Goal: Task Accomplishment & Management: Use online tool/utility

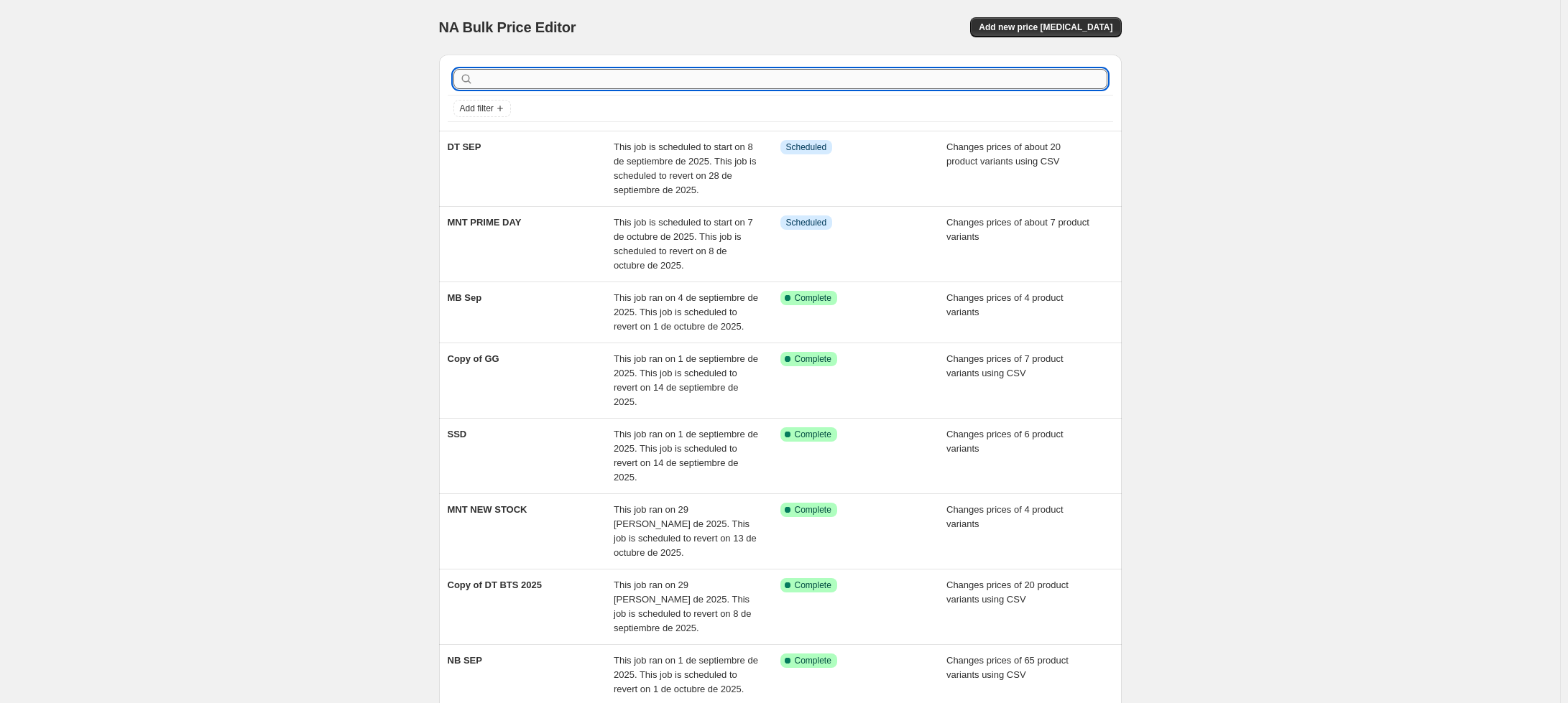
click at [523, 77] on input "text" at bounding box center [792, 79] width 631 height 20
type input "+MNT"
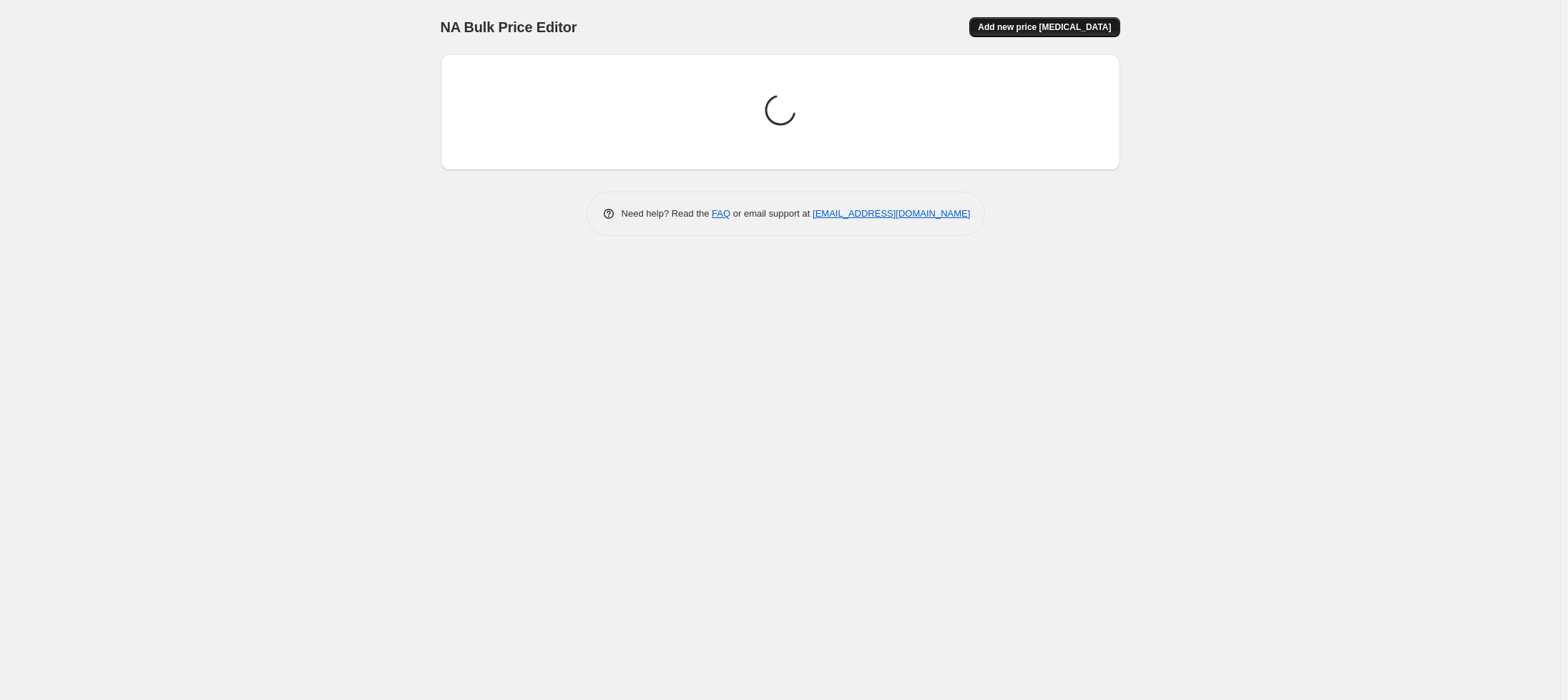
click at [1043, 32] on span "Add new price [MEDICAL_DATA]" at bounding box center [1044, 27] width 133 height 12
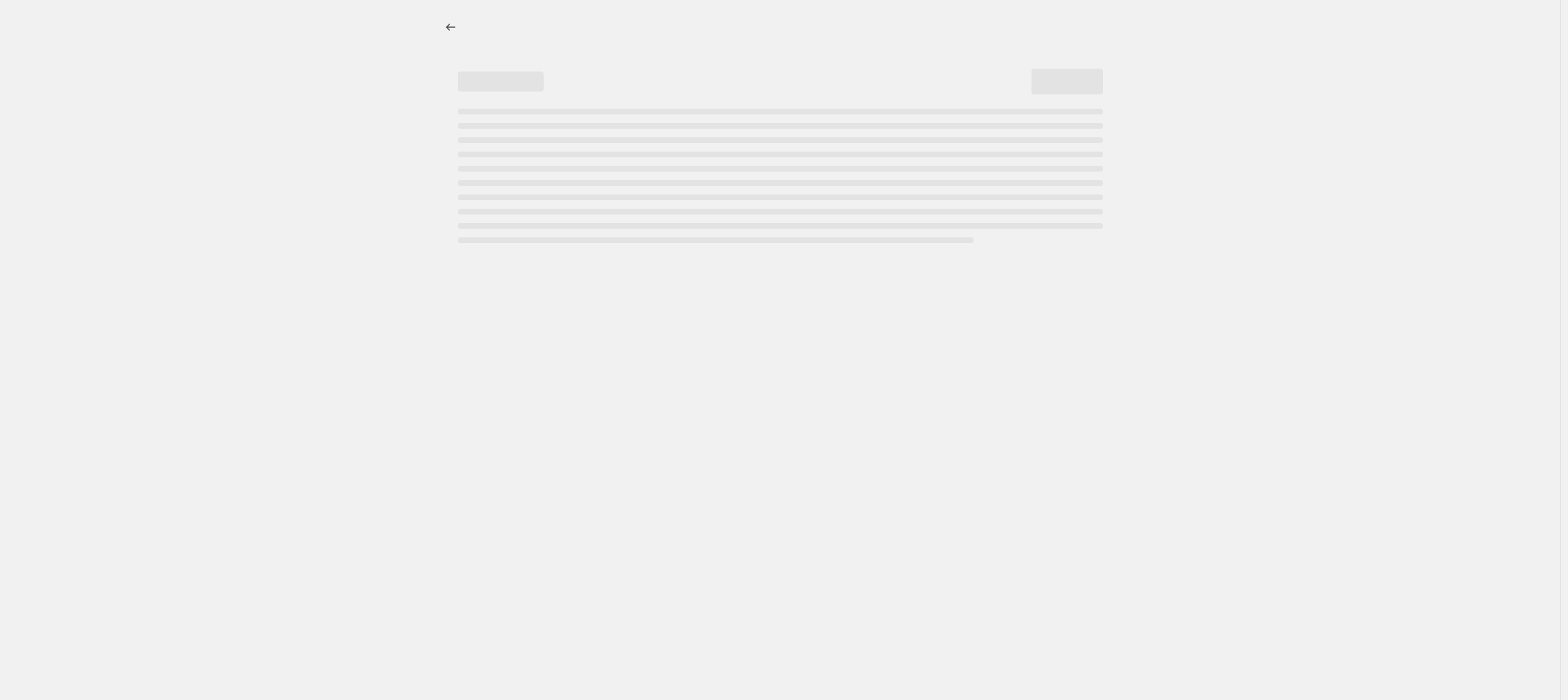
select select "percentage"
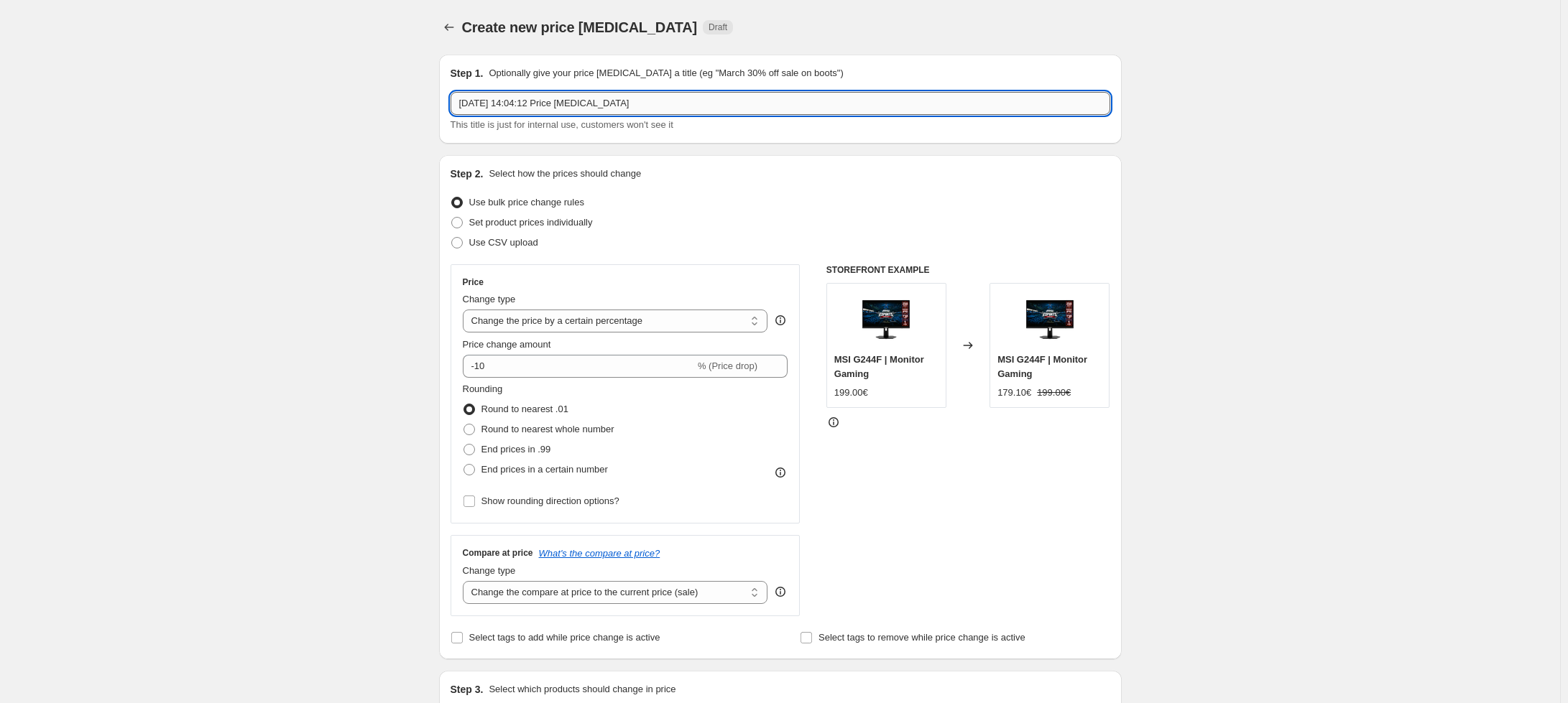
click at [561, 104] on input "[DATE] 14:04:12 Price [MEDICAL_DATA]" at bounding box center [780, 103] width 660 height 23
type input "MNT +stock"
click at [528, 224] on span "Set product prices individually" at bounding box center [530, 222] width 123 height 11
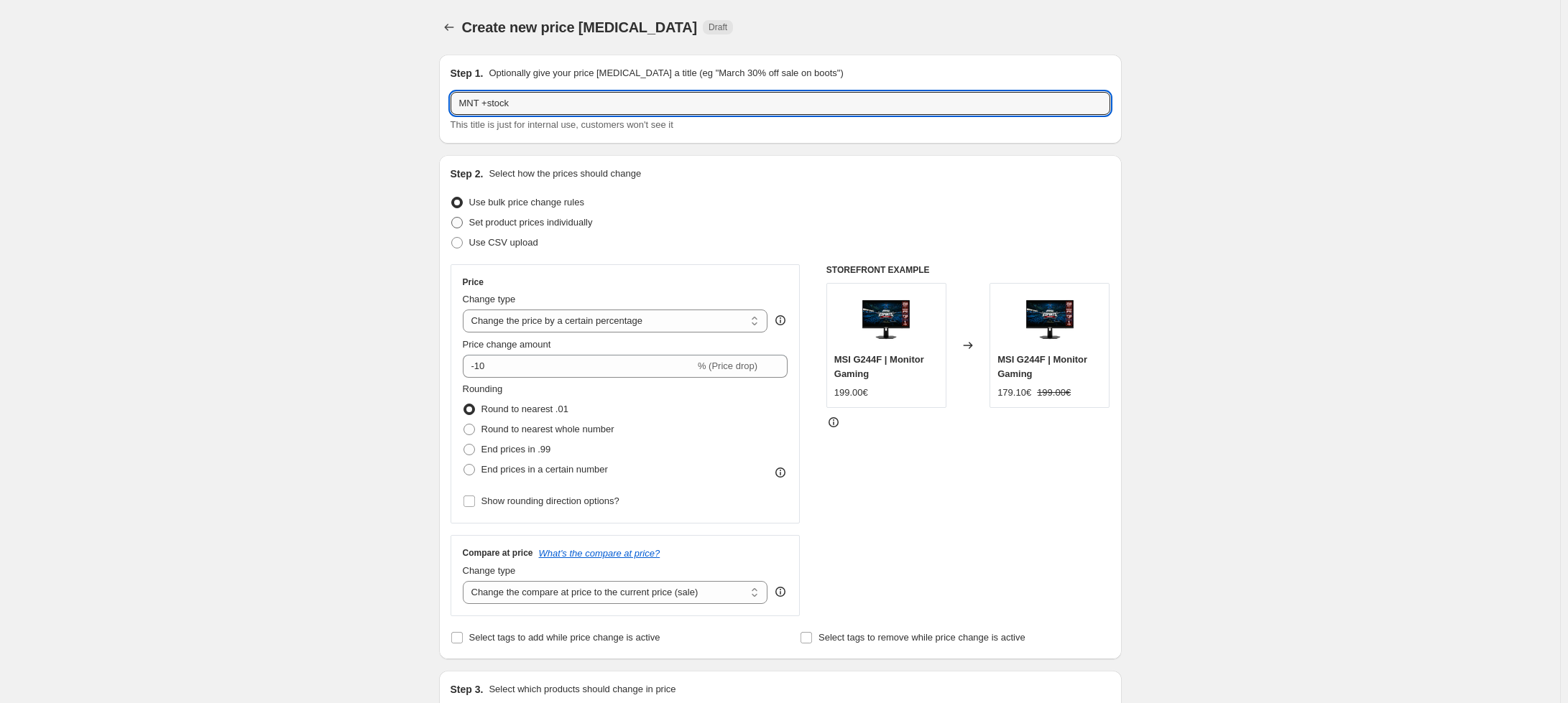
click at [452, 218] on input "Set product prices individually" at bounding box center [451, 217] width 1 height 1
radio input "true"
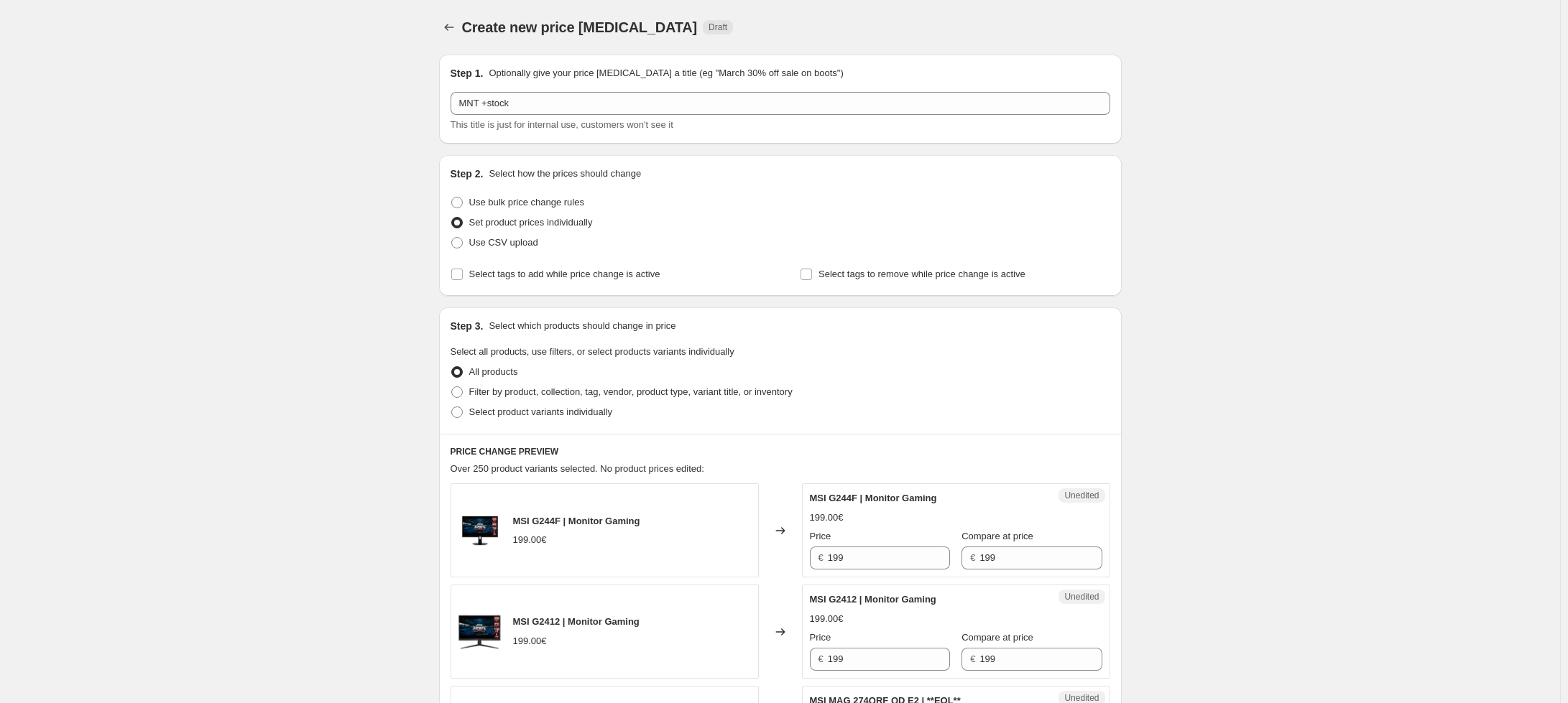
drag, startPoint x: 264, startPoint y: 568, endPoint x: 300, endPoint y: 529, distance: 53.1
click at [556, 277] on span "Select tags to add while price change is active" at bounding box center [564, 274] width 192 height 11
click at [463, 277] on input "Select tags to add while price change is active" at bounding box center [457, 275] width 12 height 12
checkbox input "true"
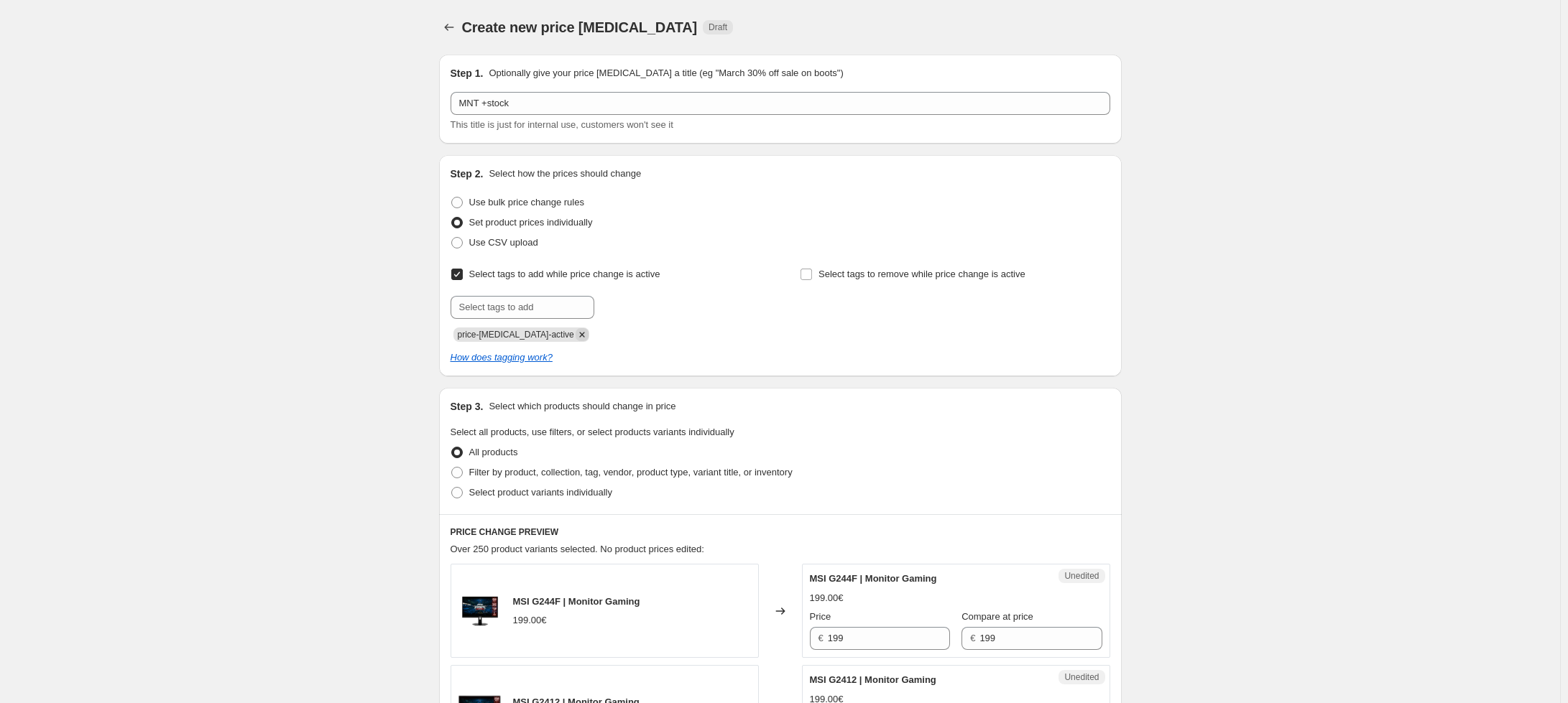
click at [575, 337] on icon "Remove price-change-job-active" at bounding box center [581, 334] width 13 height 13
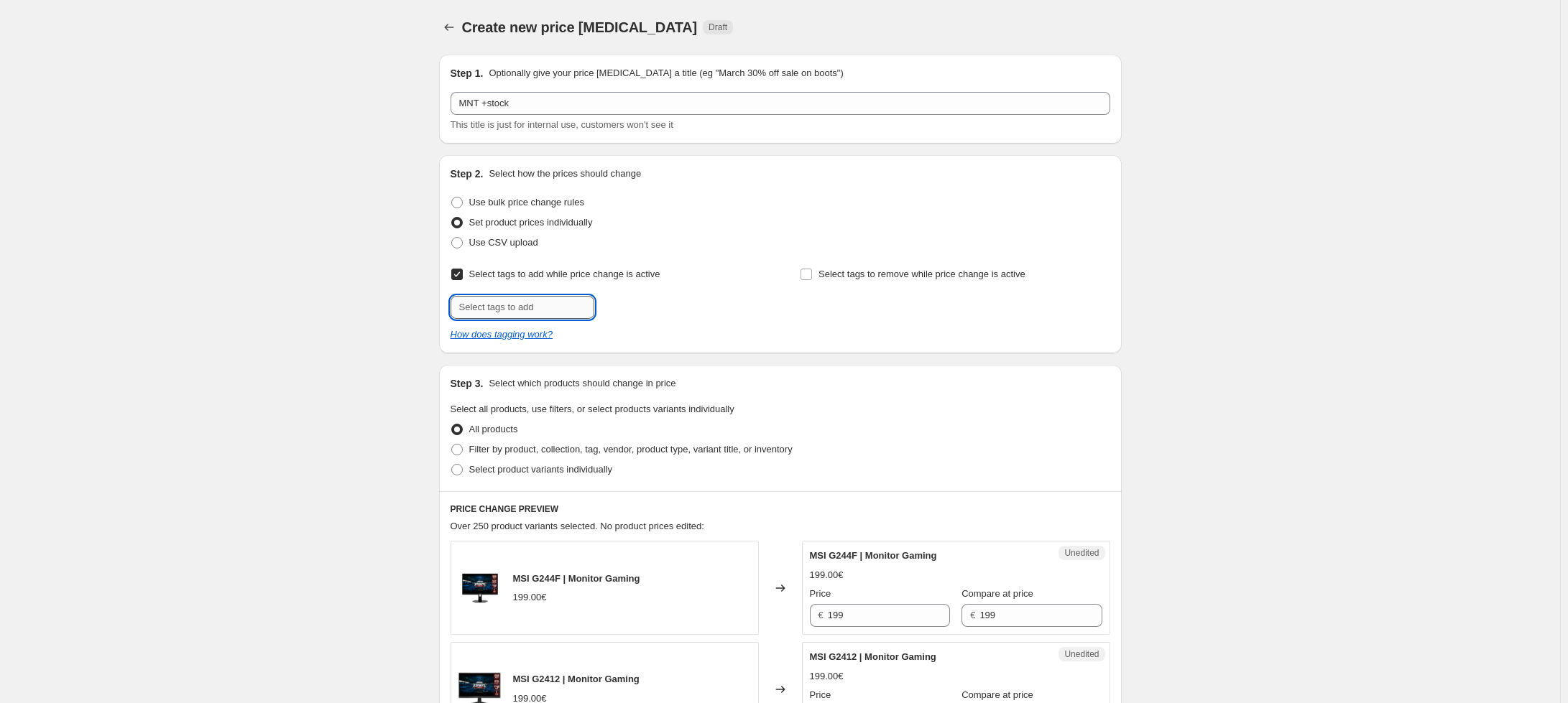
click at [528, 302] on input "text" at bounding box center [522, 307] width 144 height 23
type input "offer"
click at [631, 308] on span "offer" at bounding box center [634, 306] width 20 height 10
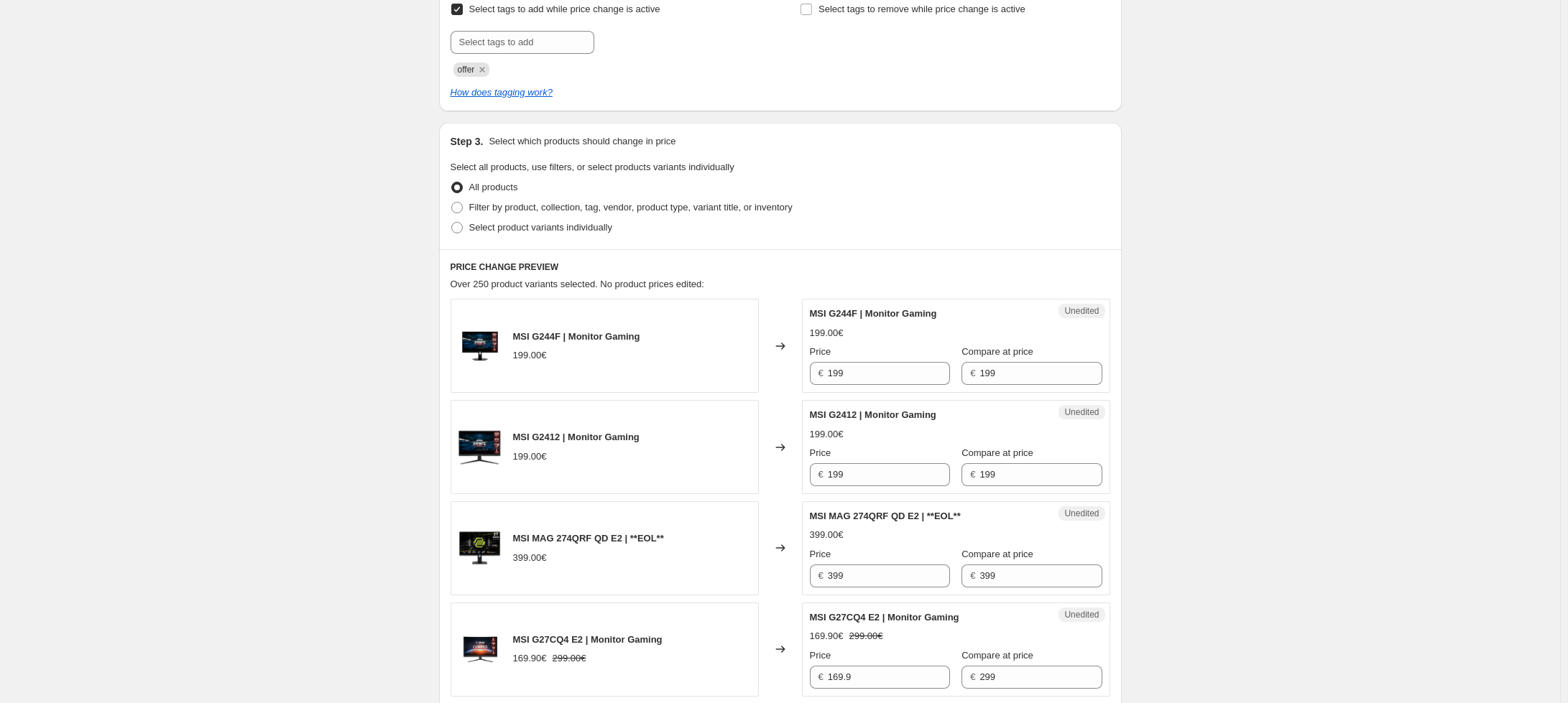
scroll to position [359, 0]
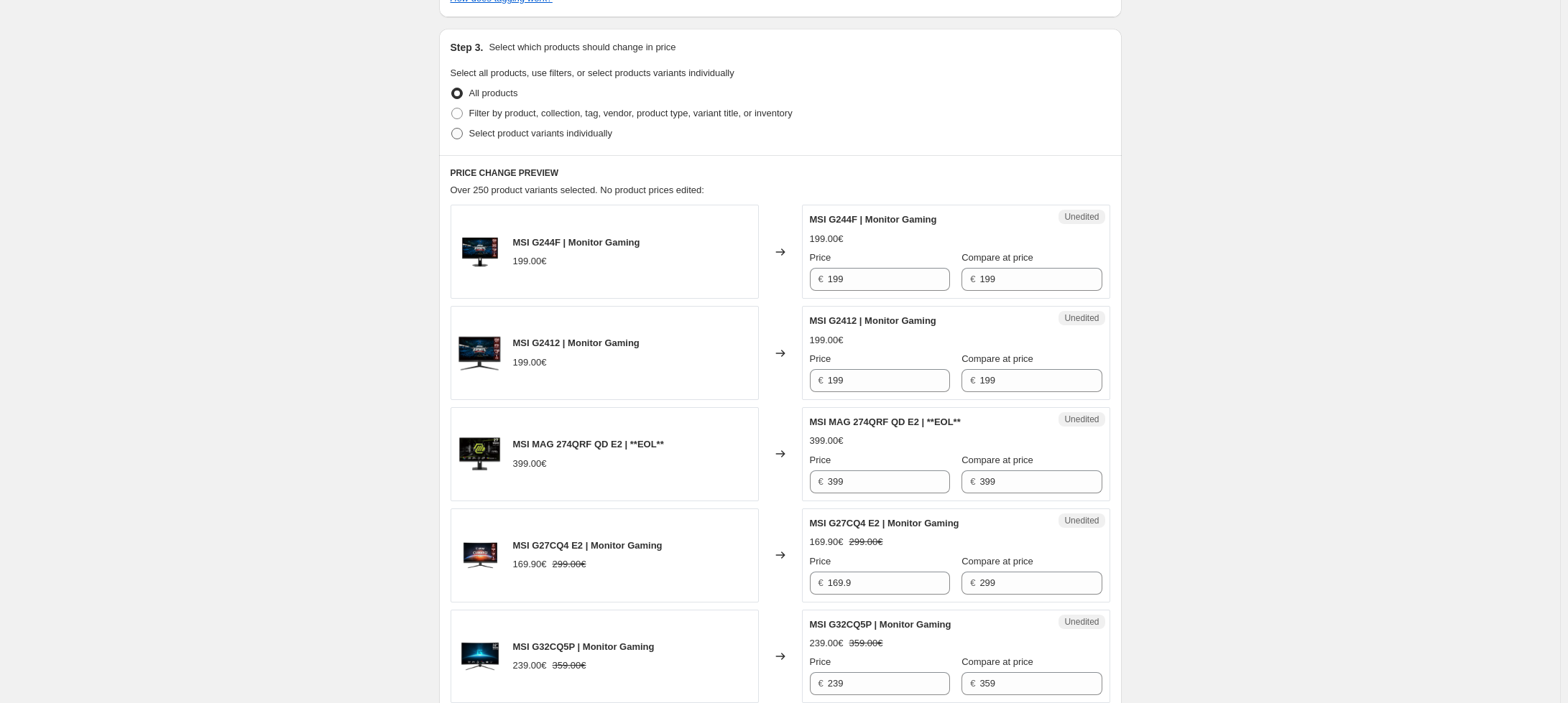
click at [534, 139] on span "Select product variants individually" at bounding box center [541, 133] width 143 height 11
click at [452, 129] on input "Select product variants individually" at bounding box center [451, 128] width 1 height 1
radio input "true"
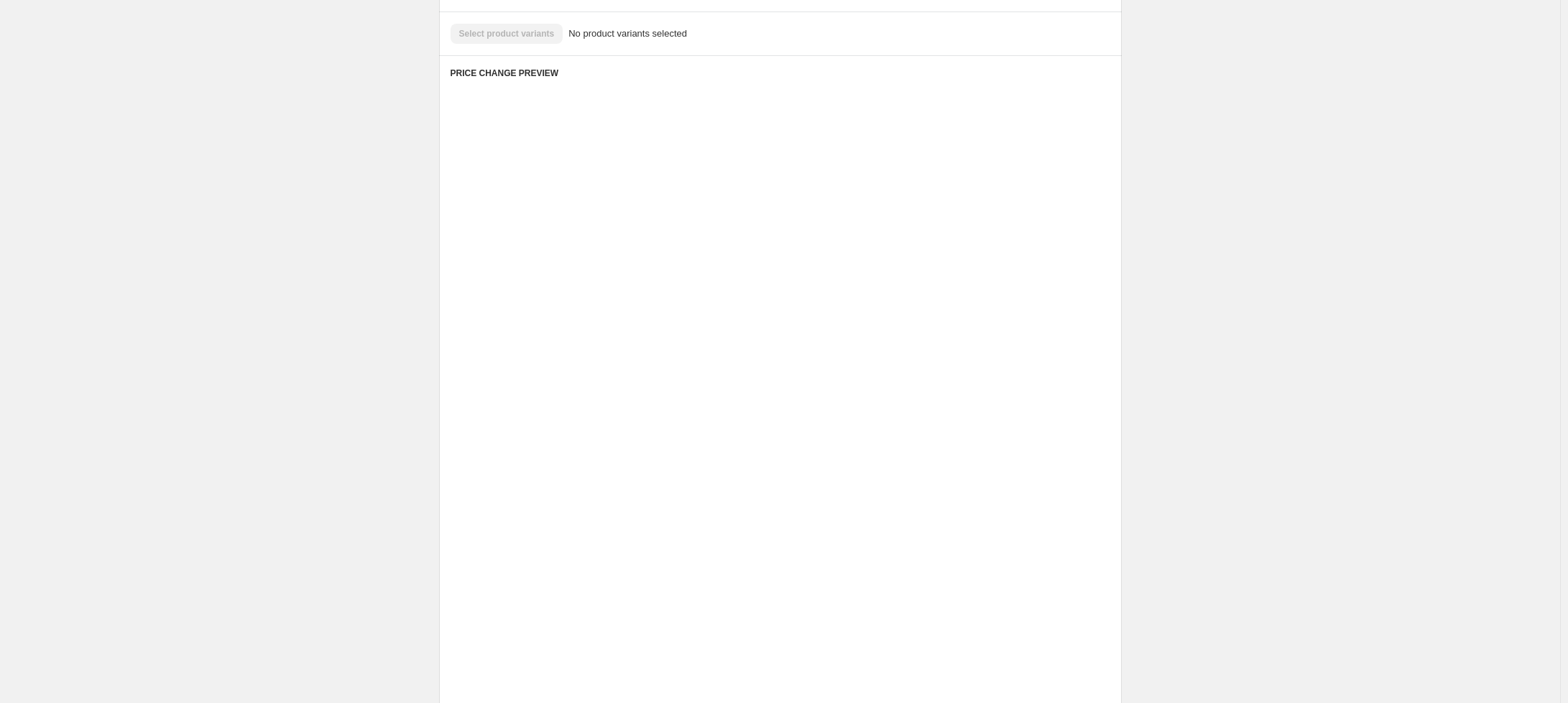
scroll to position [131, 0]
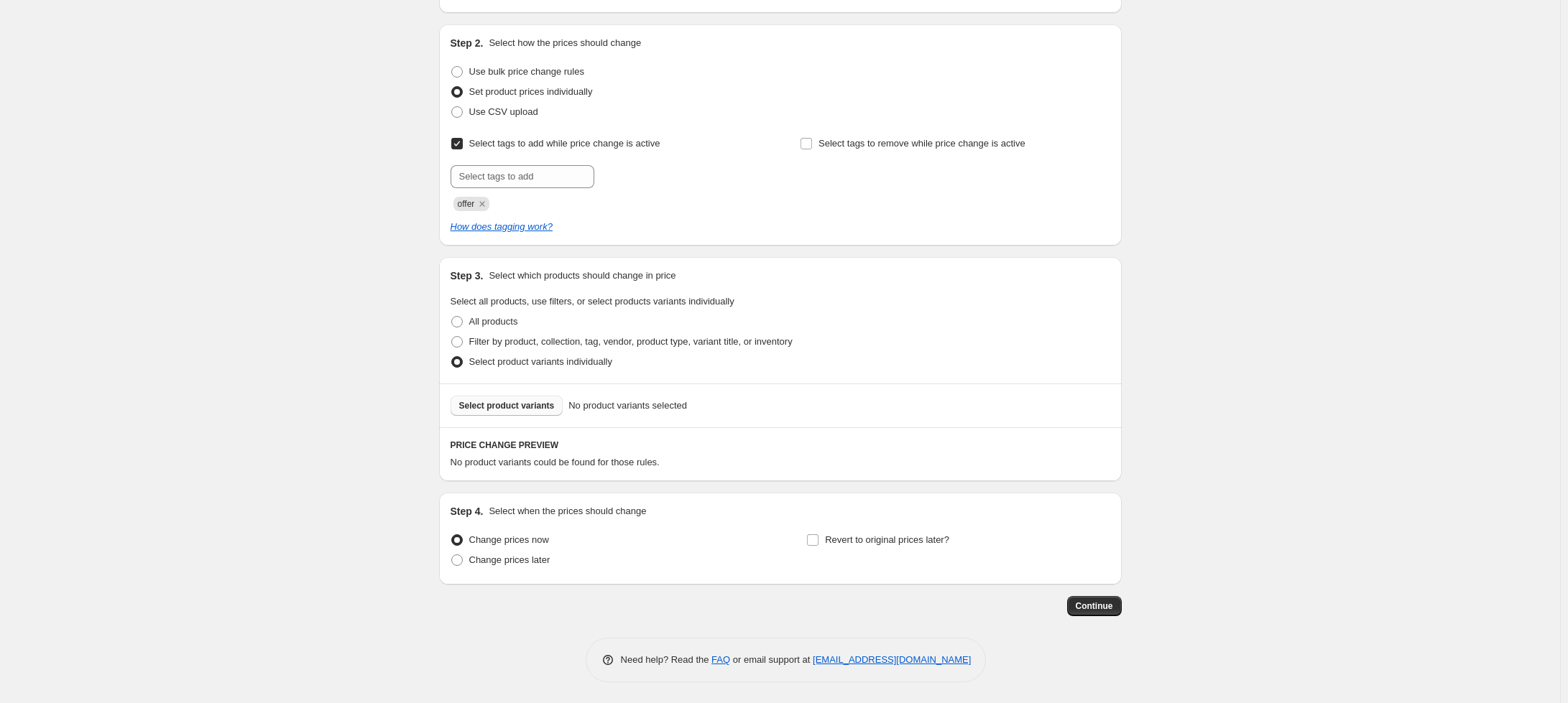
click at [500, 409] on span "Select product variants" at bounding box center [506, 406] width 95 height 12
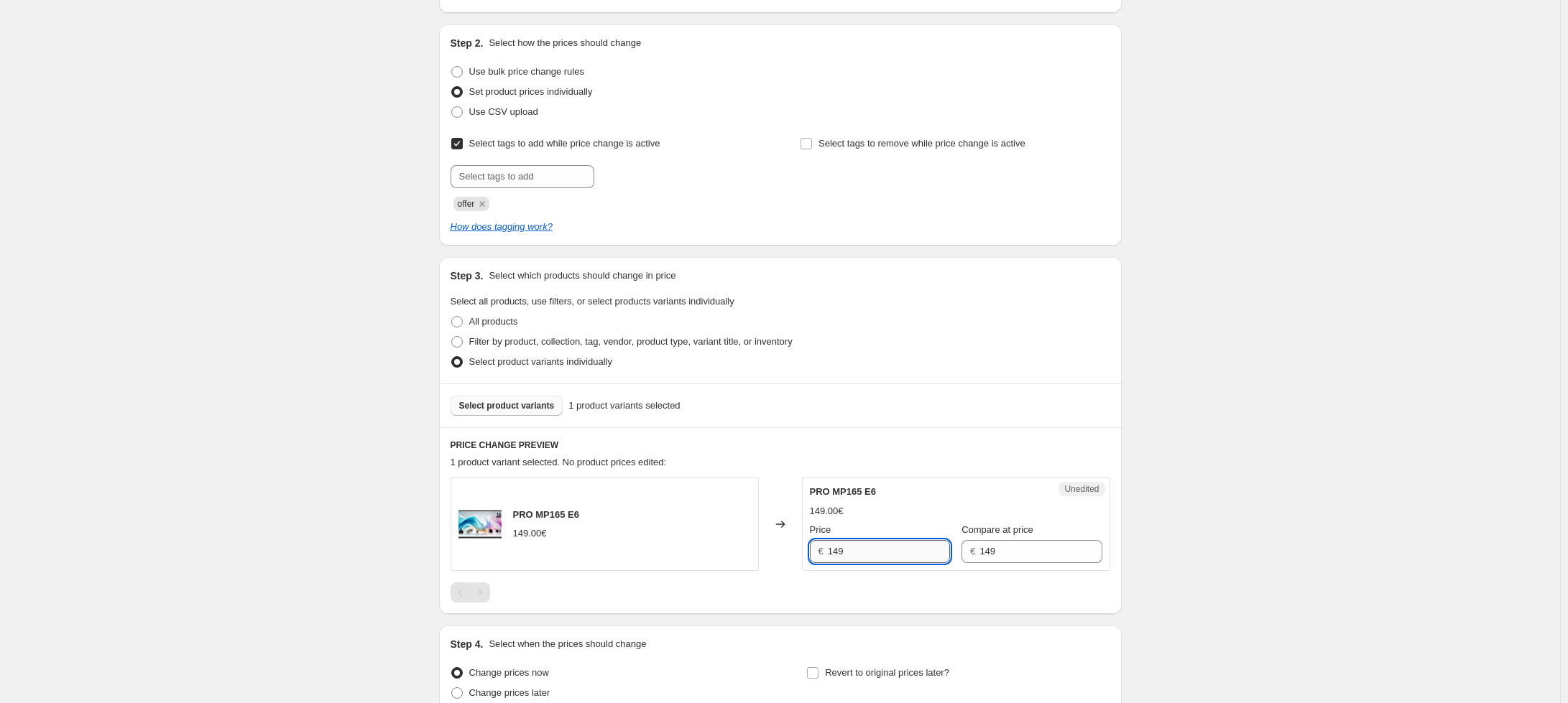
click at [878, 550] on input "149" at bounding box center [888, 552] width 122 height 23
type input "99"
click at [334, 592] on div "Create new price [MEDICAL_DATA]. This page is ready Create new price [MEDICAL_D…" at bounding box center [780, 352] width 1559 height 968
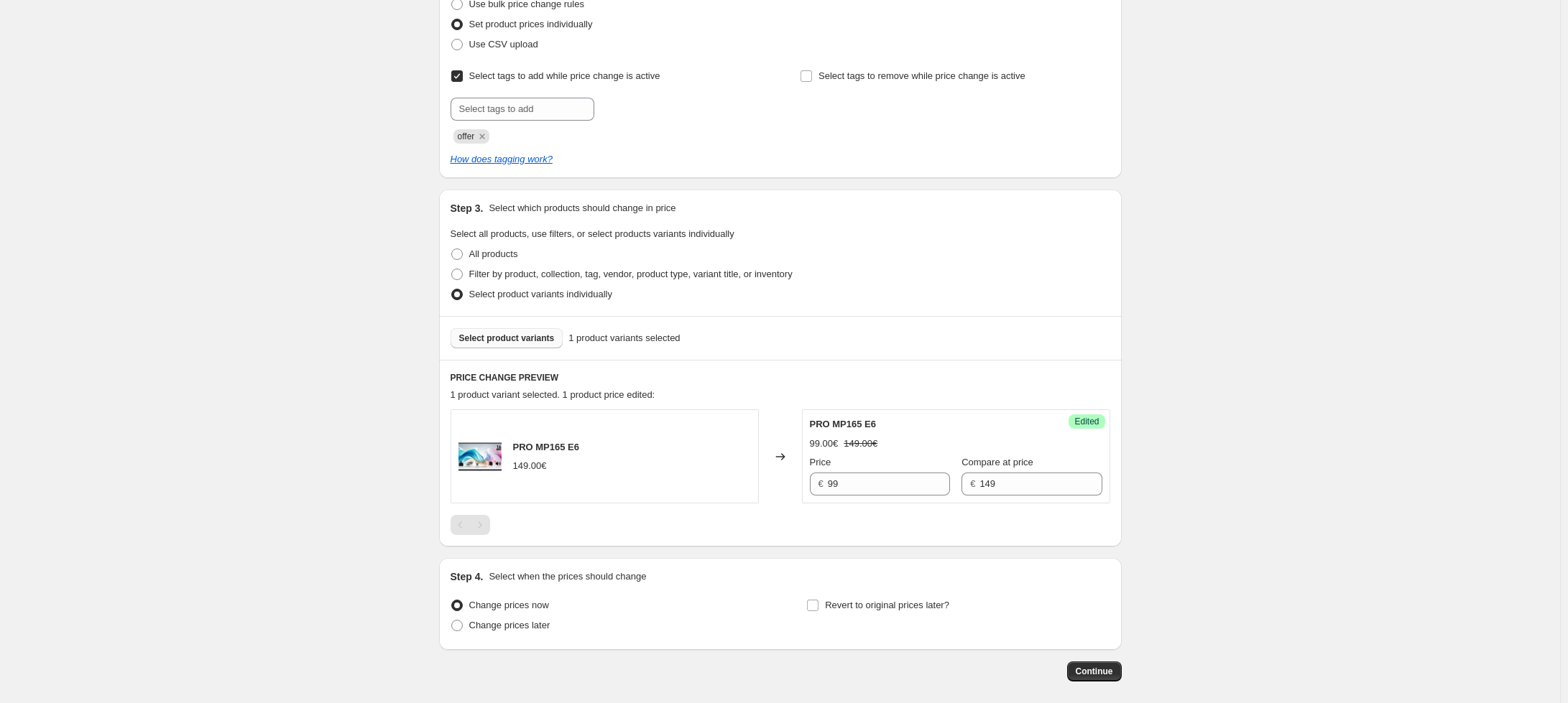
scroll to position [263, 0]
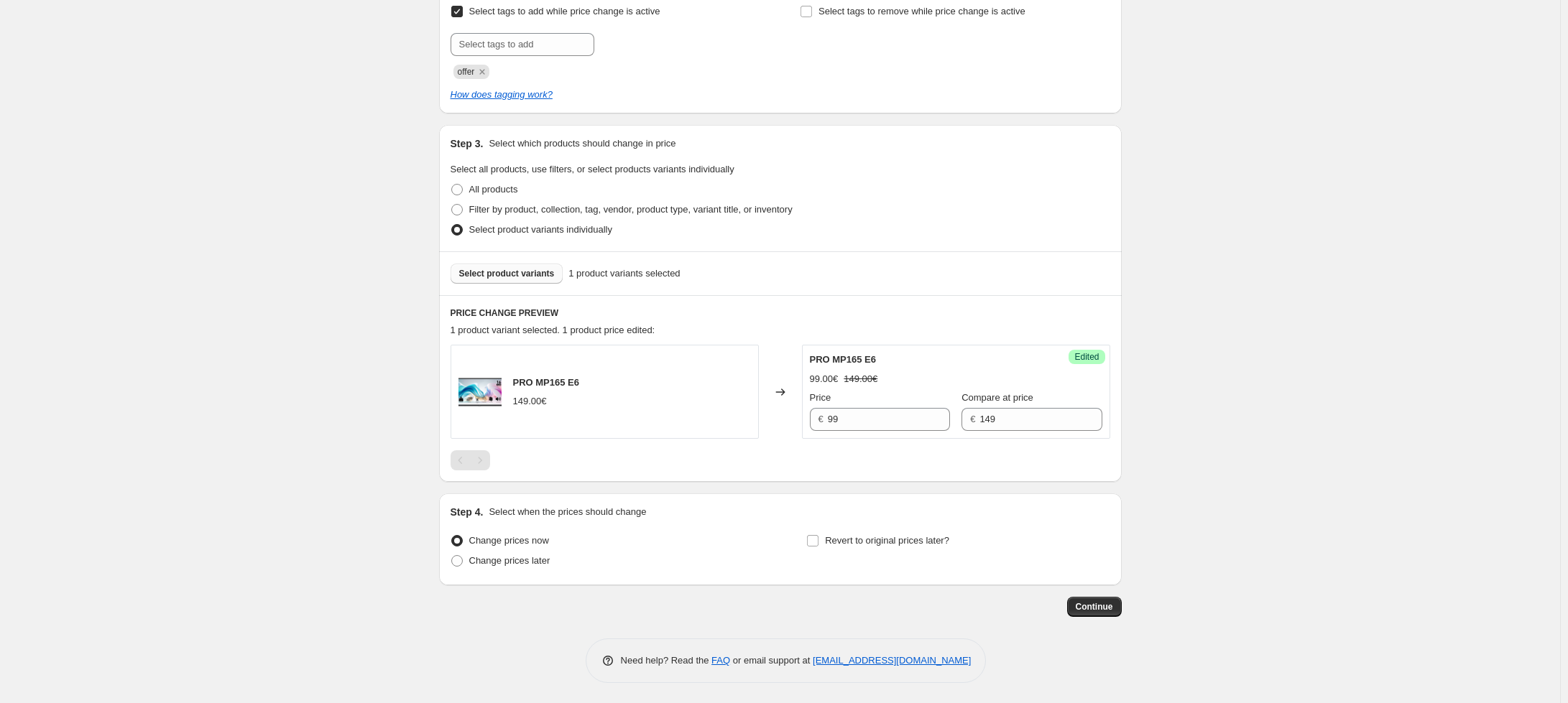
drag, startPoint x: 376, startPoint y: 603, endPoint x: 381, endPoint y: 591, distance: 13.0
click at [377, 601] on div "Create new price [MEDICAL_DATA]. This page is ready Create new price [MEDICAL_D…" at bounding box center [780, 220] width 1559 height 968
click at [506, 266] on button "Select product variants" at bounding box center [506, 274] width 113 height 20
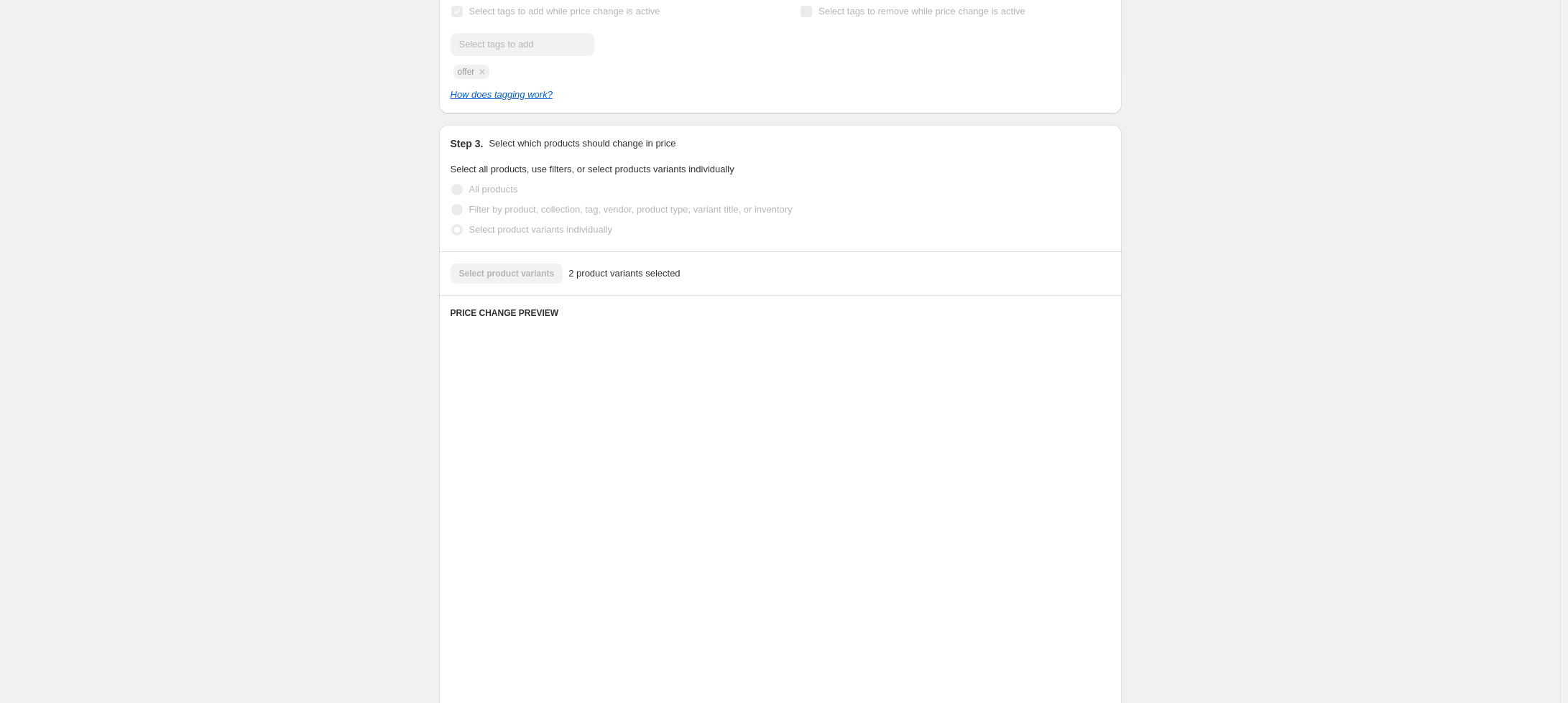
scroll to position [363, 0]
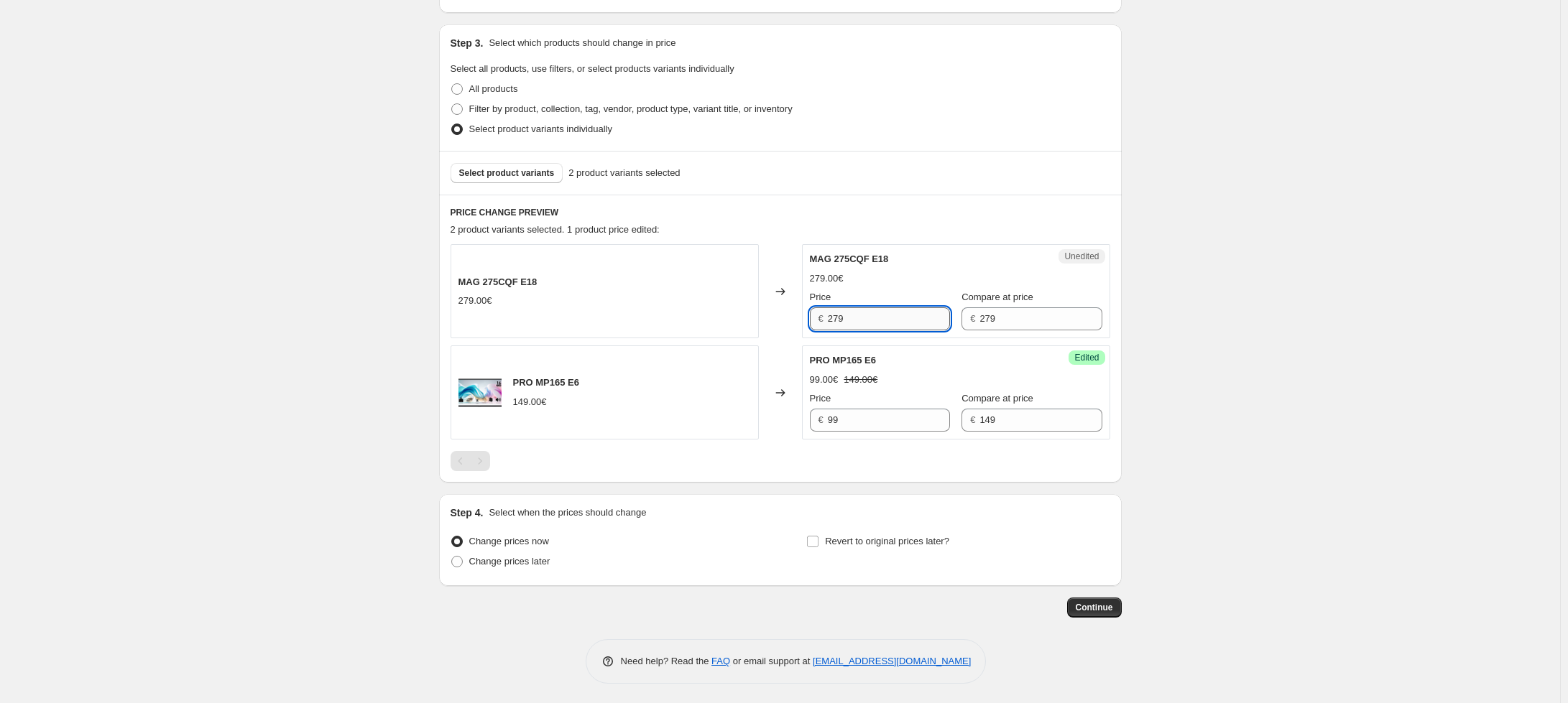
click at [850, 321] on input "279" at bounding box center [888, 318] width 122 height 23
type input "159"
drag, startPoint x: 283, startPoint y: 593, endPoint x: 316, endPoint y: 568, distance: 41.4
click at [286, 594] on div "Create new price [MEDICAL_DATA]. This page is ready Create new price [MEDICAL_D…" at bounding box center [780, 171] width 1559 height 1069
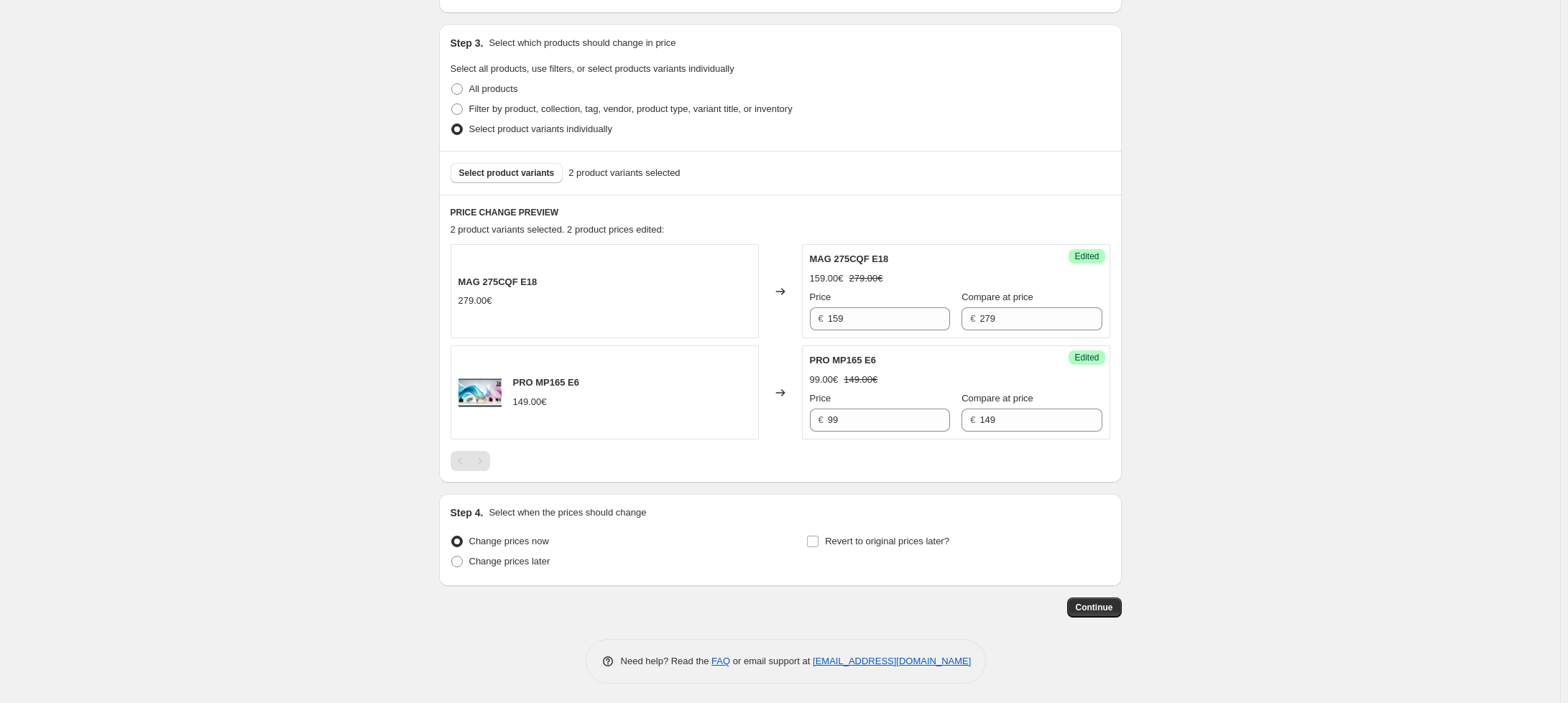
drag, startPoint x: 348, startPoint y: 606, endPoint x: 388, endPoint y: 574, distance: 51.2
click at [348, 606] on div "Create new price [MEDICAL_DATA]. This page is ready Create new price [MEDICAL_D…" at bounding box center [780, 171] width 1559 height 1069
click at [856, 541] on span "Revert to original prices later?" at bounding box center [887, 541] width 124 height 11
click at [818, 541] on input "Revert to original prices later?" at bounding box center [813, 542] width 12 height 12
checkbox input "true"
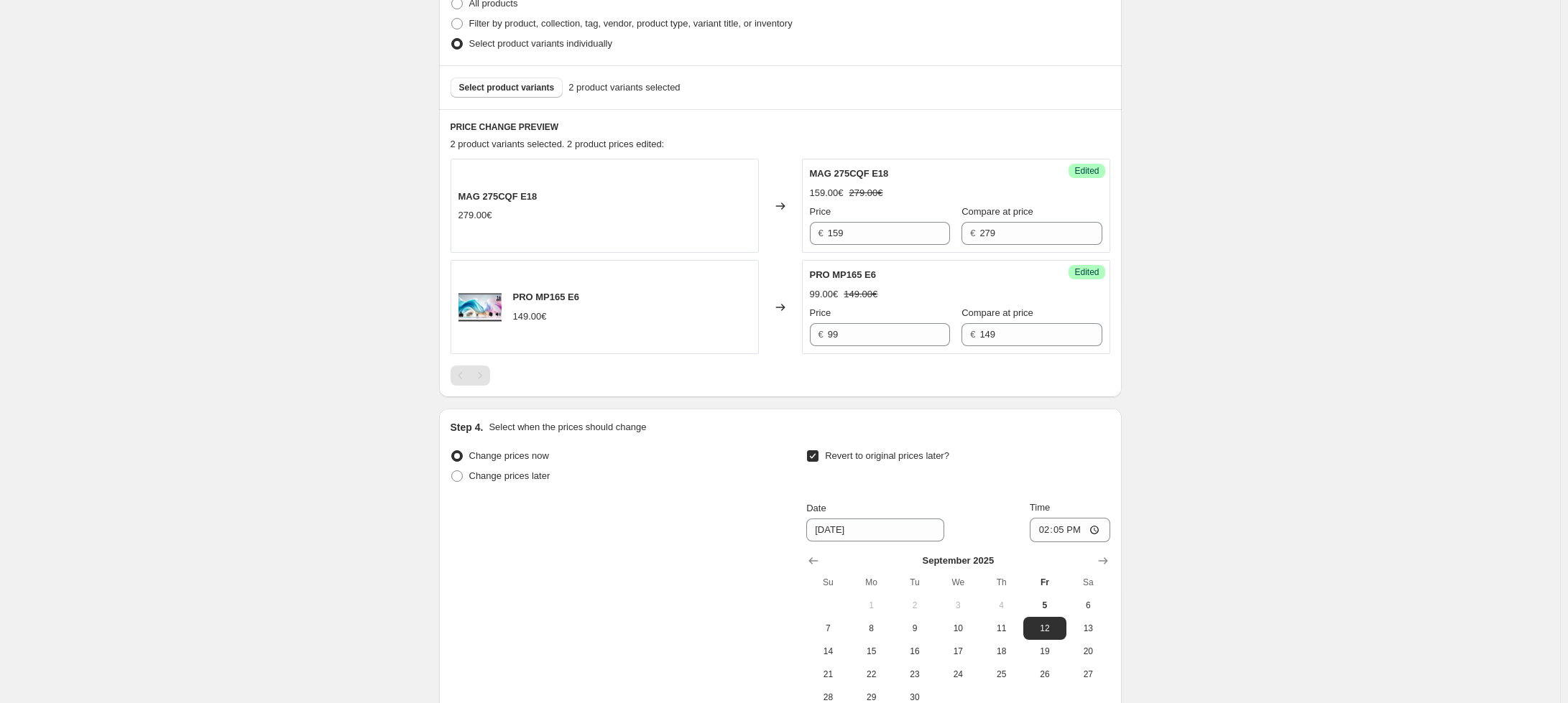
scroll to position [609, 0]
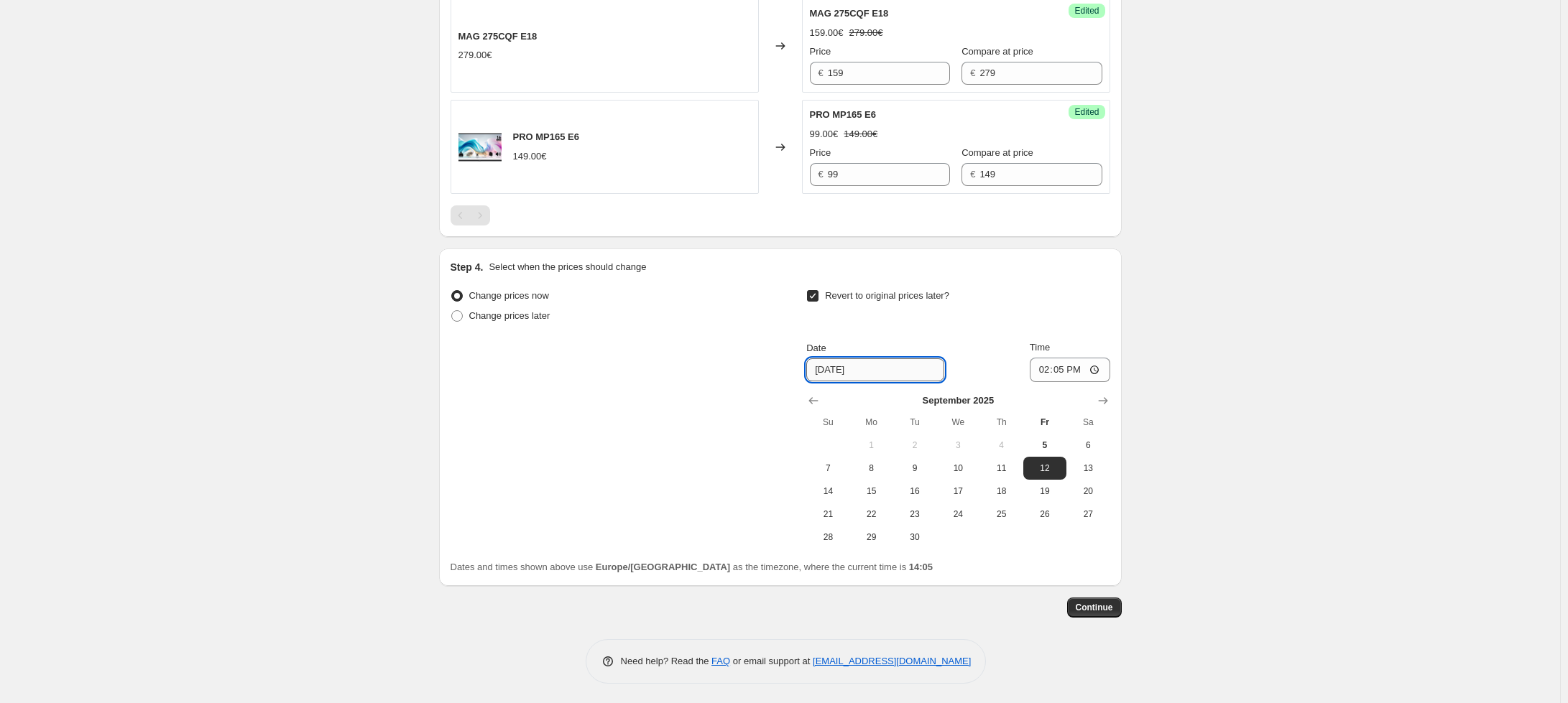
click at [885, 376] on input "[DATE]" at bounding box center [875, 369] width 138 height 23
click at [840, 491] on span "14" at bounding box center [827, 492] width 31 height 12
type input "[DATE]"
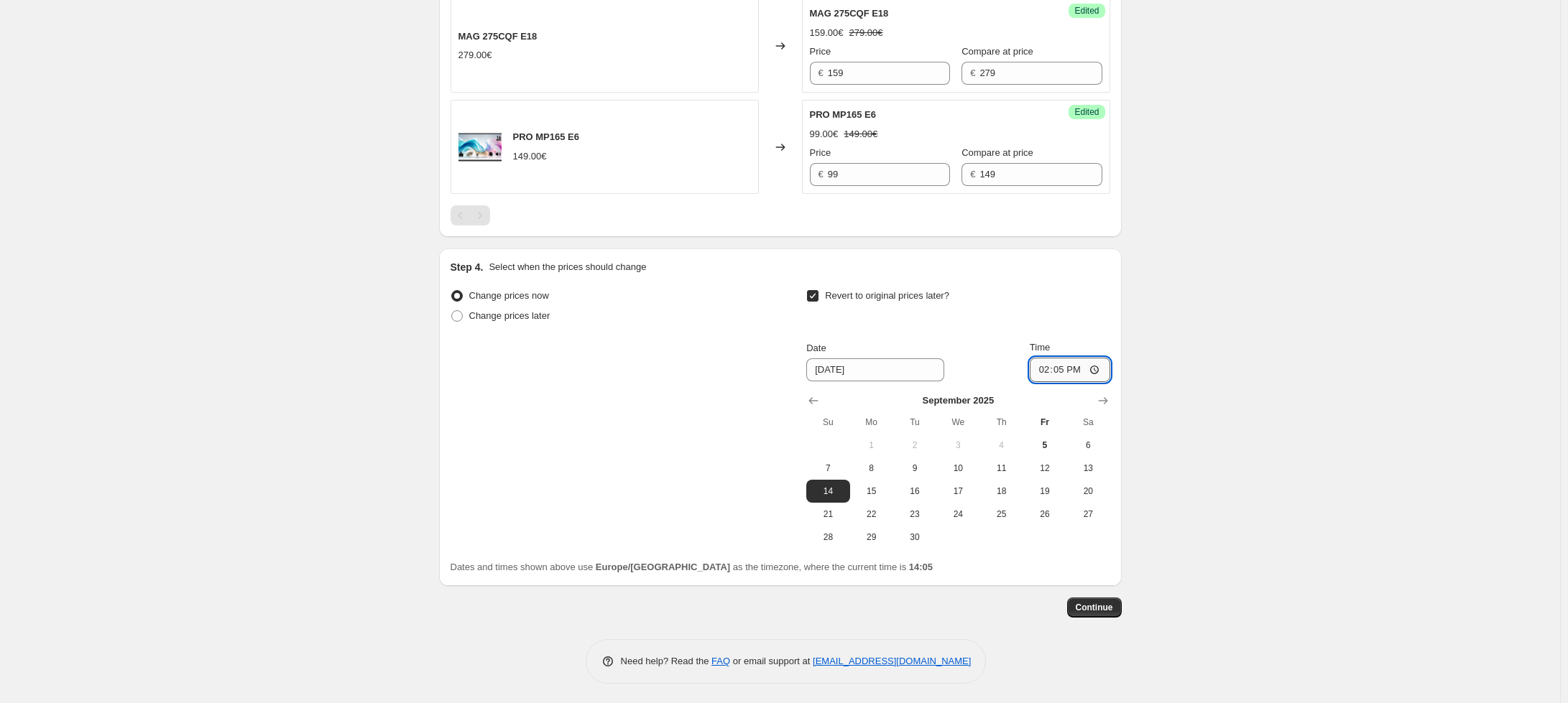
click at [1062, 367] on input "14:05" at bounding box center [1070, 369] width 81 height 25
type input "23:59"
click at [1263, 350] on div "Create new price [MEDICAL_DATA]. This page is ready Create new price [MEDICAL_D…" at bounding box center [780, 48] width 1559 height 1315
click at [1108, 604] on span "Continue" at bounding box center [1095, 608] width 37 height 12
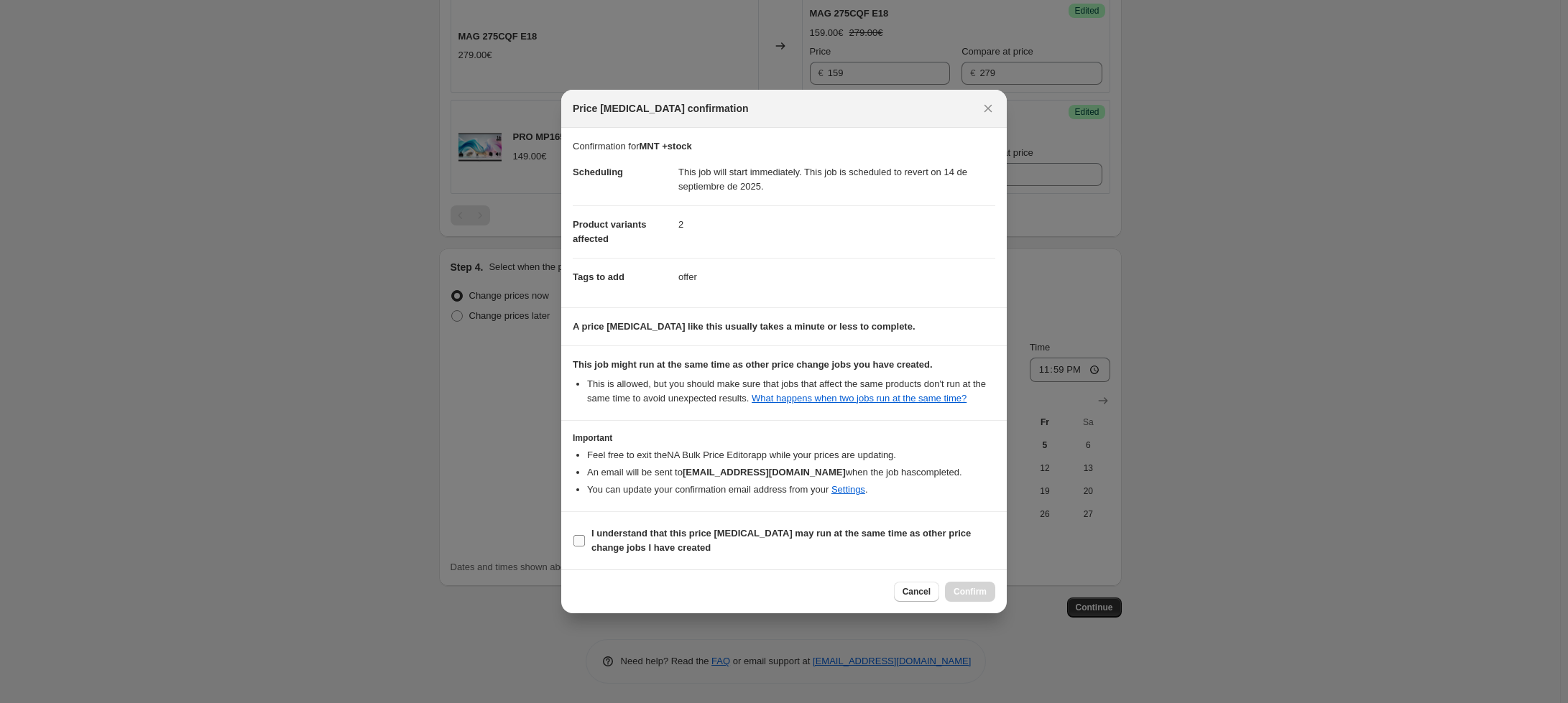
click at [792, 531] on b "I understand that this price [MEDICAL_DATA] may run at the same time as other p…" at bounding box center [781, 540] width 380 height 26
click at [585, 535] on input "I understand that this price [MEDICAL_DATA] may run at the same time as other p…" at bounding box center [580, 541] width 12 height 12
checkbox input "true"
drag, startPoint x: 969, startPoint y: 586, endPoint x: 981, endPoint y: 587, distance: 12.0
click at [970, 587] on span "Confirm" at bounding box center [970, 592] width 33 height 12
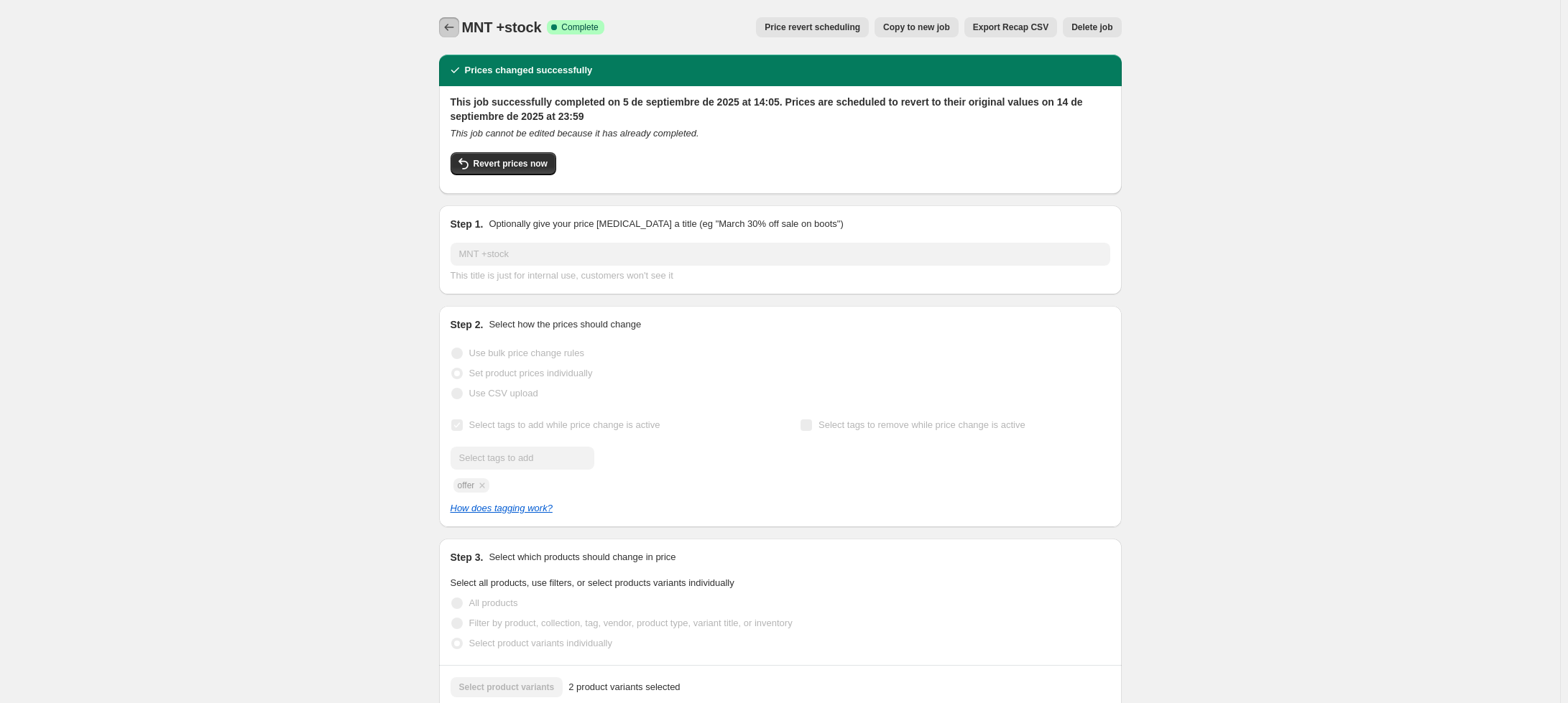
click at [450, 22] on icon "Price change jobs" at bounding box center [449, 27] width 14 height 14
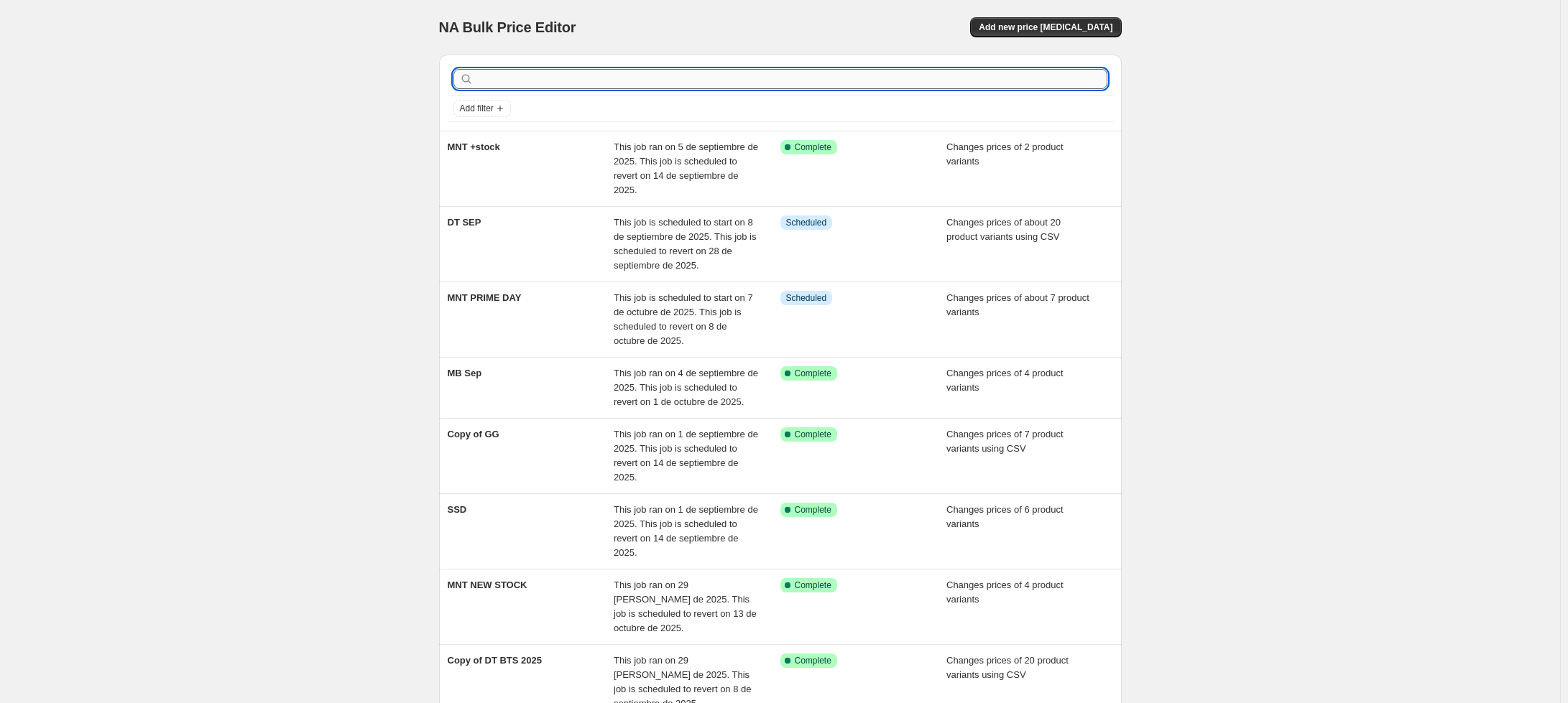
click at [527, 81] on input "text" at bounding box center [792, 79] width 631 height 20
type input "MNT"
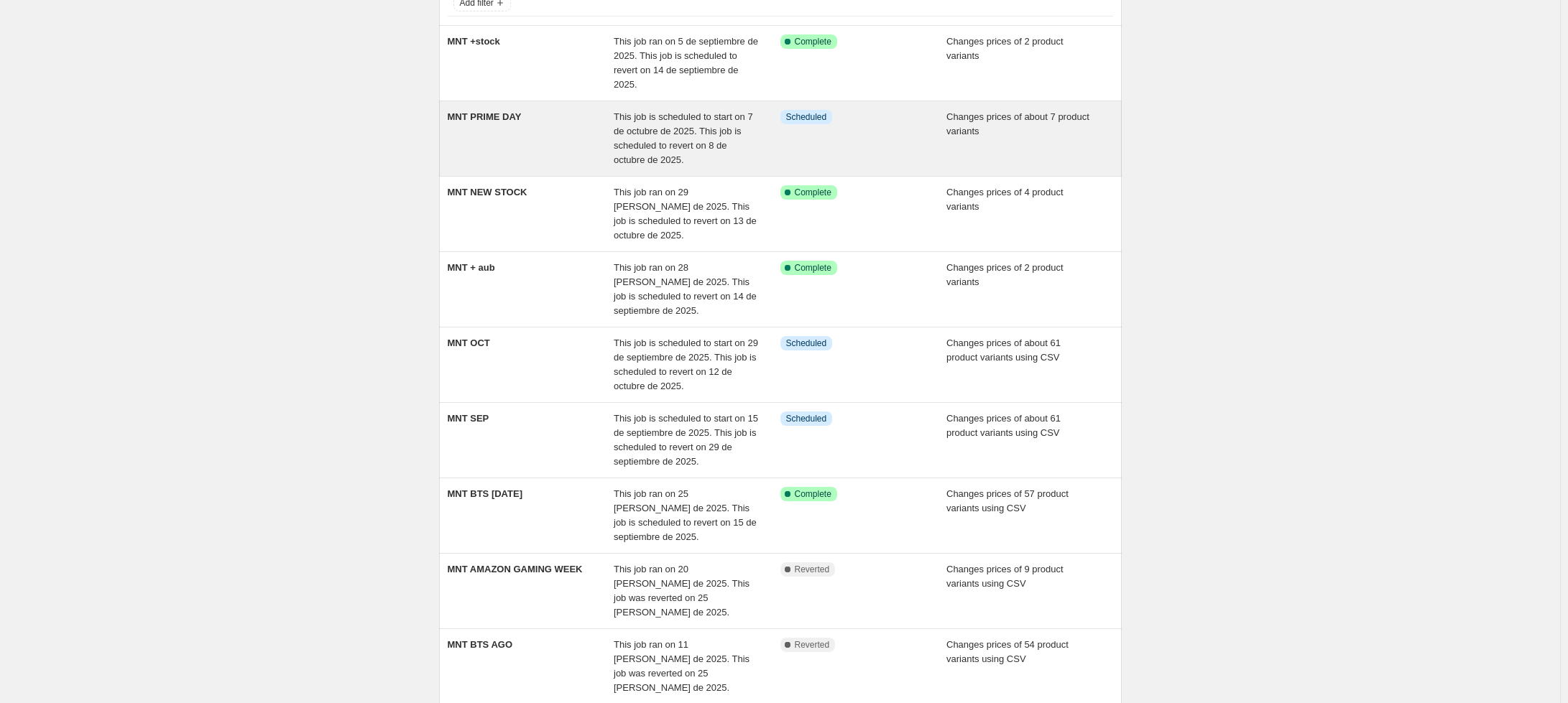
scroll to position [215, 0]
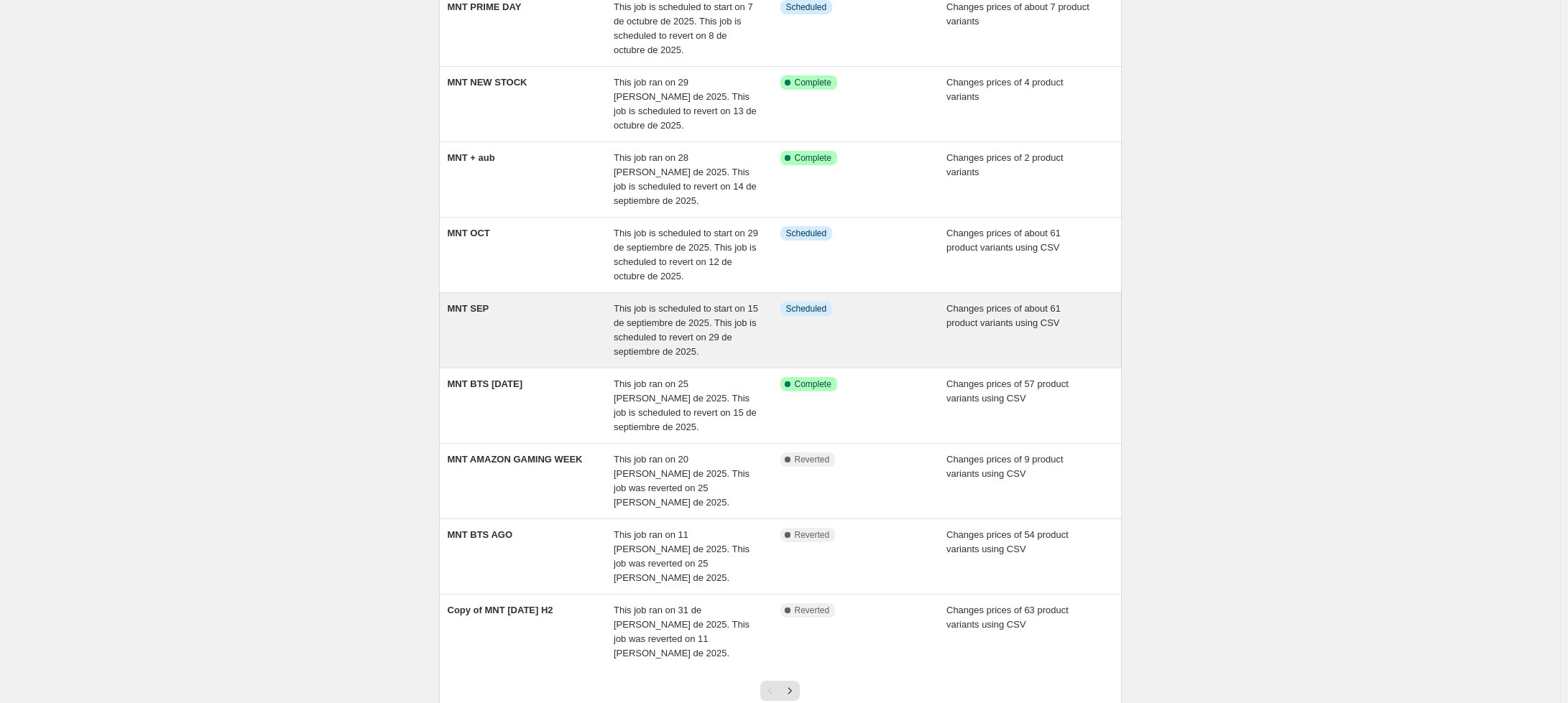
click at [524, 302] on div "MNT SEP" at bounding box center [531, 331] width 167 height 58
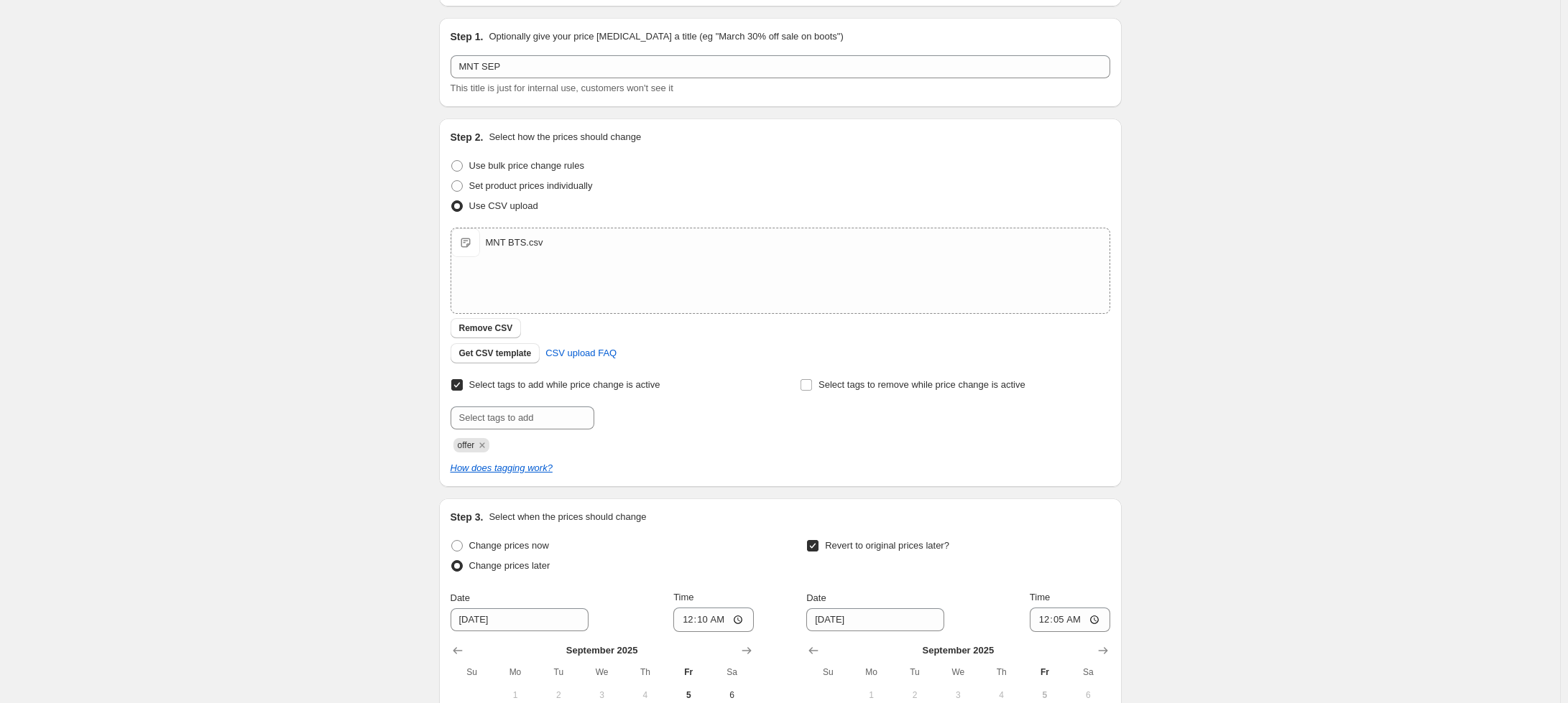
scroll to position [144, 0]
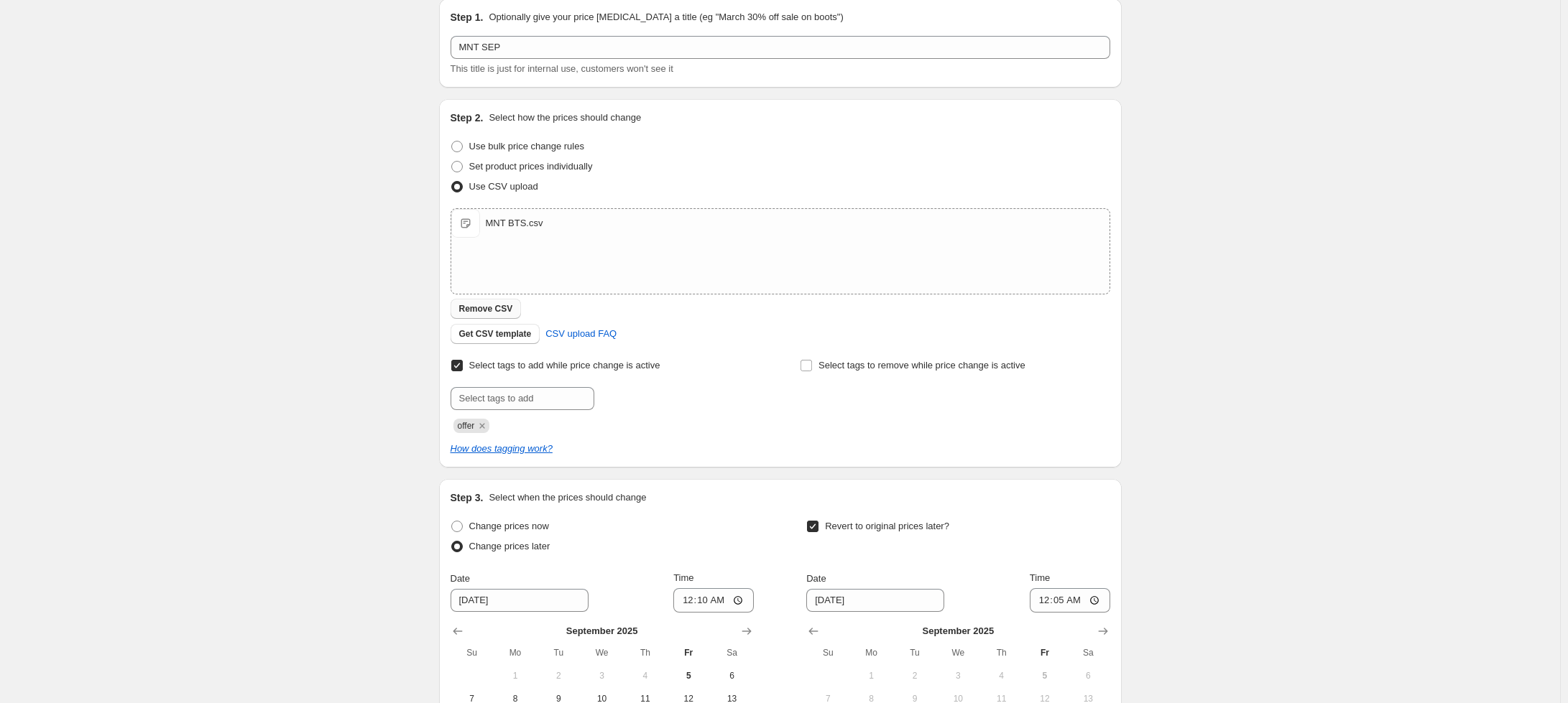
click at [487, 311] on span "Remove CSV" at bounding box center [485, 309] width 54 height 12
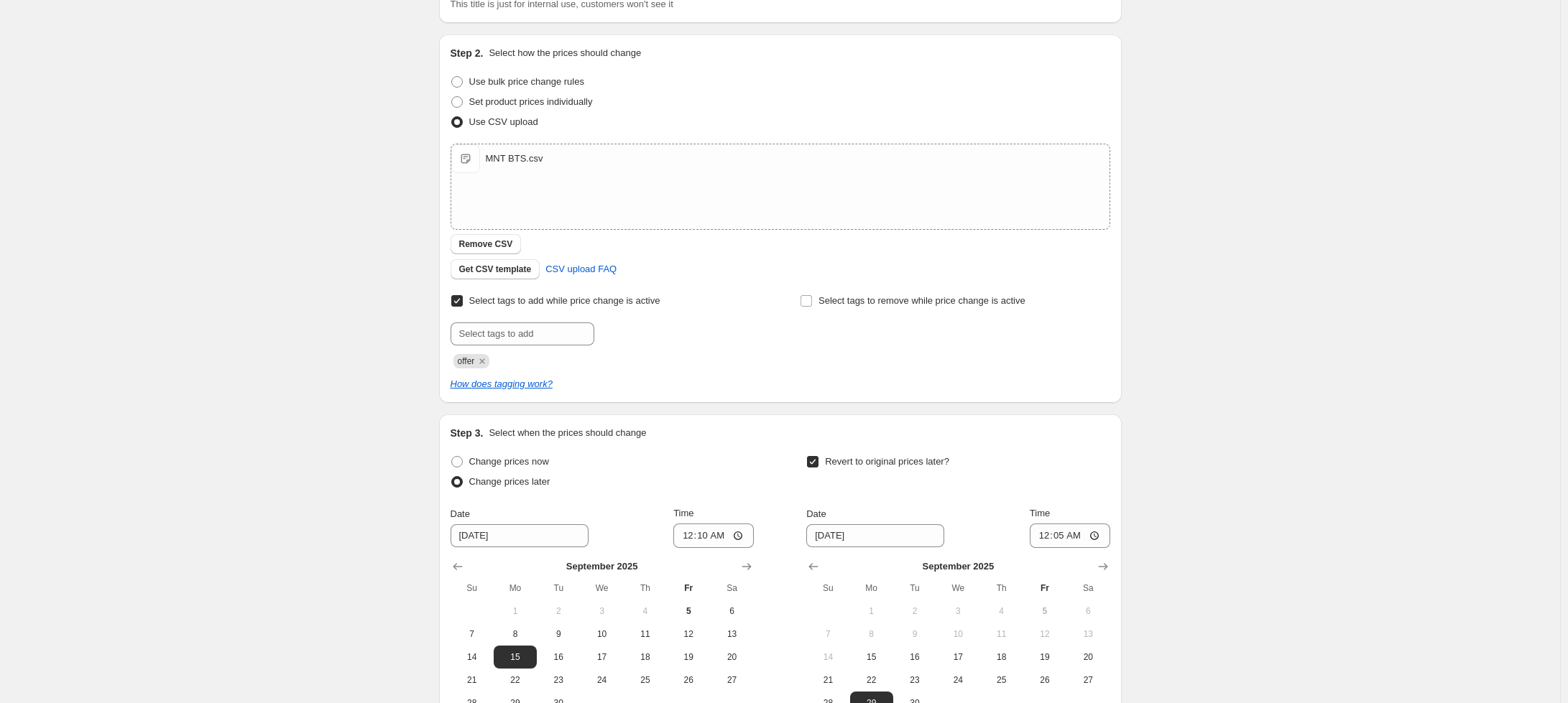
scroll to position [375, 0]
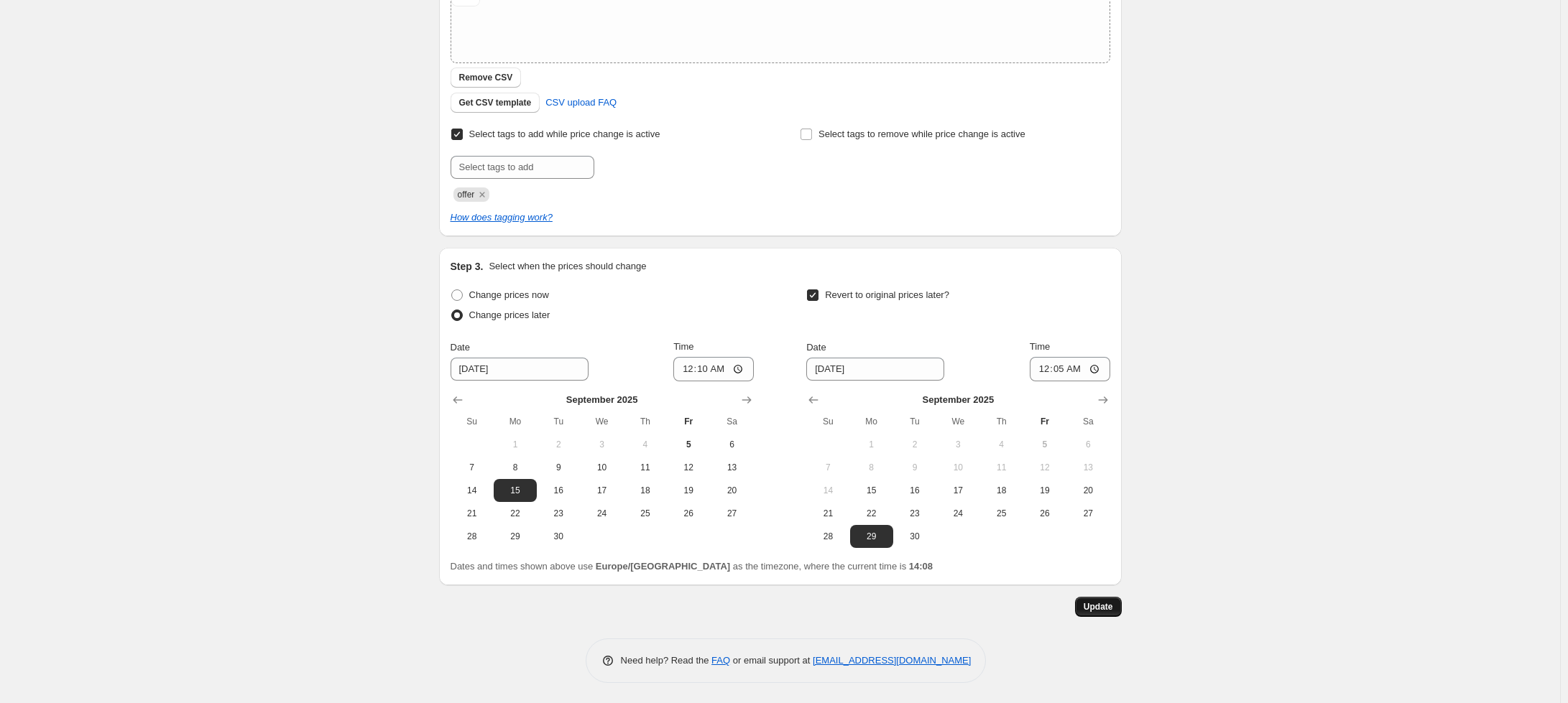
click at [1103, 611] on span "Update" at bounding box center [1098, 607] width 30 height 12
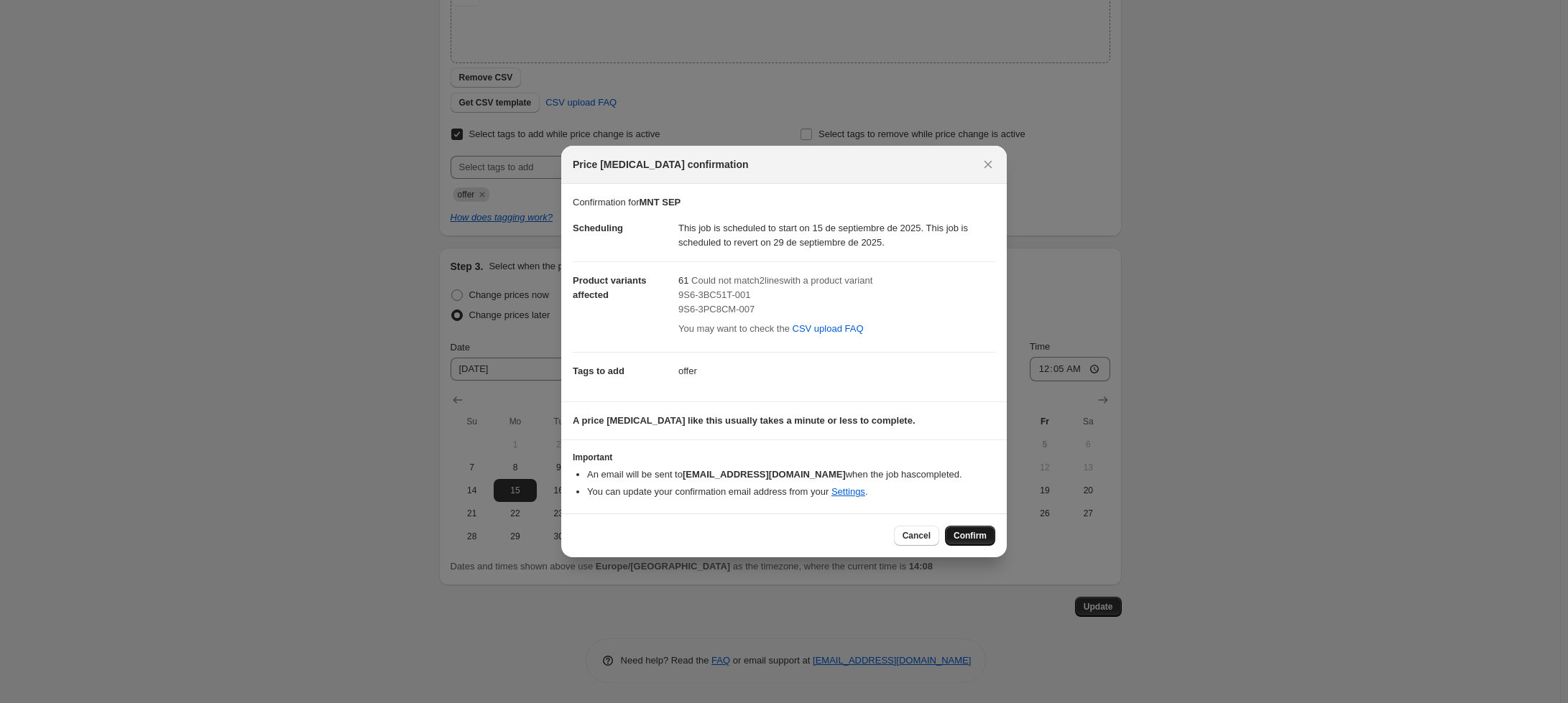
click at [973, 532] on span "Confirm" at bounding box center [970, 536] width 33 height 12
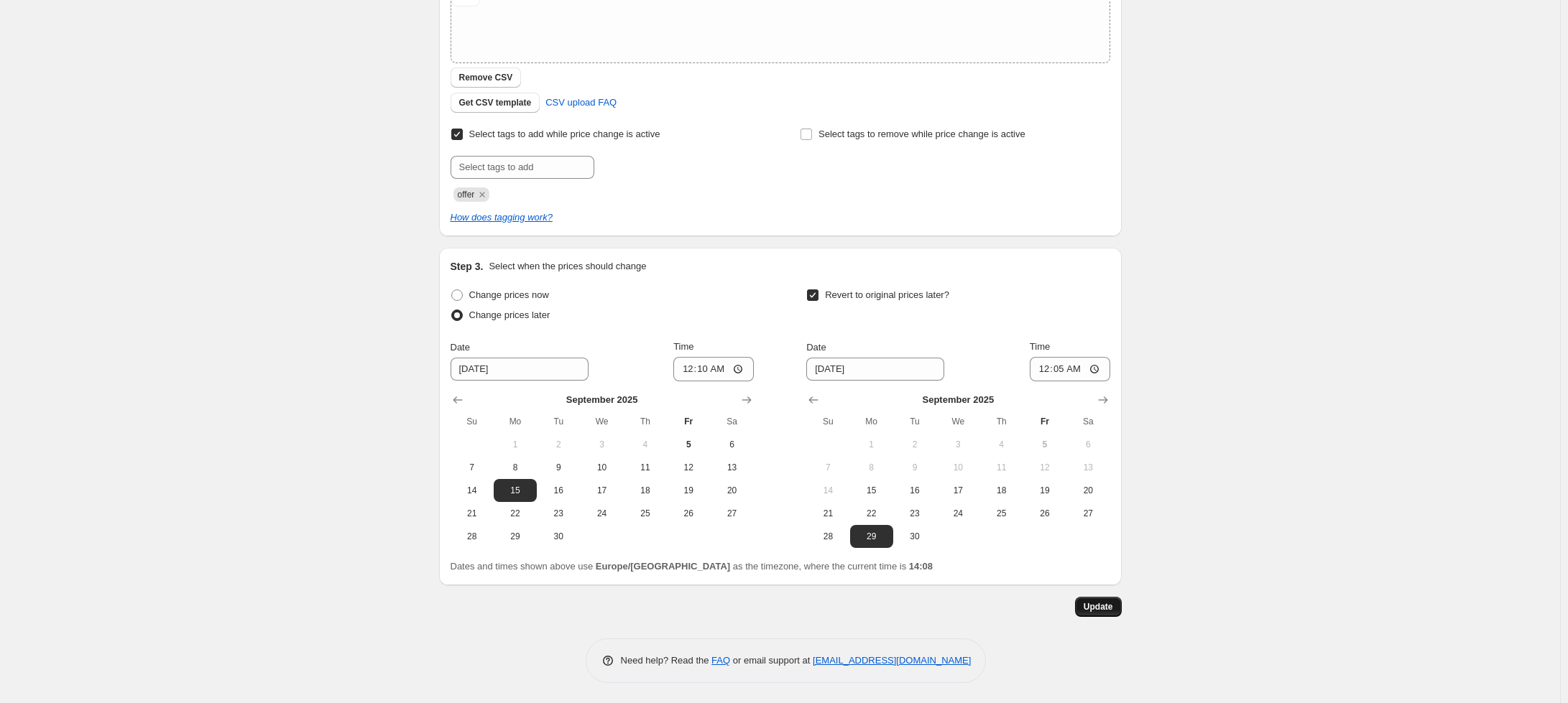
click at [1113, 611] on span "Update" at bounding box center [1098, 607] width 30 height 12
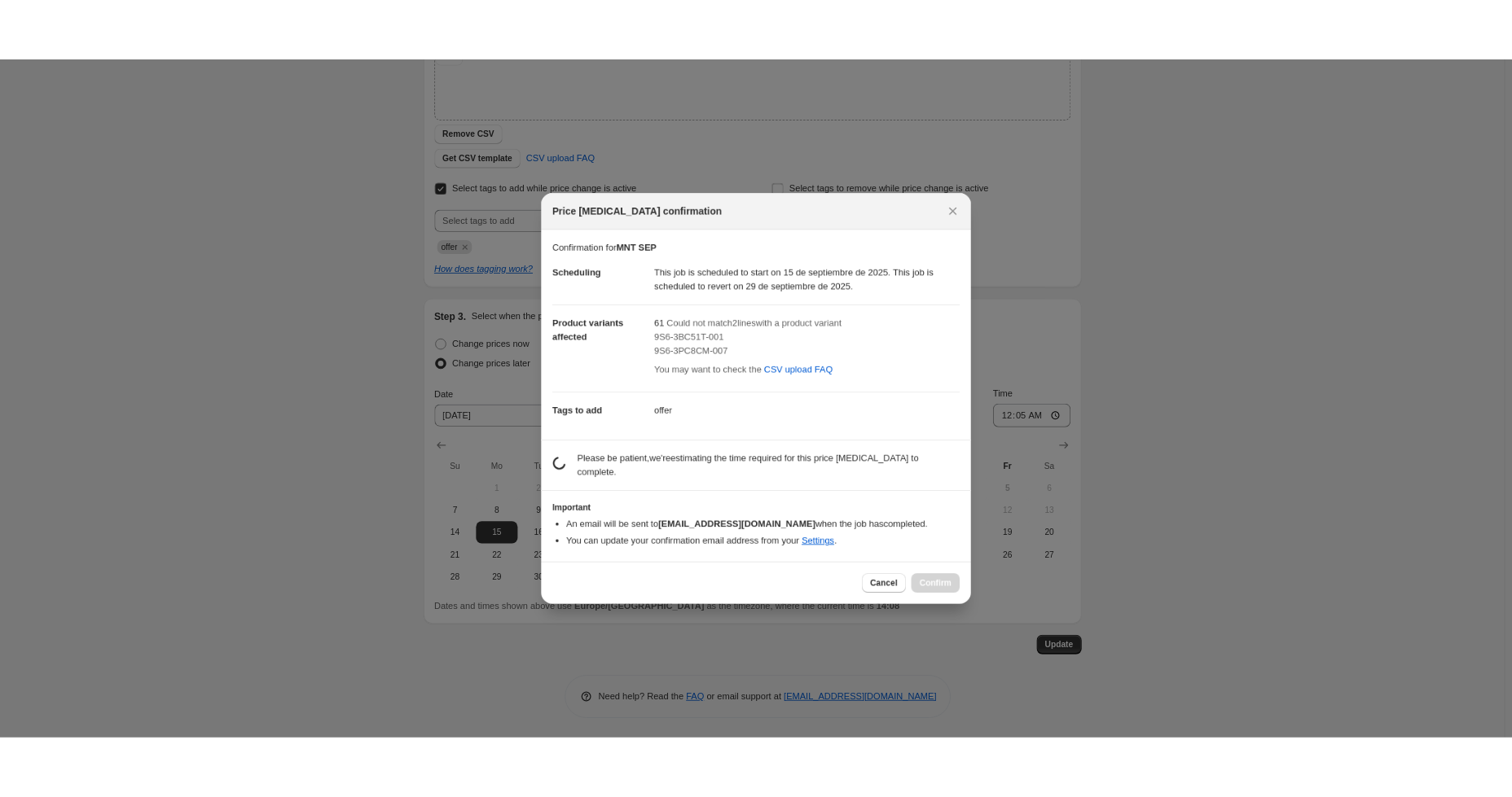
scroll to position [0, 0]
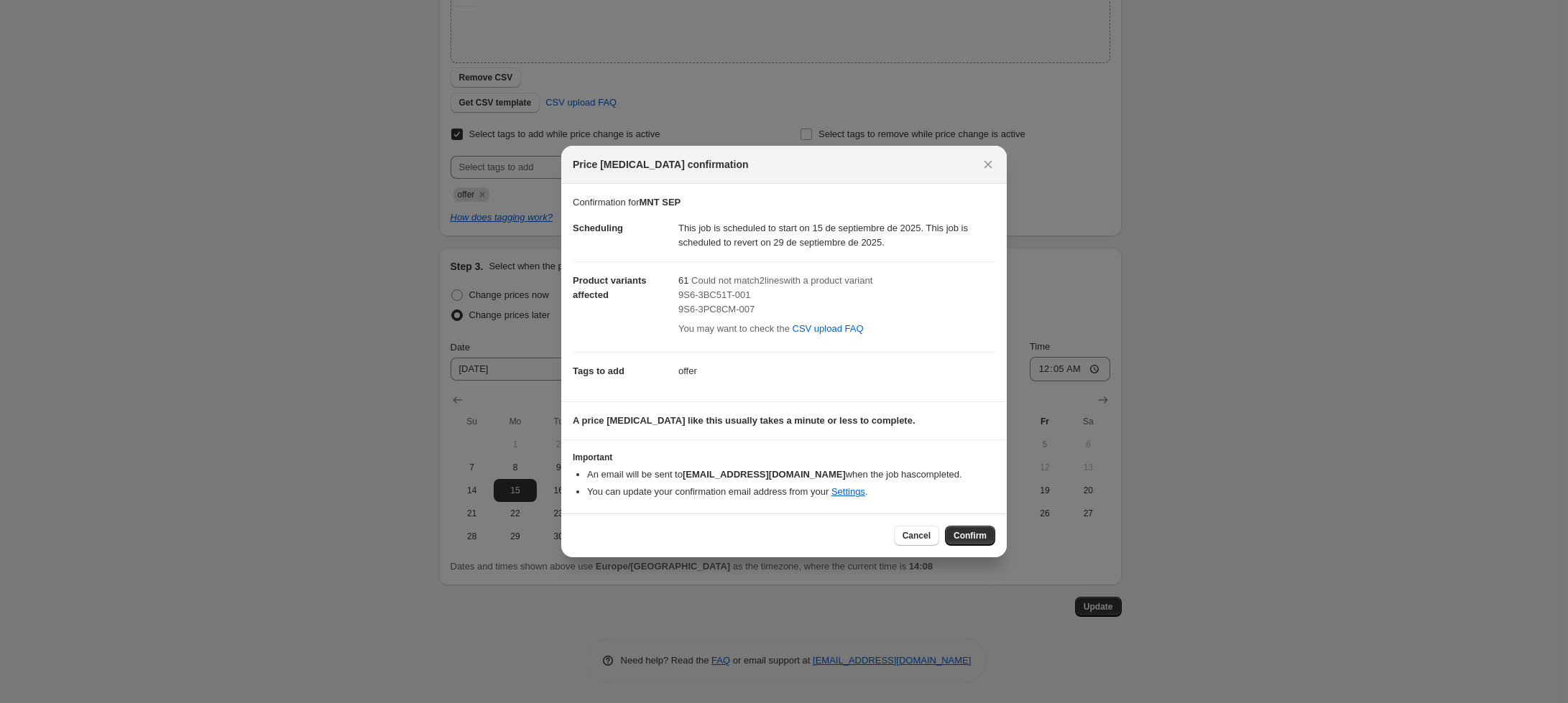
click at [721, 293] on span "9S6-3BC51T-001" at bounding box center [714, 294] width 72 height 11
copy span "9S6-3BC51T-001"
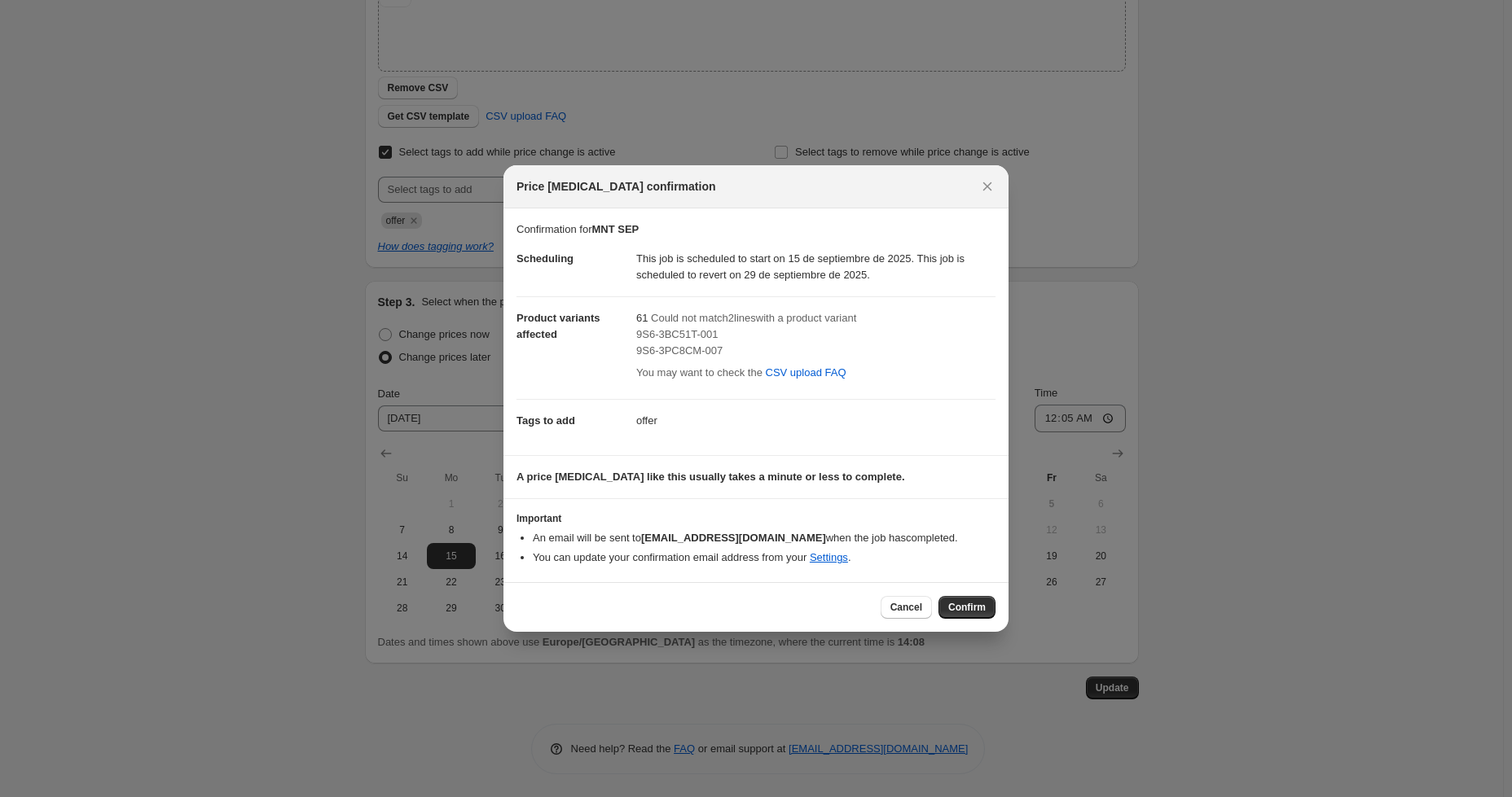
click at [679, 349] on span "9S6-3PC8CM-007" at bounding box center [678, 350] width 86 height 13
copy span "9S6-3PC8CM-007"
click at [666, 331] on span "9S6-3BC51T-001" at bounding box center [676, 334] width 81 height 13
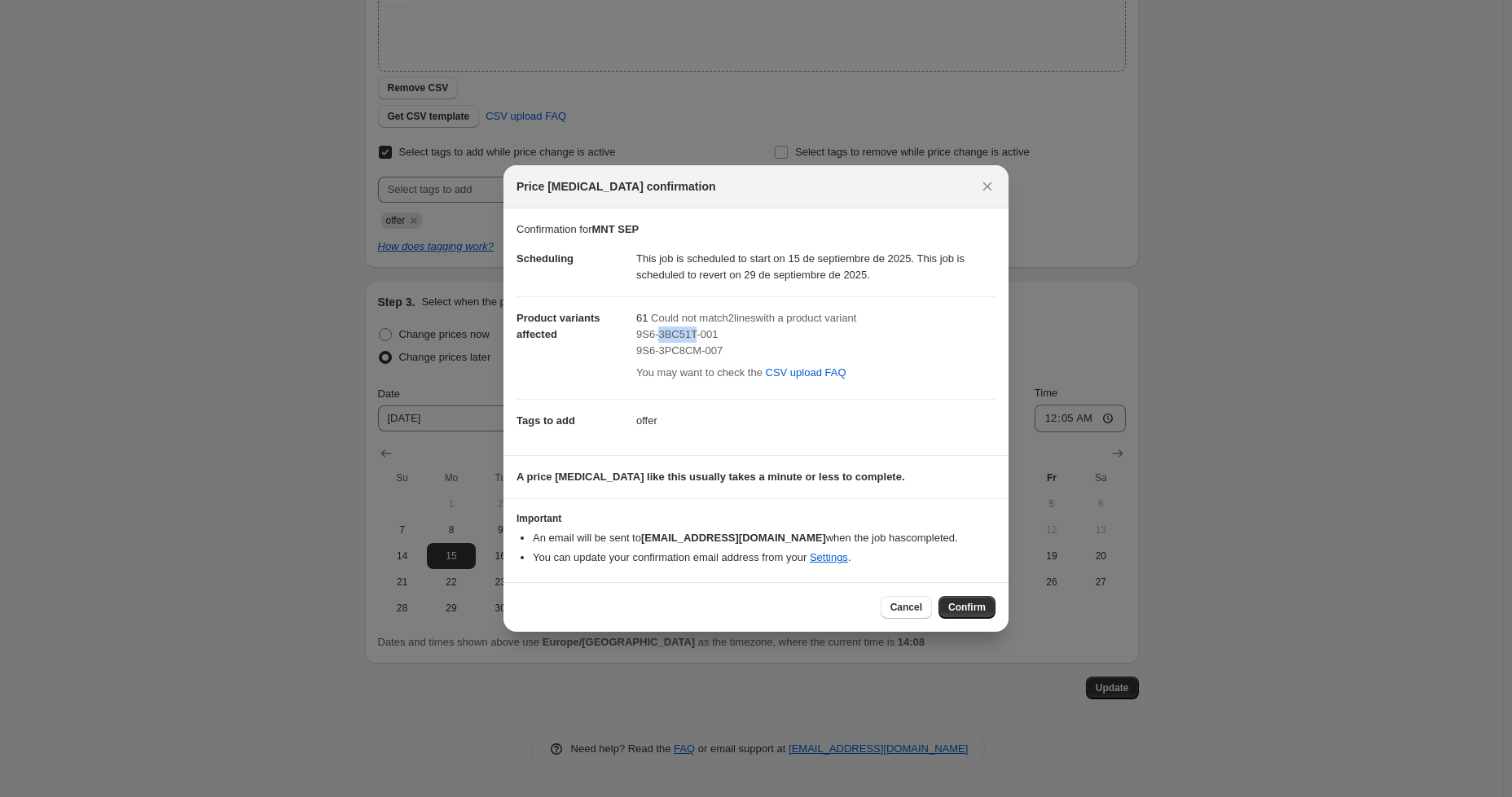
click at [666, 331] on span "9S6-3BC51T-001" at bounding box center [676, 334] width 81 height 13
copy span "9S6-3BC51T-001"
click at [90, 766] on div at bounding box center [756, 398] width 1512 height 797
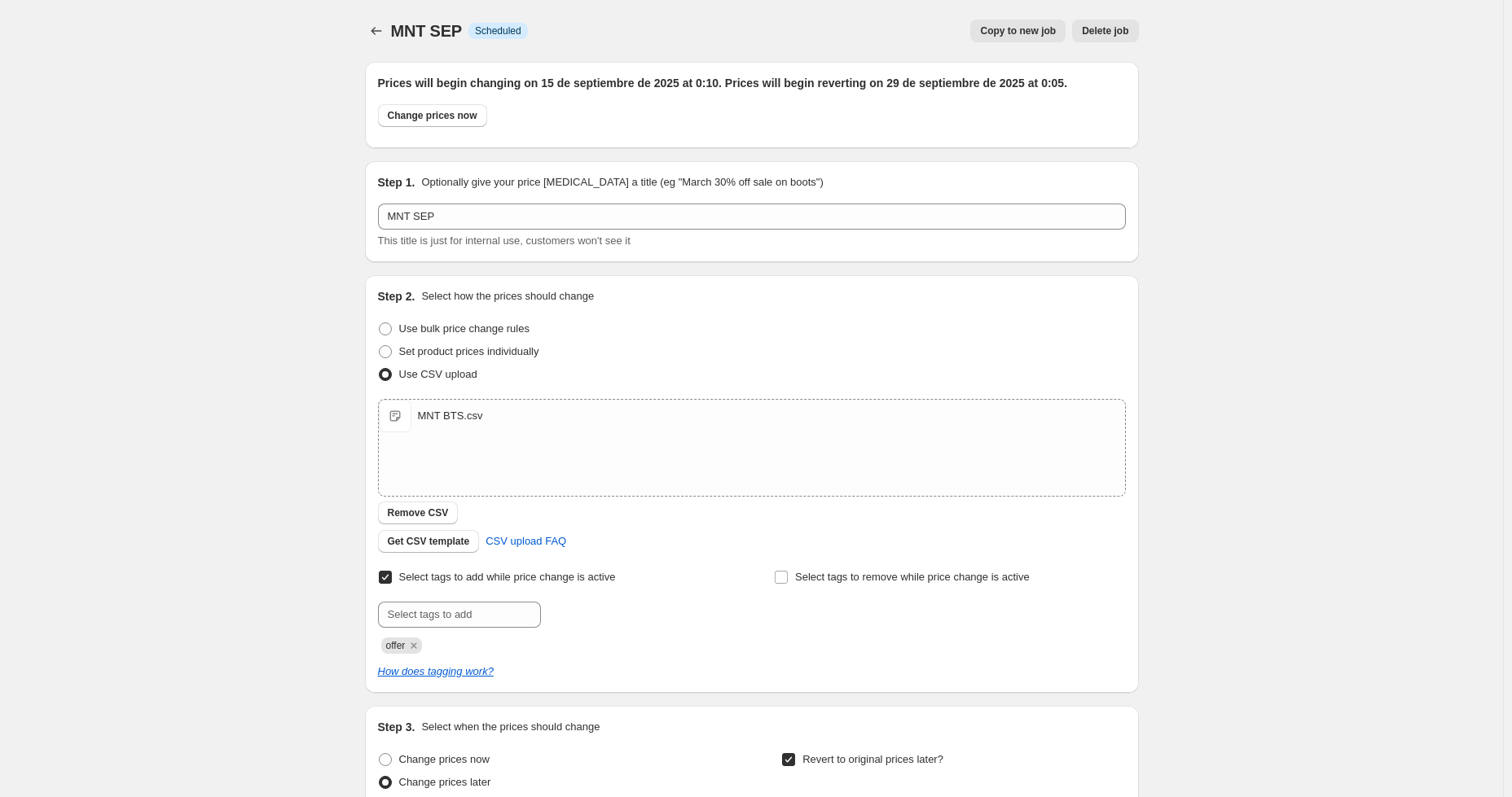
scroll to position [426, 0]
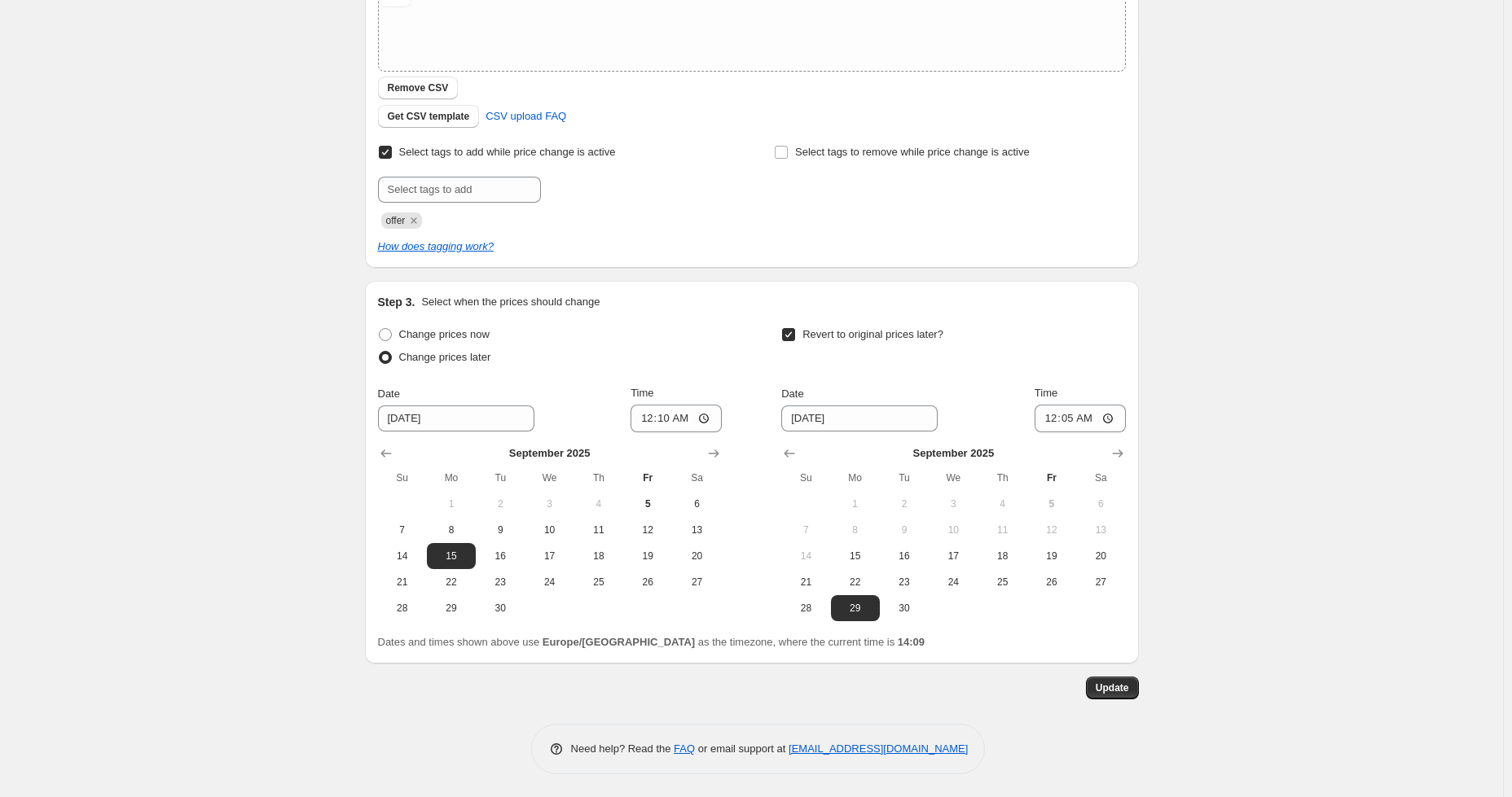
click at [1305, 488] on div "MNT SEP. This page is ready MNT SEP Info Scheduled Copy to new job Delete job M…" at bounding box center [751, 186] width 1502 height 1224
drag, startPoint x: 1308, startPoint y: 439, endPoint x: 1297, endPoint y: 436, distance: 11.4
click at [1308, 438] on div "MNT SEP. This page is ready MNT SEP Info Scheduled Copy to new job Delete job M…" at bounding box center [751, 186] width 1502 height 1224
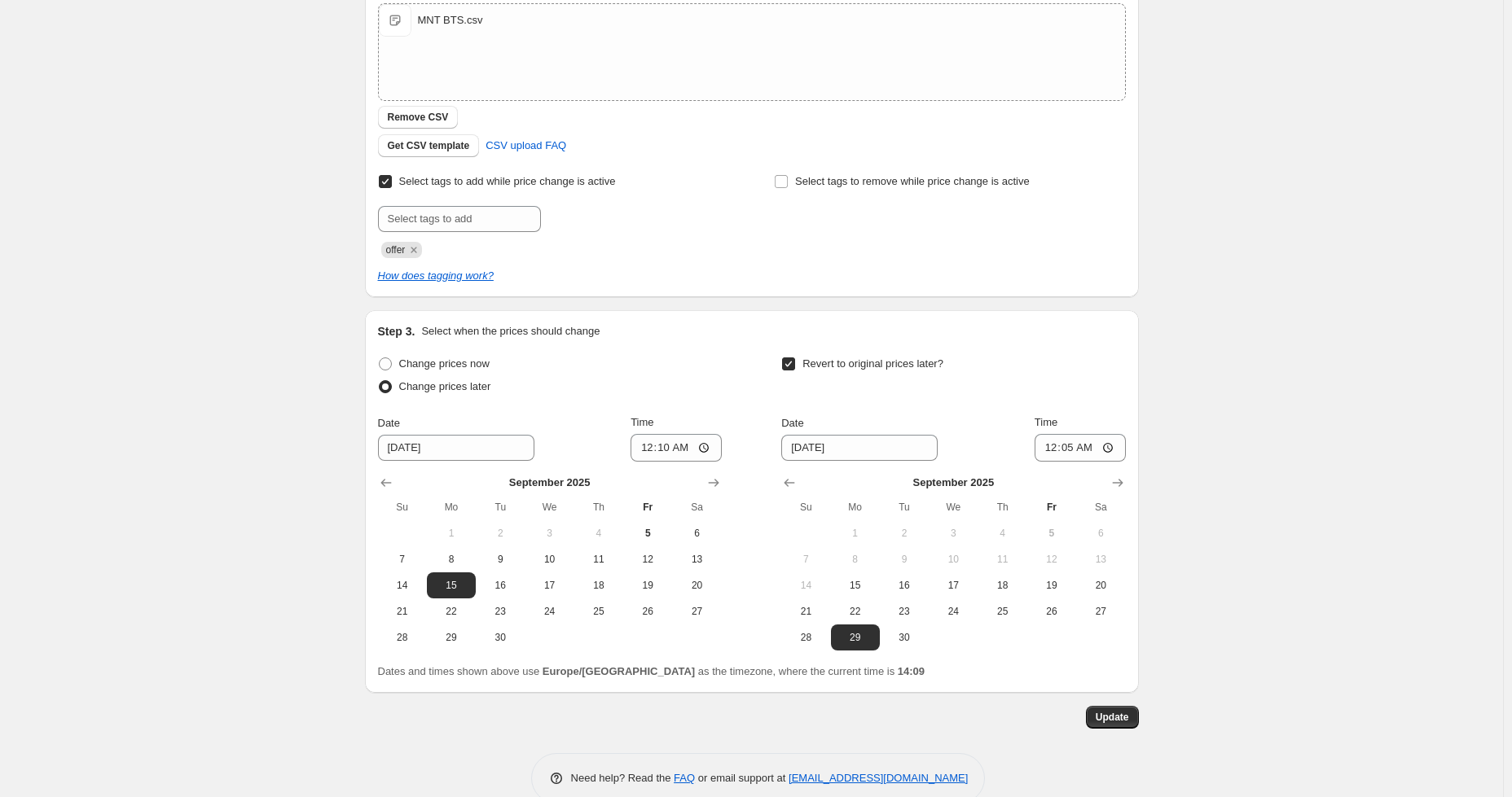
scroll to position [0, 0]
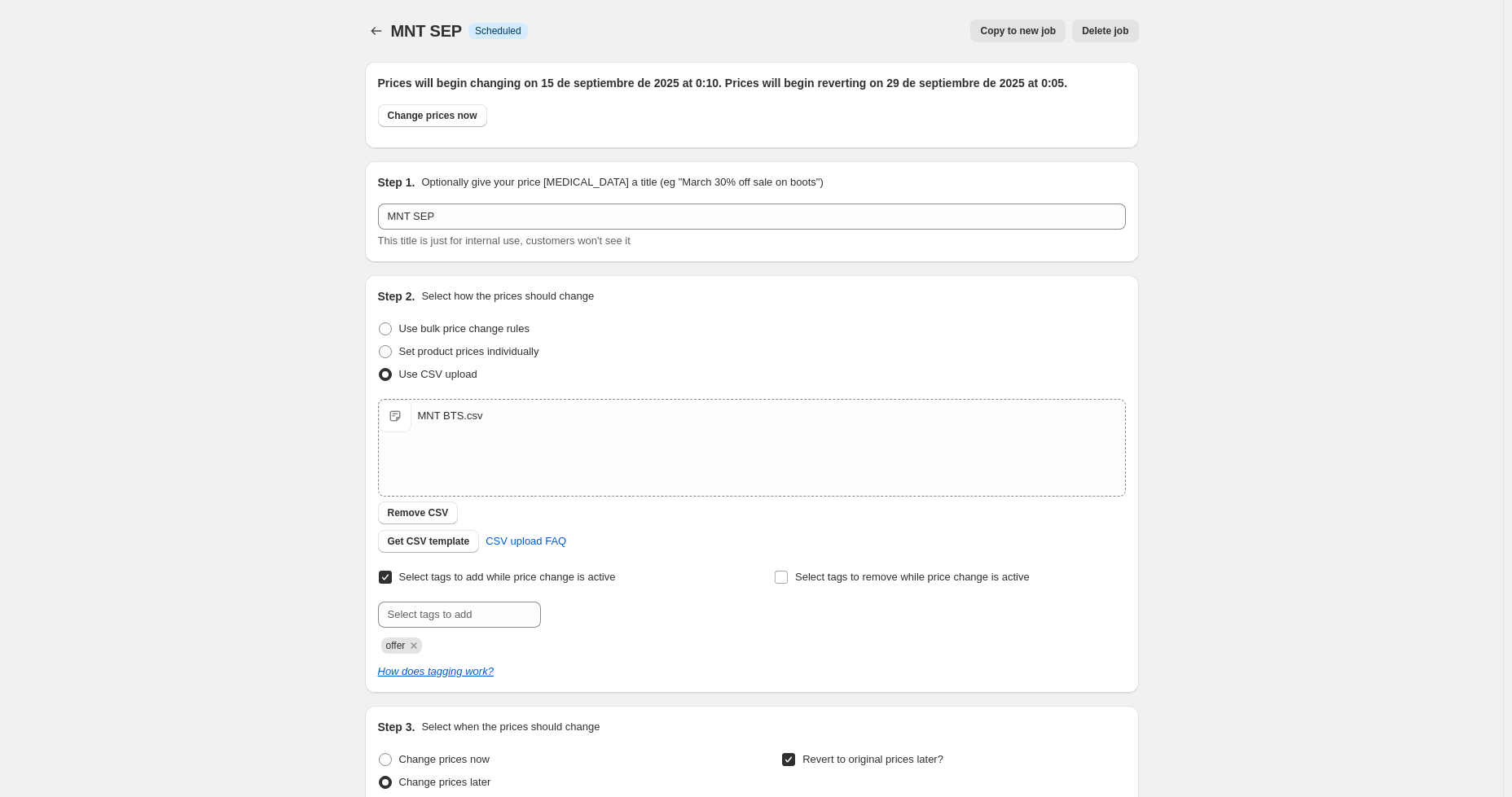
drag, startPoint x: 1430, startPoint y: 417, endPoint x: 1406, endPoint y: 420, distance: 24.2
click at [1430, 418] on div "MNT SEP. This page is ready MNT SEP Info Scheduled Copy to new job Delete job M…" at bounding box center [751, 612] width 1502 height 1224
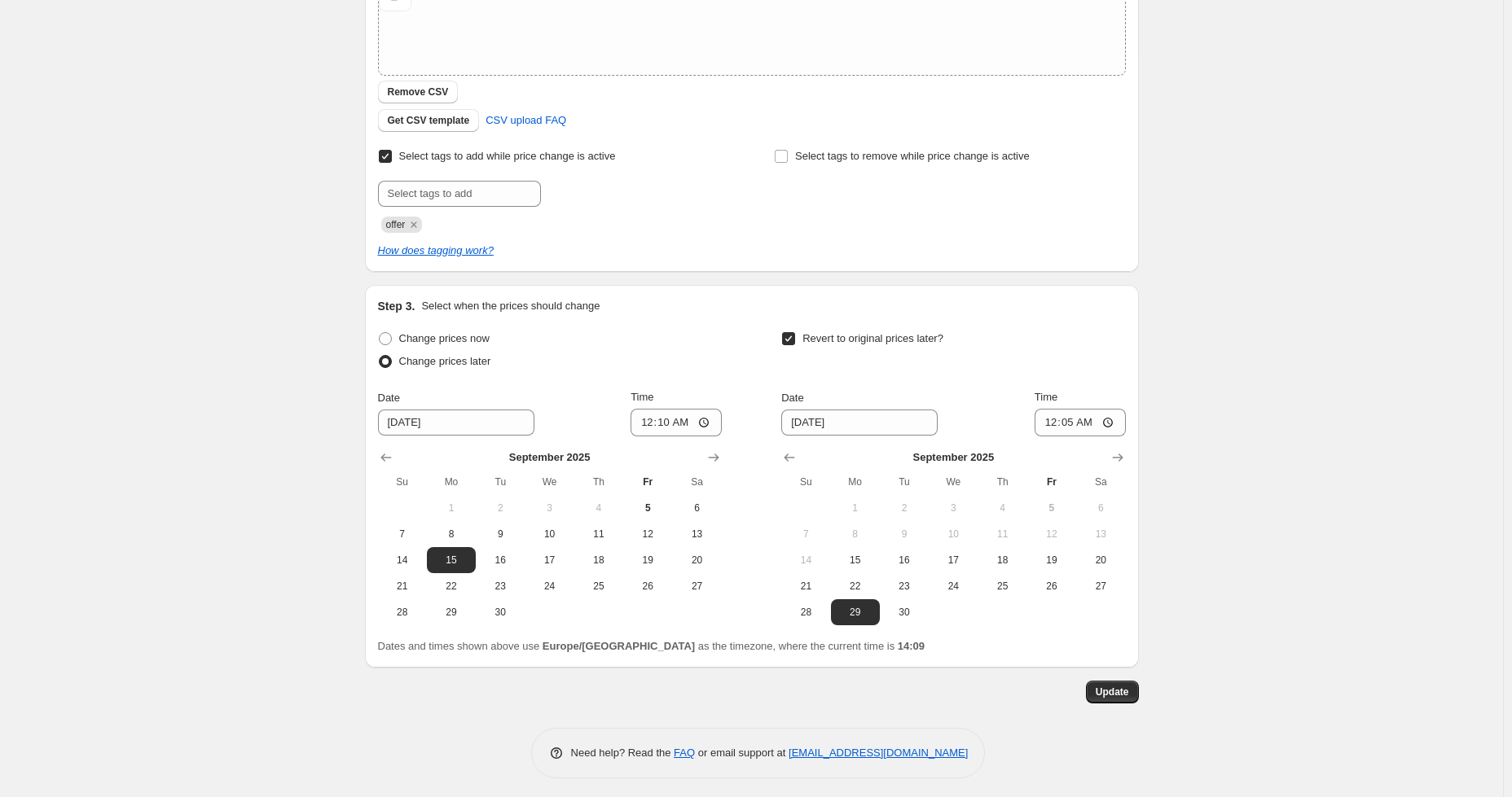
scroll to position [426, 0]
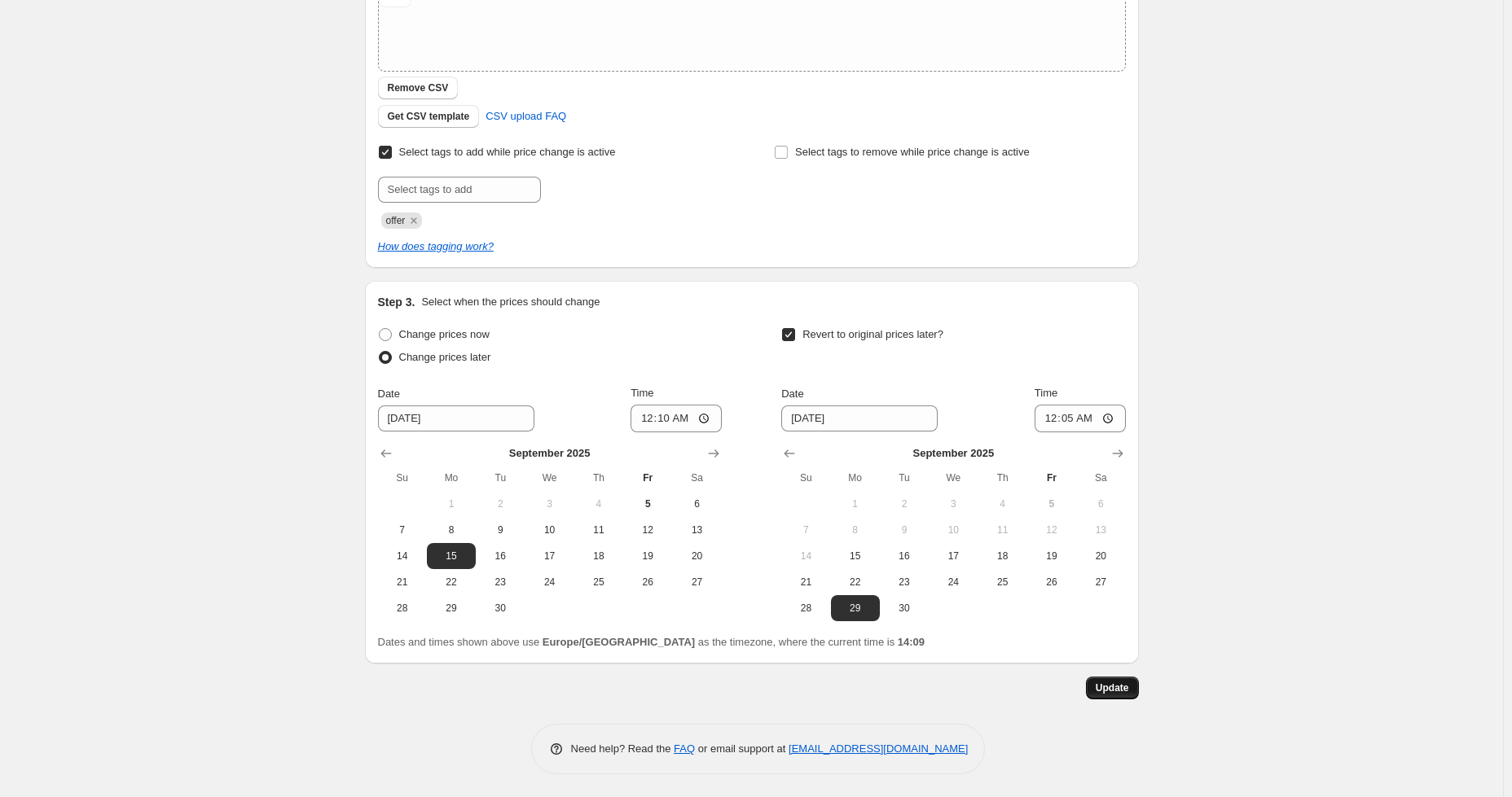
click at [1111, 682] on span "Update" at bounding box center [1112, 688] width 34 height 14
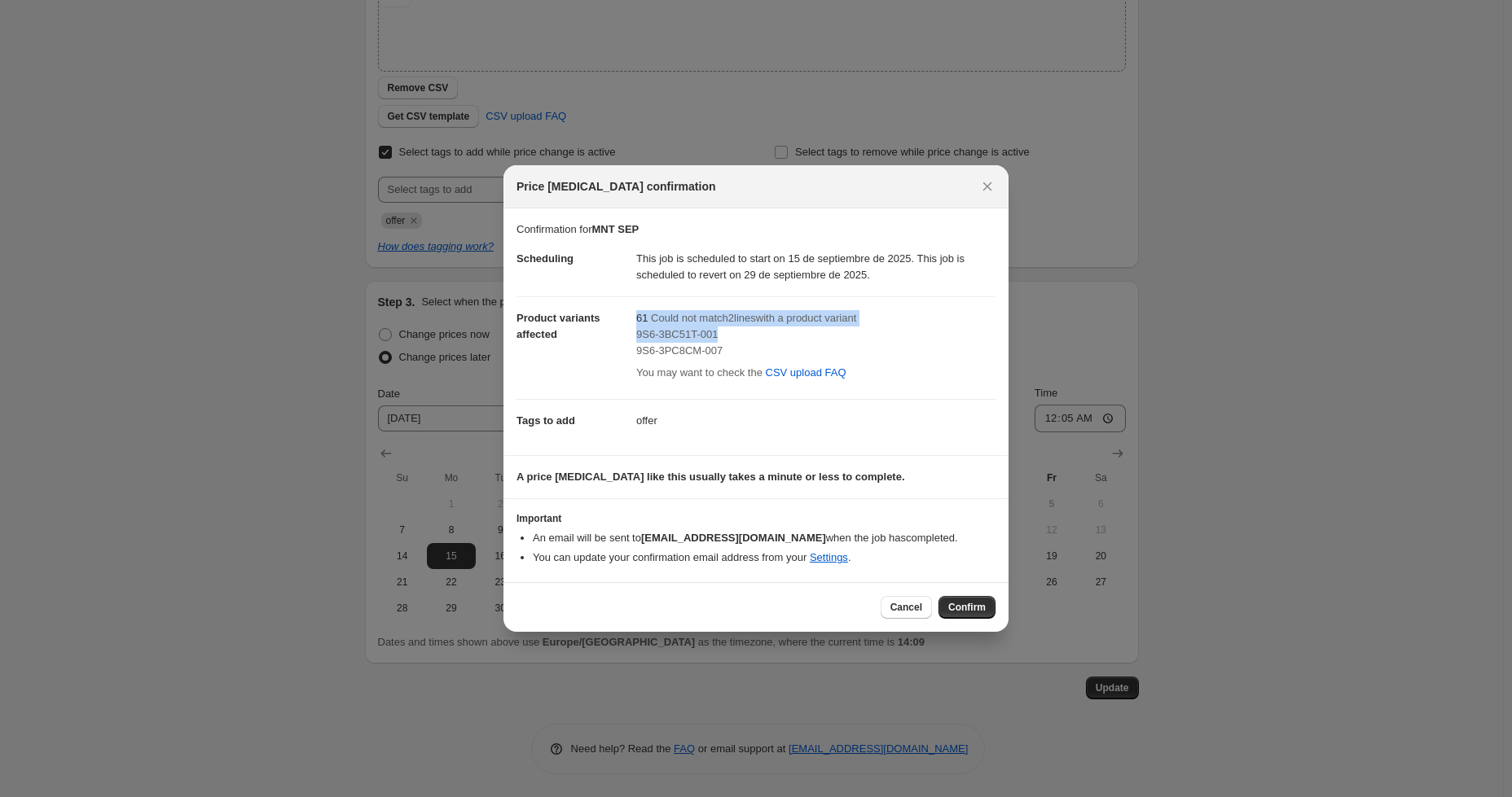
drag, startPoint x: 634, startPoint y: 333, endPoint x: 725, endPoint y: 339, distance: 91.2
click at [729, 340] on dl "Scheduling This job is scheduled to start on 15 de septiembre de 2025. This job…" at bounding box center [756, 339] width 479 height 204
click at [679, 333] on span "9S6-3BC51T-001" at bounding box center [676, 334] width 81 height 13
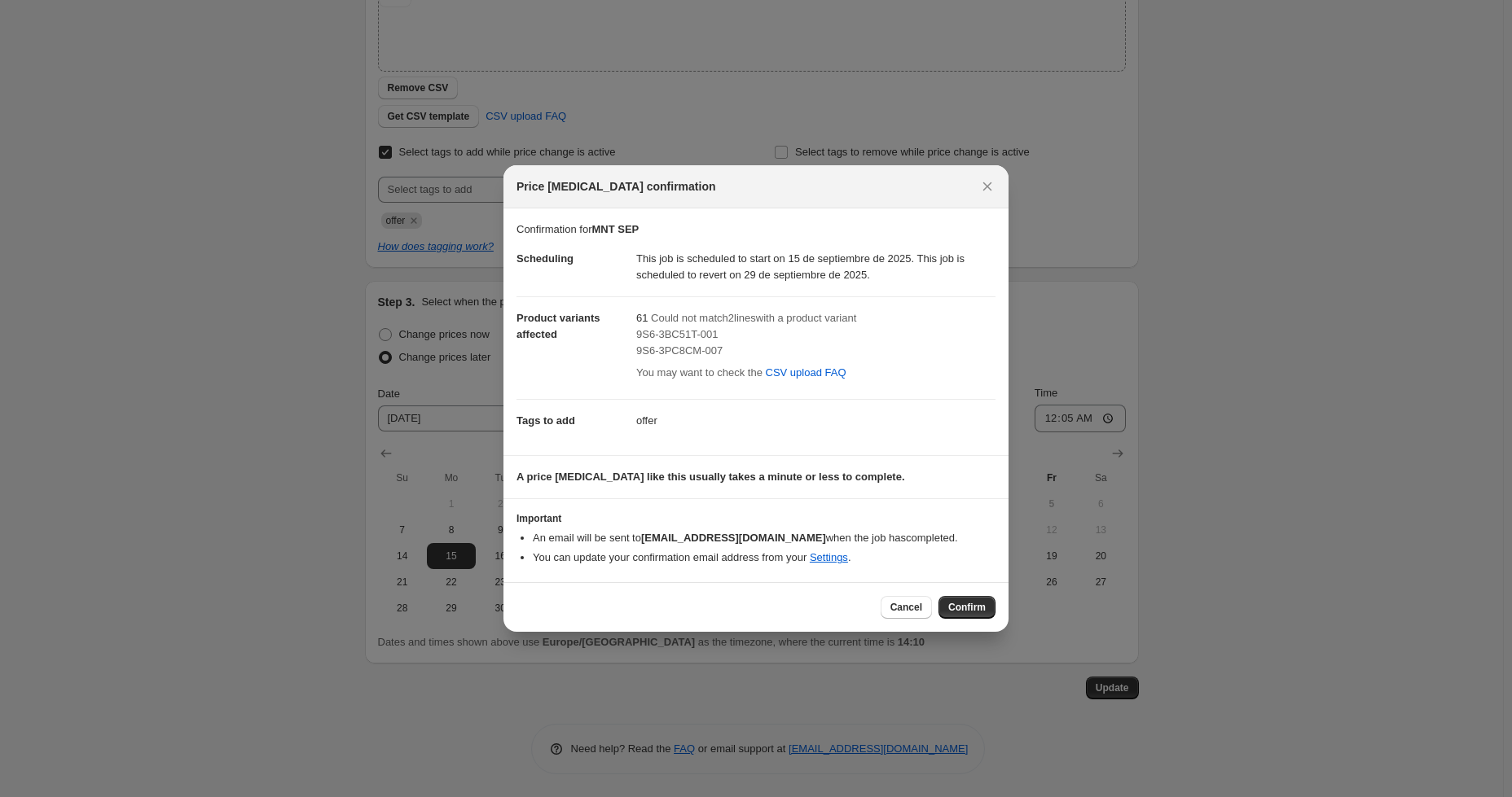
click at [689, 344] on span "9S6-3PC8CM-007" at bounding box center [678, 350] width 86 height 13
copy span "9S6-3PC8CM-007"
click at [660, 347] on span "9S6-3PC8CM-007" at bounding box center [678, 350] width 86 height 13
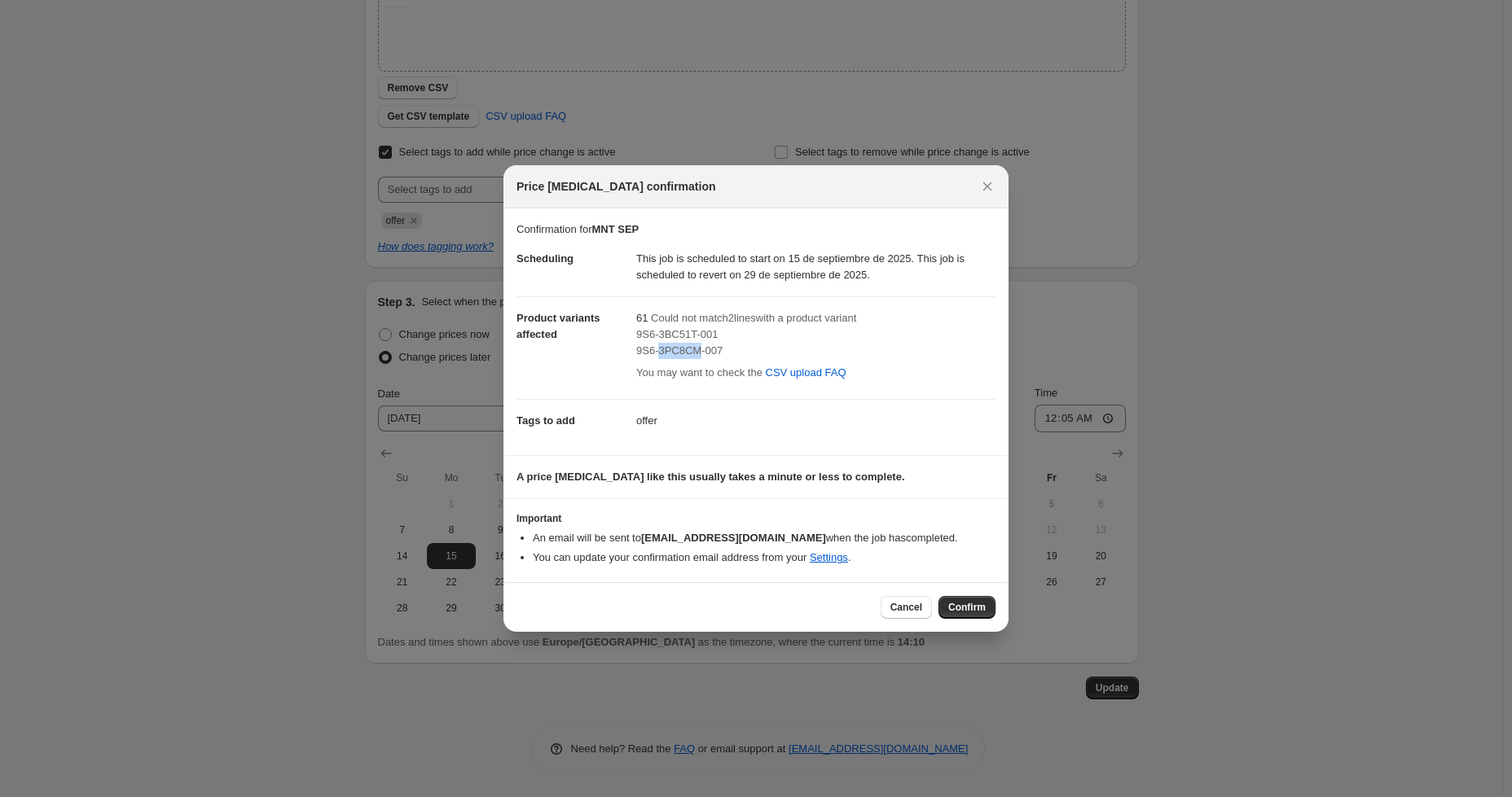
click at [660, 347] on span "9S6-3PC8CM-007" at bounding box center [678, 350] width 86 height 13
click at [917, 612] on span "Cancel" at bounding box center [906, 608] width 32 height 14
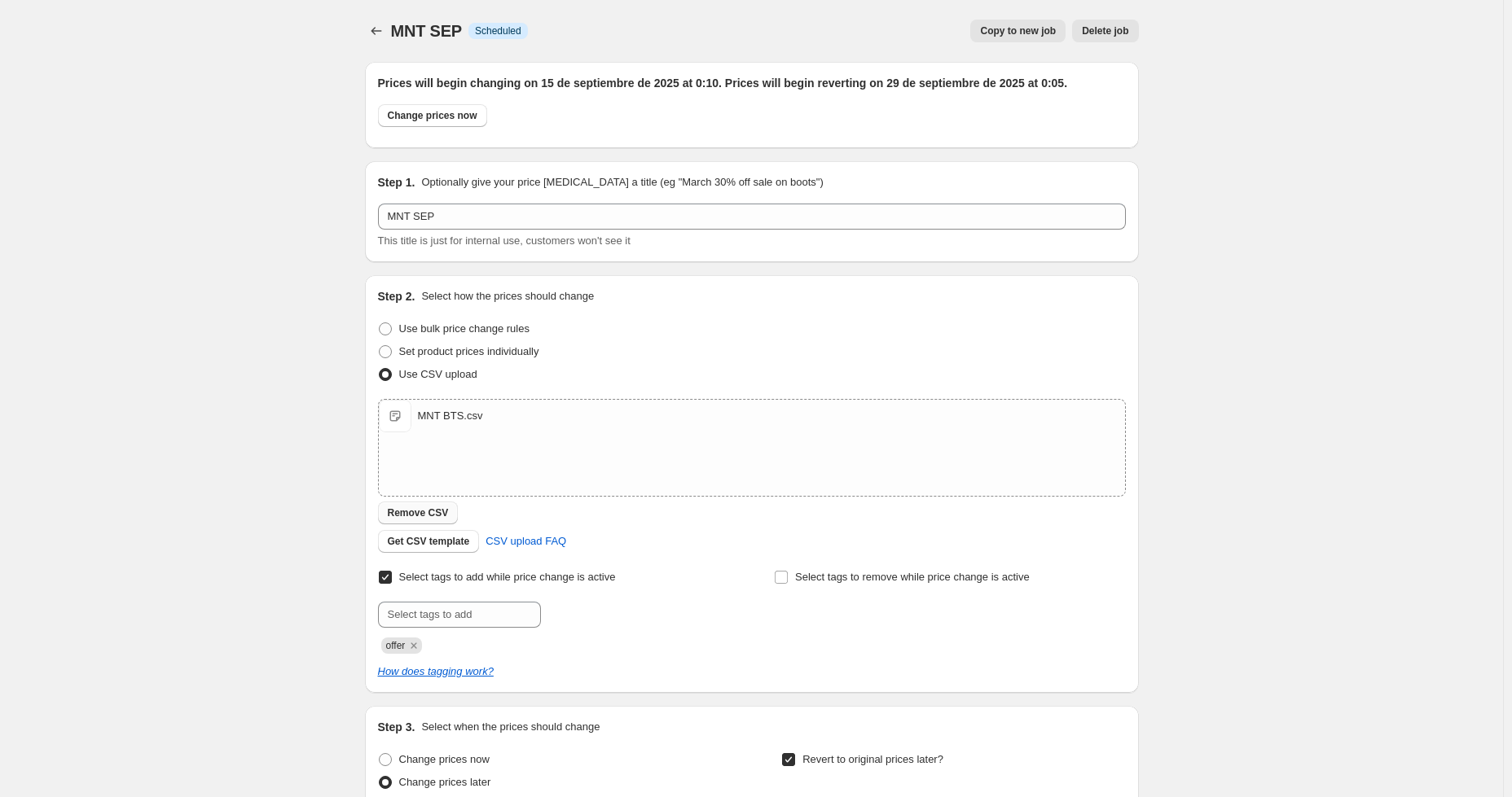
click at [426, 517] on span "Remove CSV" at bounding box center [418, 513] width 61 height 14
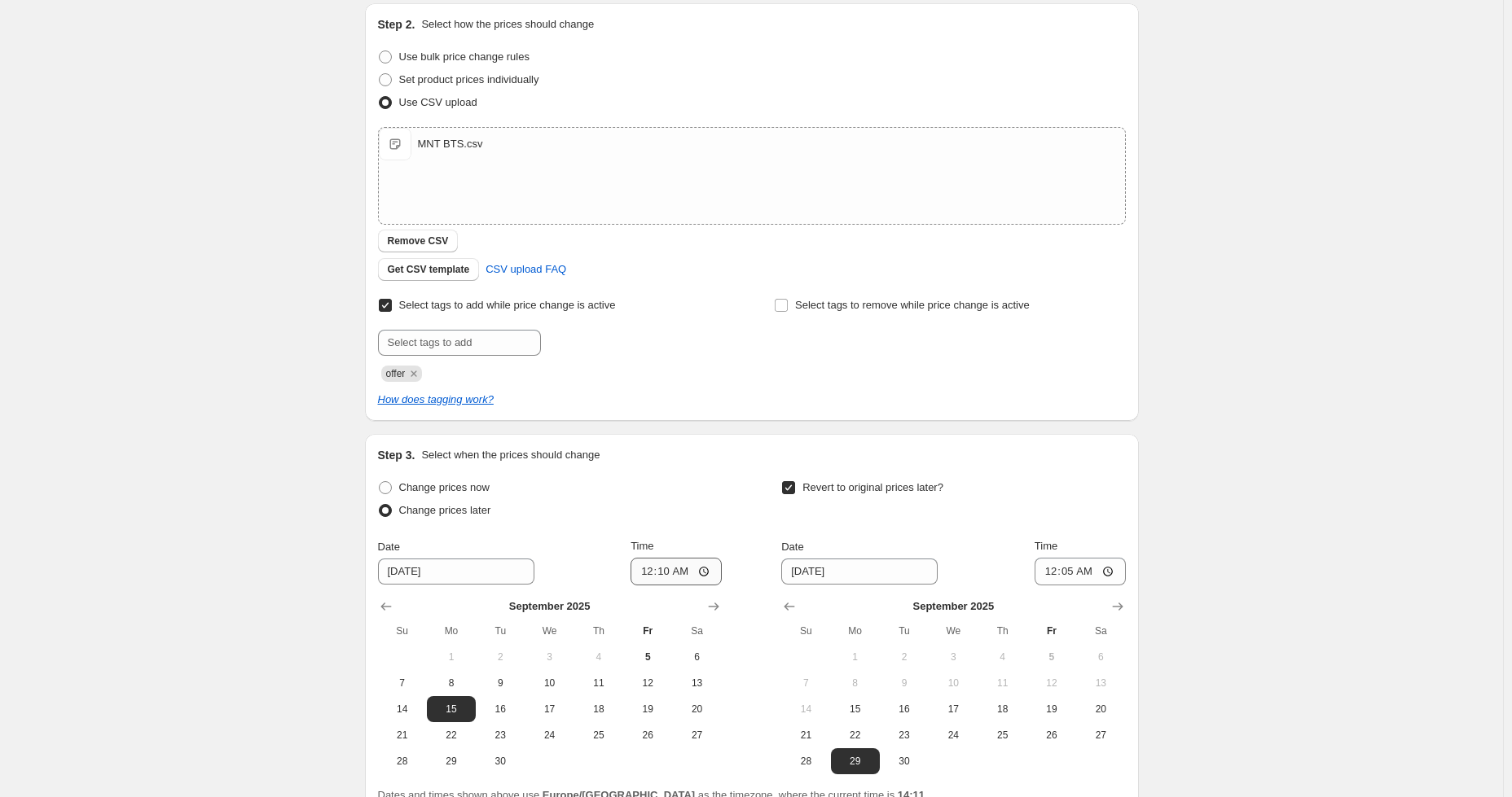
scroll to position [426, 0]
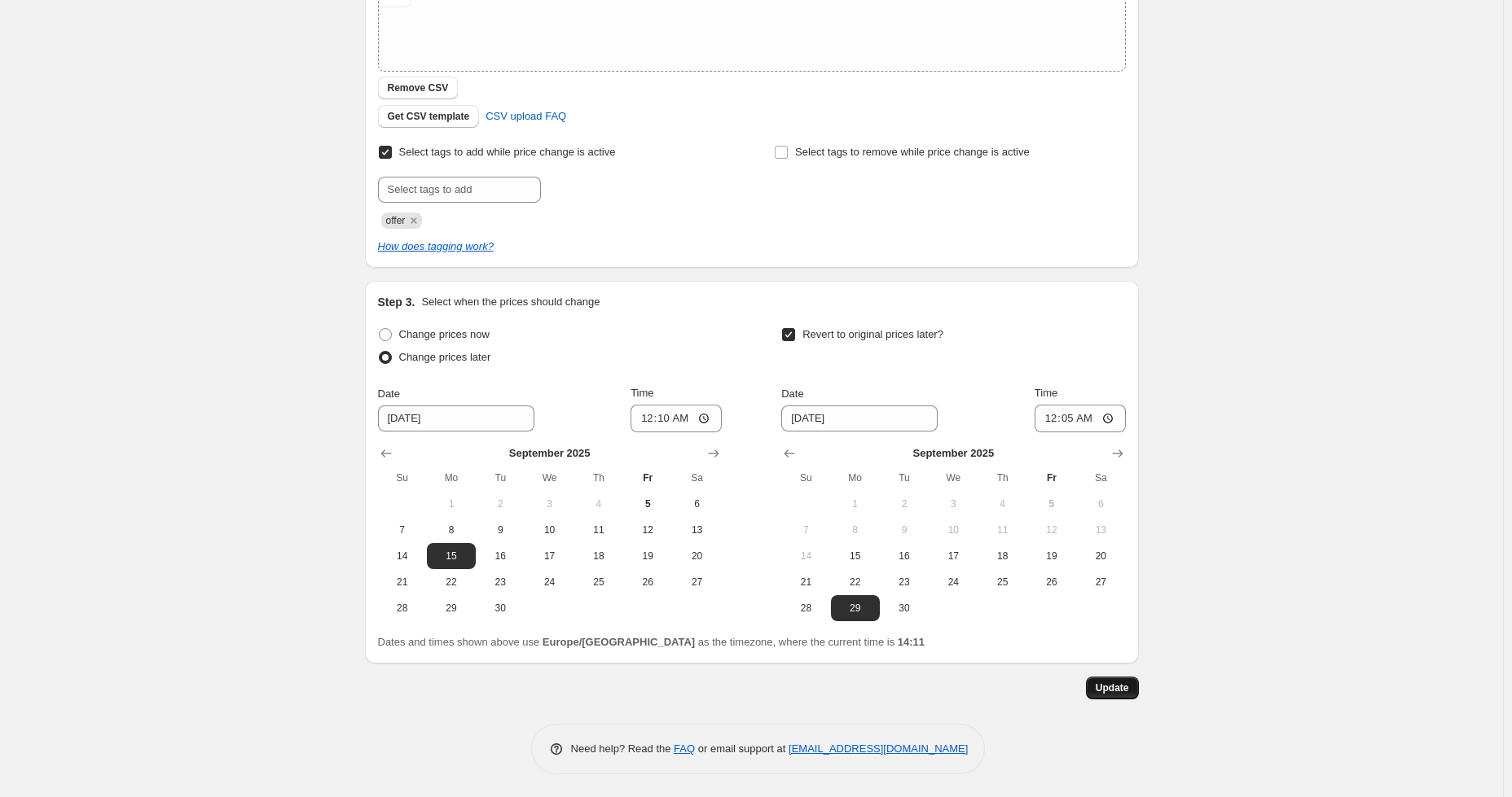
click at [1136, 697] on button "Update" at bounding box center [1112, 688] width 53 height 23
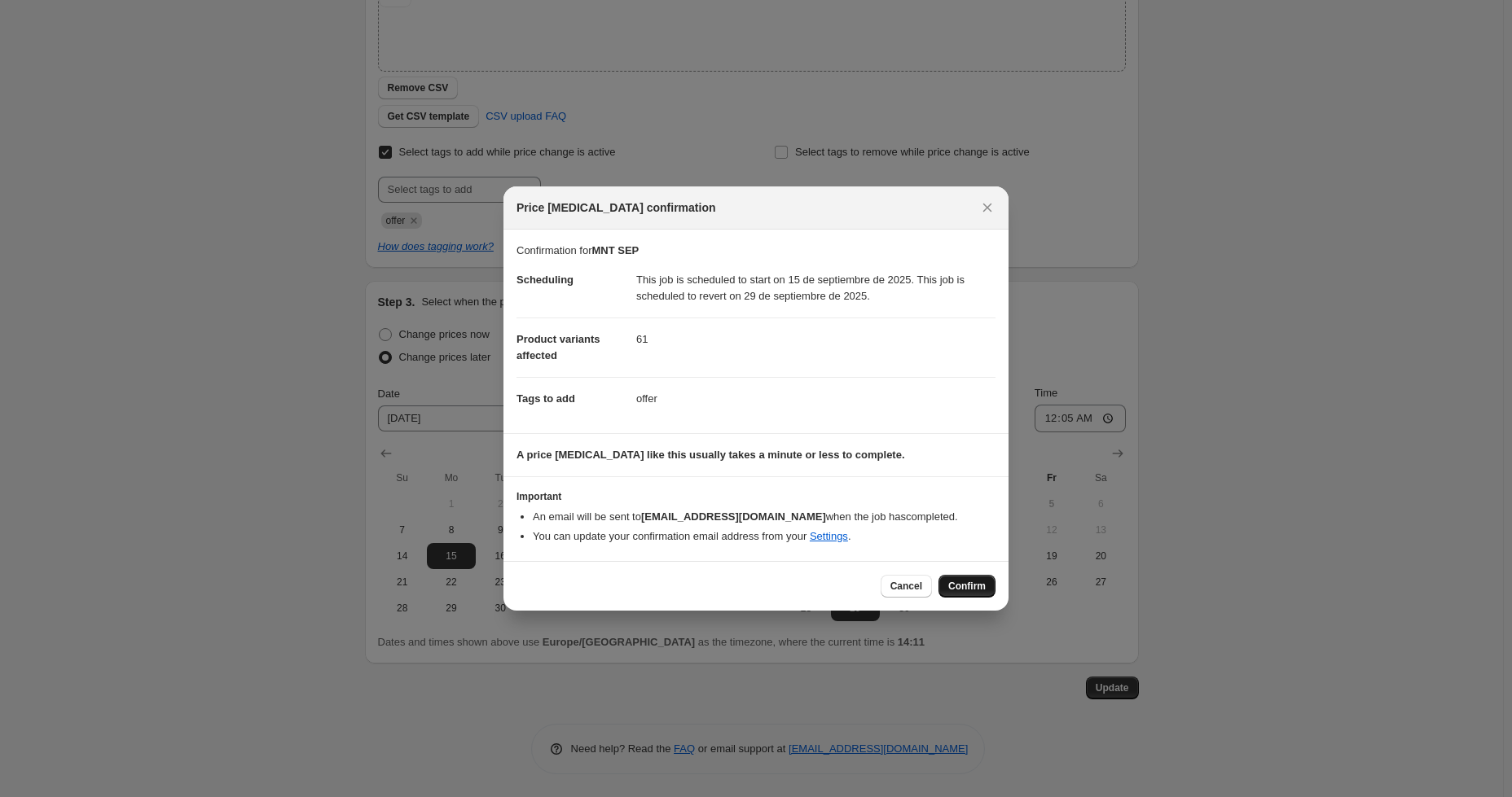
click at [968, 580] on span "Confirm" at bounding box center [966, 587] width 38 height 14
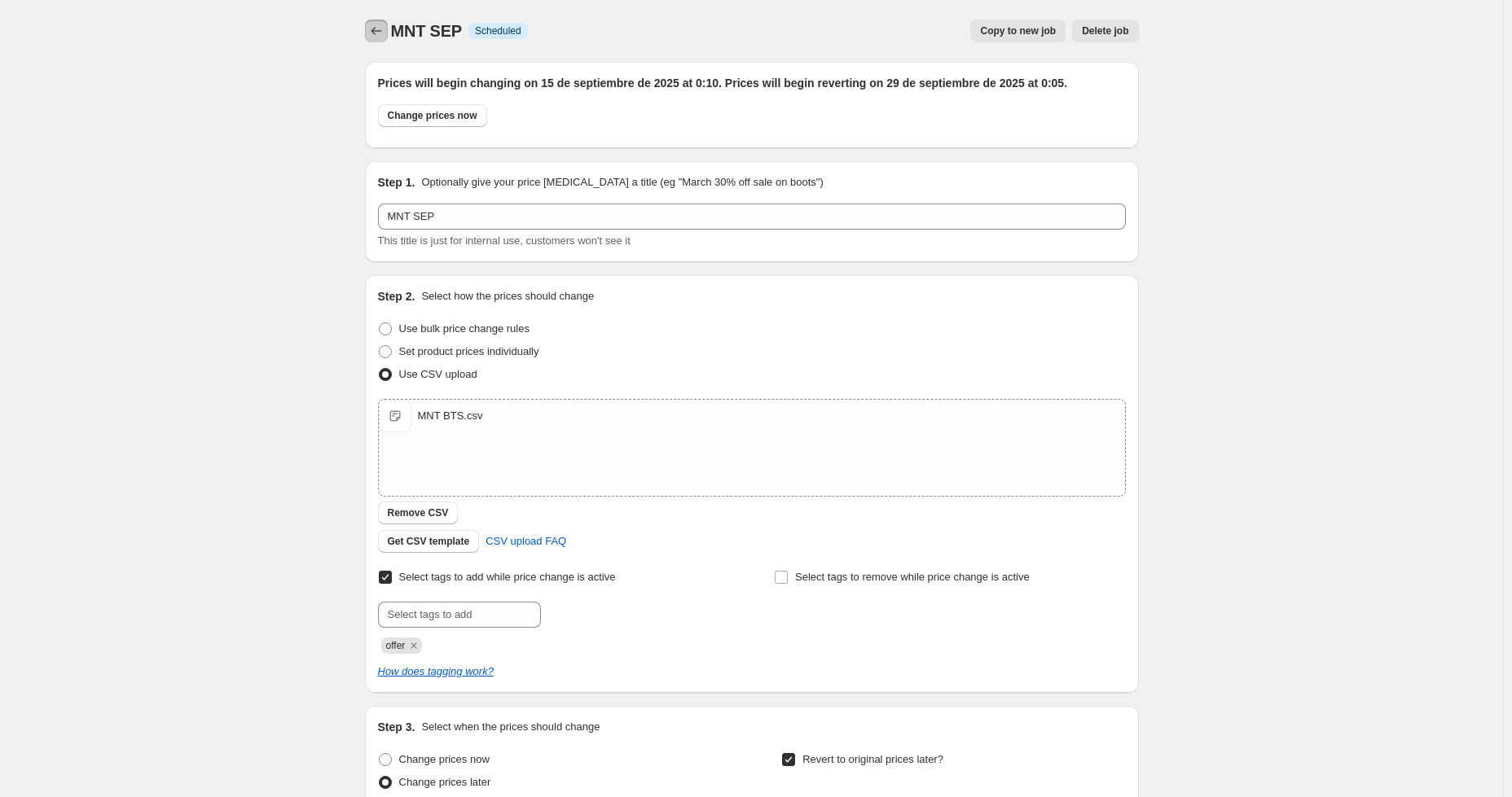
click at [374, 29] on icon "Price change jobs" at bounding box center [376, 31] width 16 height 16
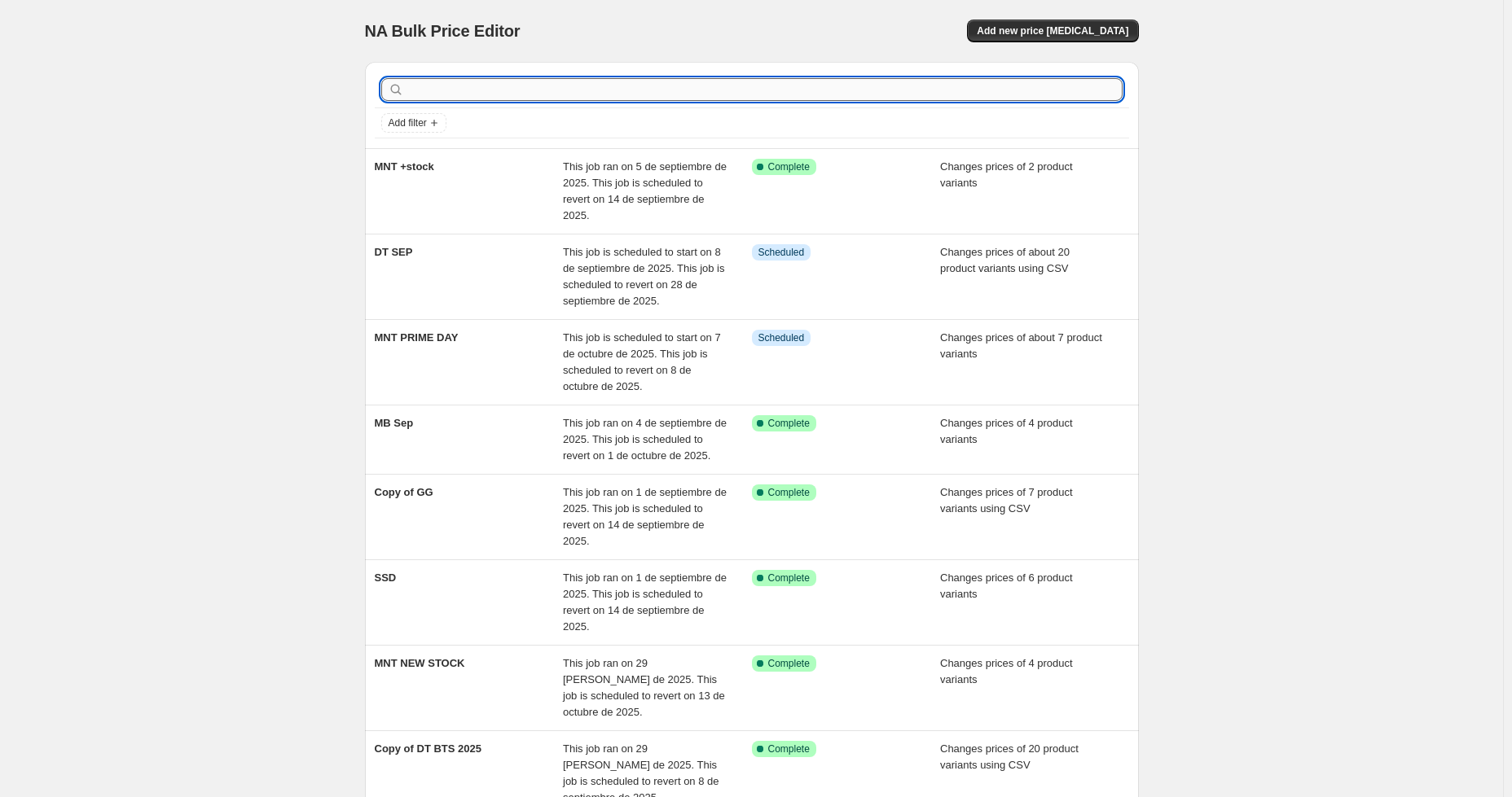
click at [487, 91] on input "text" at bounding box center [764, 90] width 715 height 23
type input "mnt"
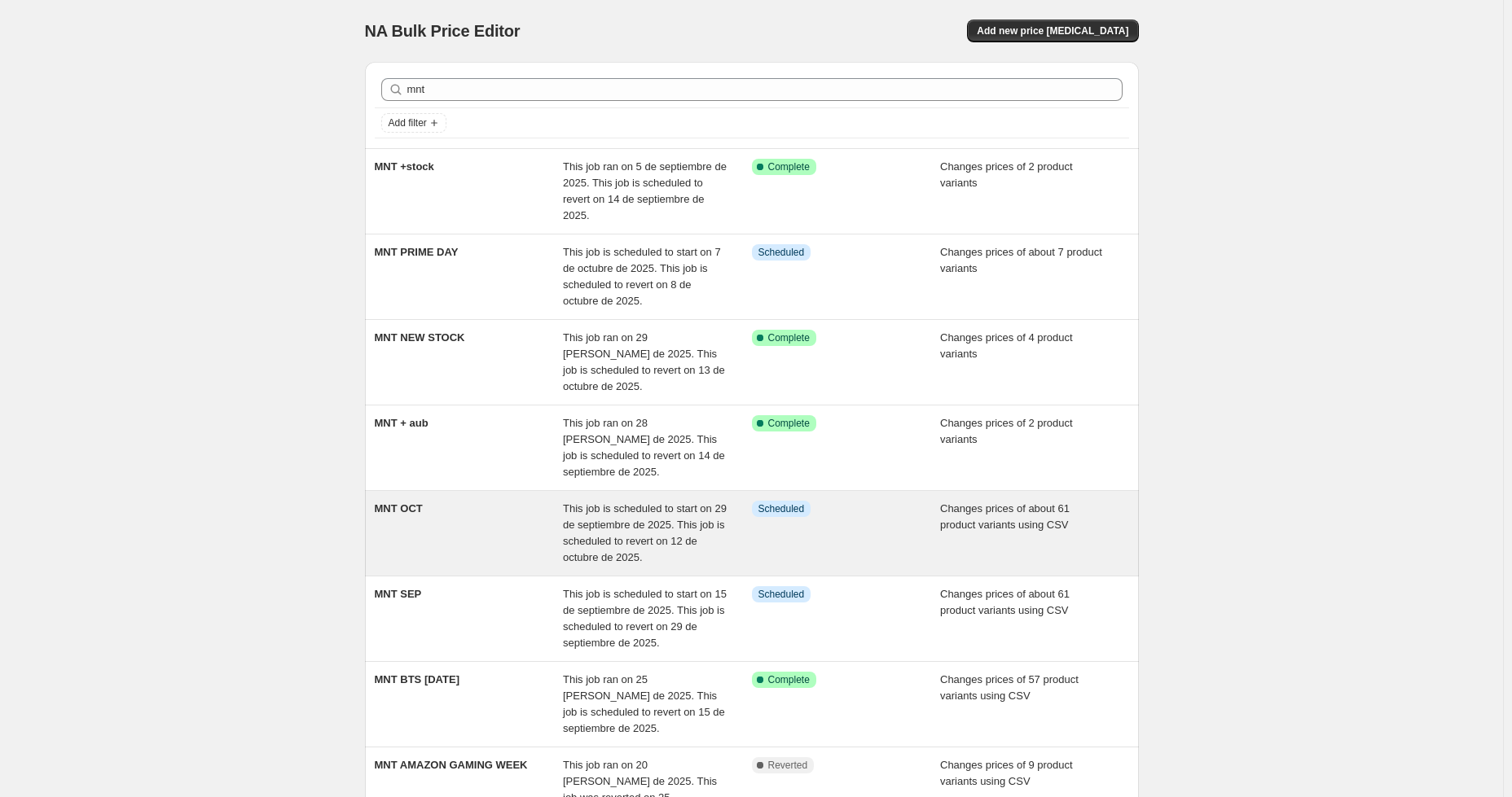
click at [418, 501] on div "MNT OCT" at bounding box center [469, 534] width 189 height 66
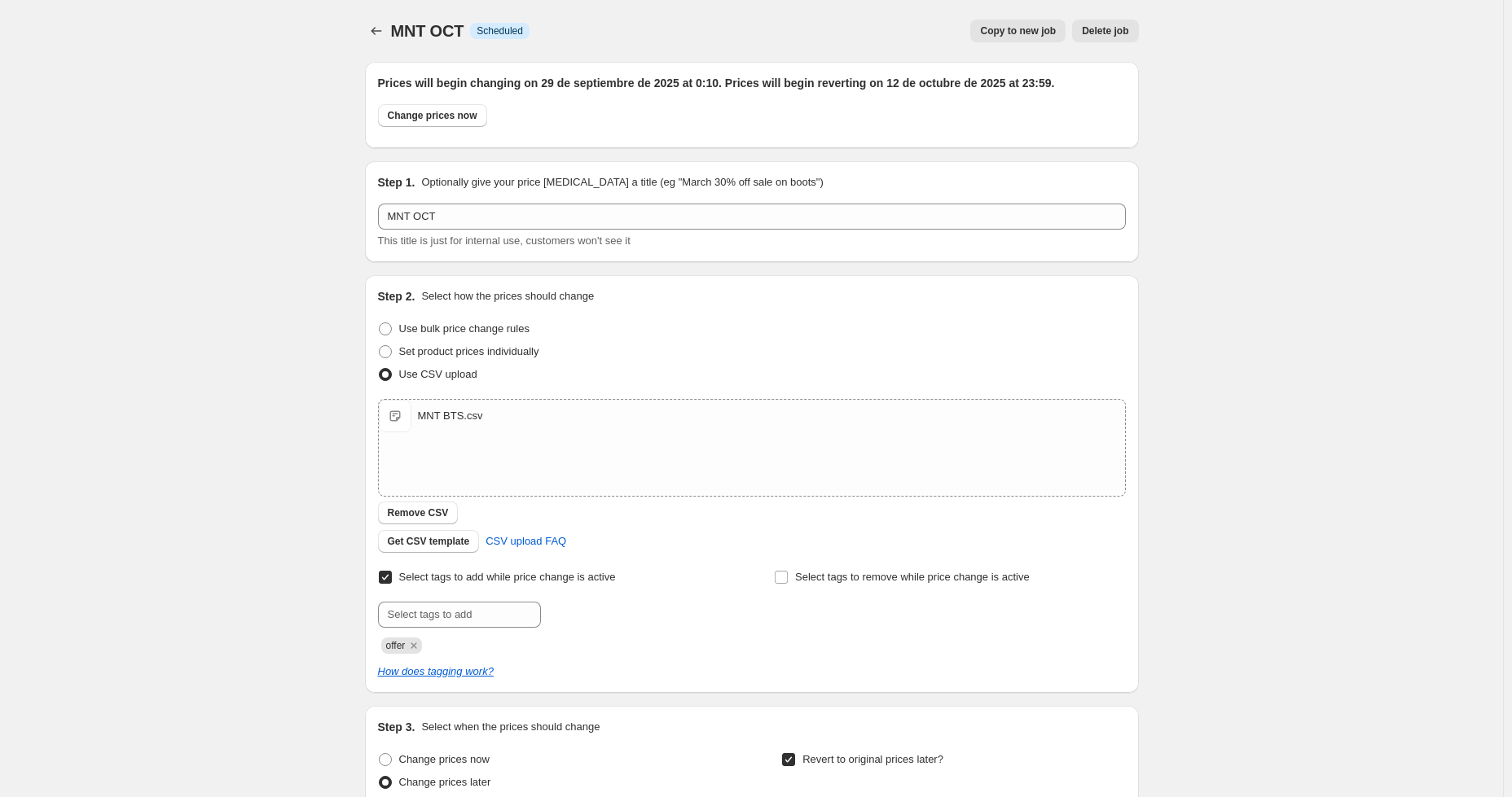
drag, startPoint x: 1352, startPoint y: 252, endPoint x: 1075, endPoint y: 280, distance: 278.4
click at [1351, 252] on div "MNT OCT. This page is ready MNT OCT Info Scheduled Copy to new job Delete job M…" at bounding box center [751, 612] width 1502 height 1224
click at [426, 514] on span "Remove CSV" at bounding box center [418, 513] width 61 height 14
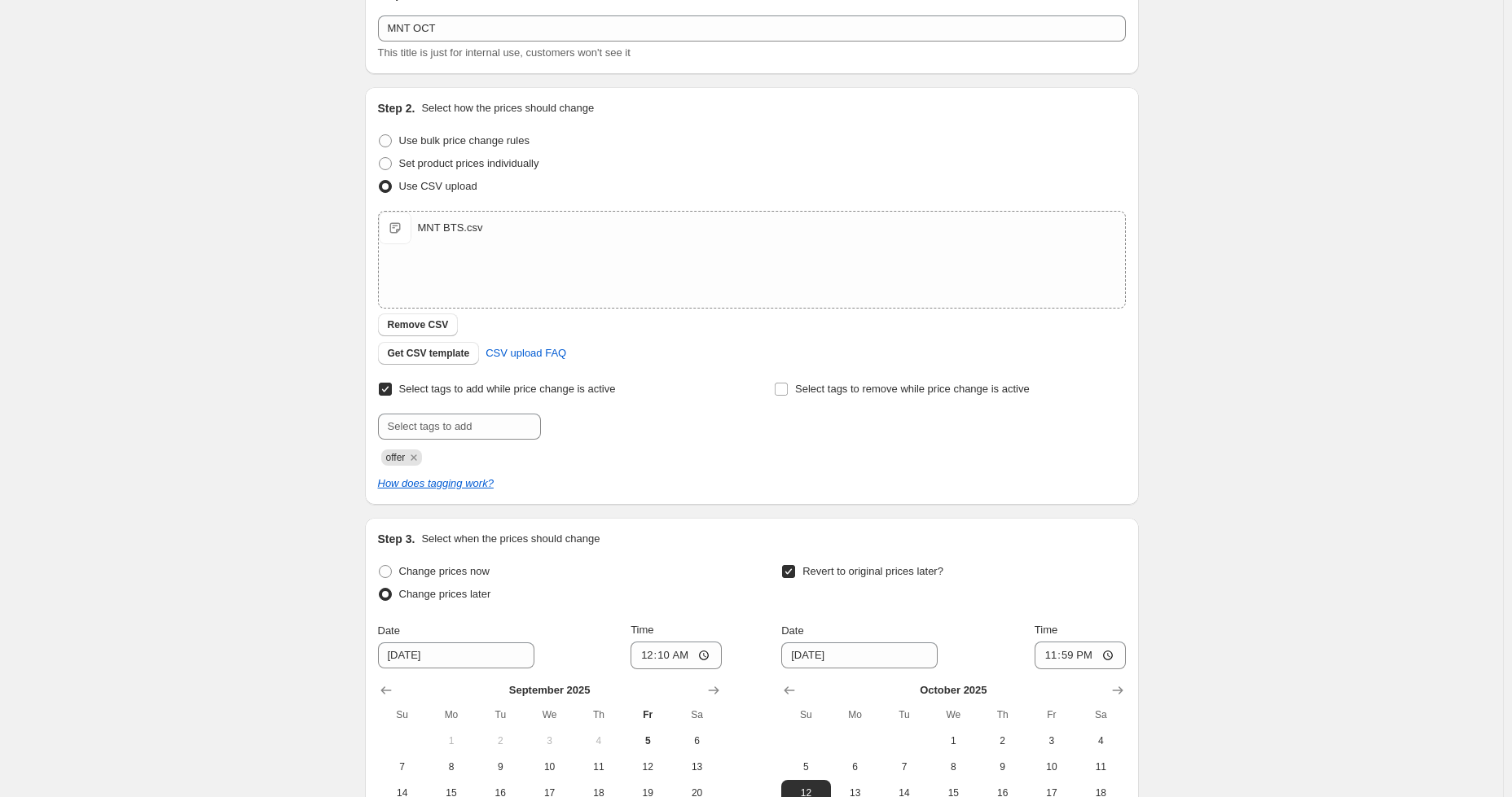
scroll to position [426, 0]
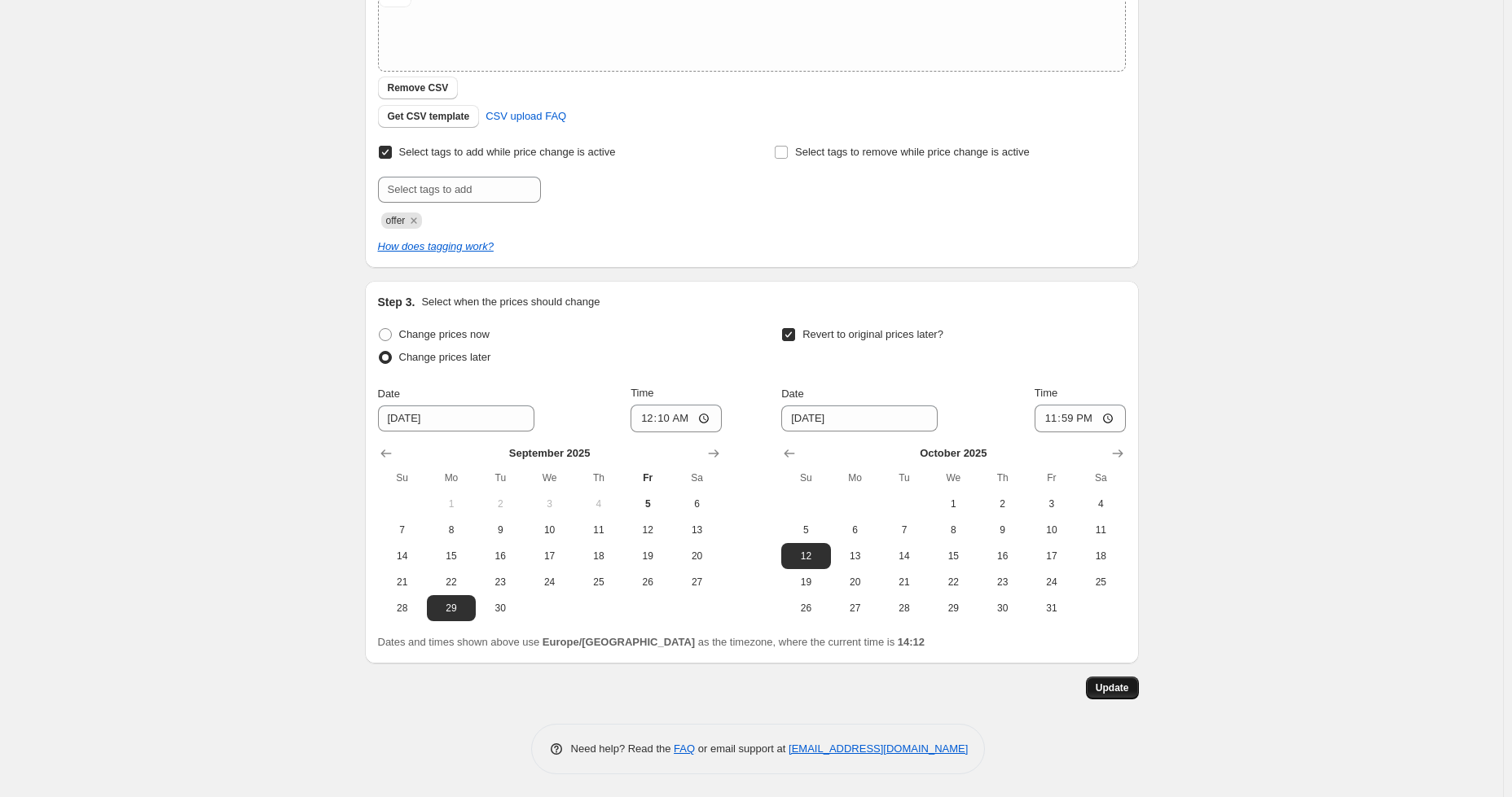
click at [1127, 695] on button "Update" at bounding box center [1112, 688] width 53 height 23
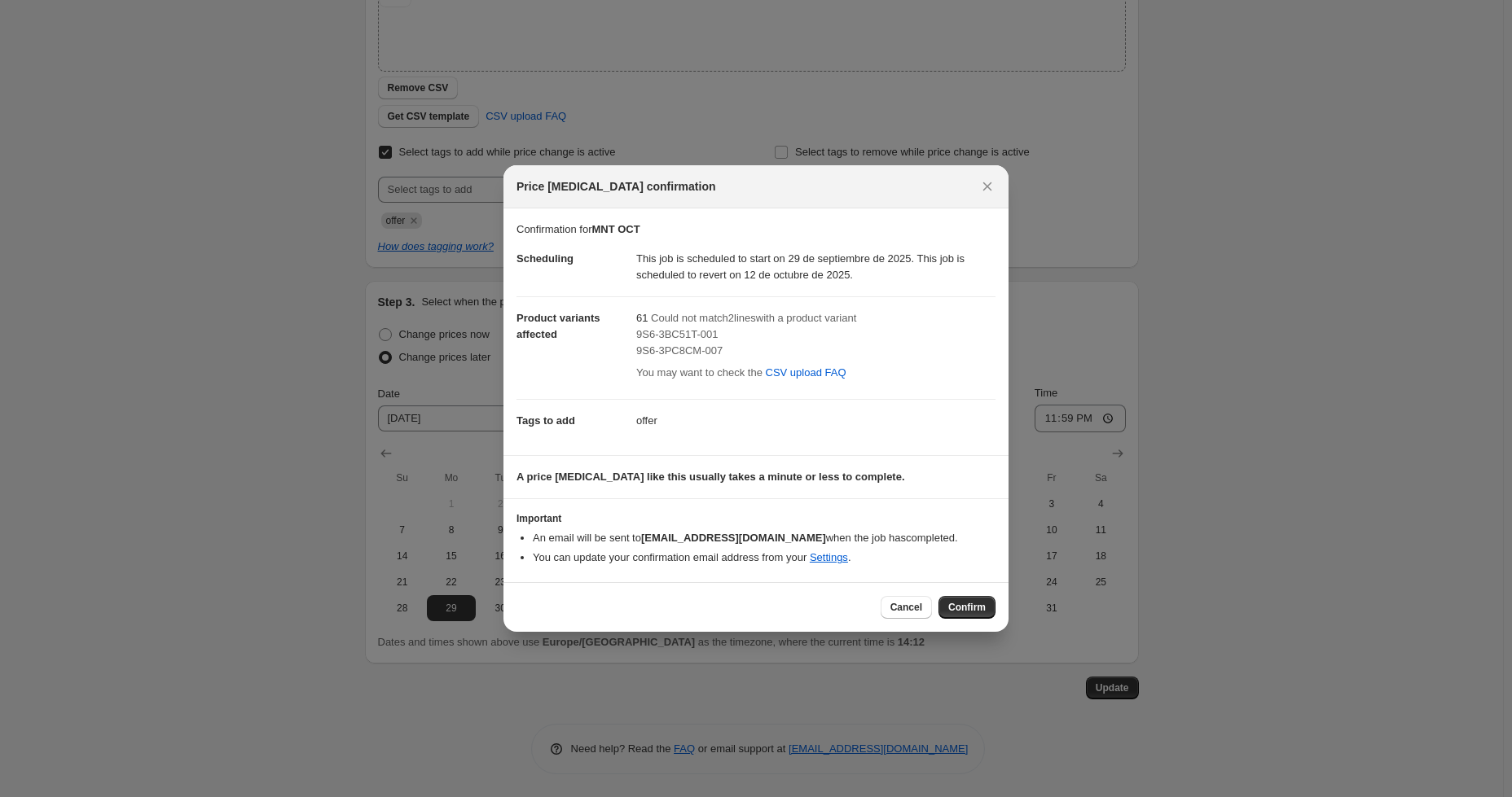
click at [681, 344] on span "9S6-3PC8CM-007" at bounding box center [678, 350] width 86 height 13
click at [679, 335] on span "9S6-3BC51T-001" at bounding box center [676, 334] width 81 height 13
copy span "9S6-3BC51T-001"
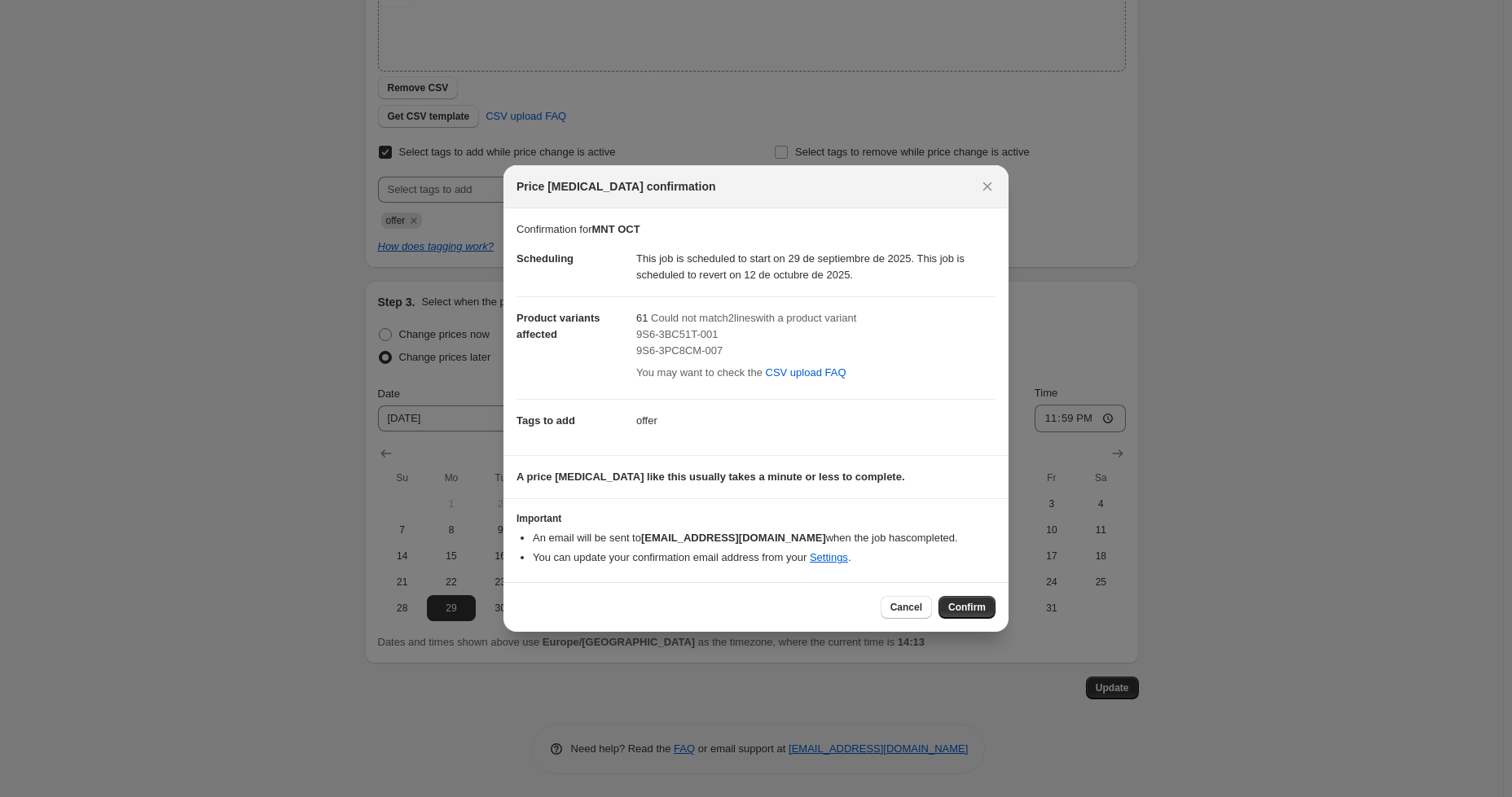
click at [691, 359] on div "9S6-3PC8CM-007" at bounding box center [815, 350] width 359 height 16
copy span "9S6-3PC8CM-007"
drag, startPoint x: 906, startPoint y: 607, endPoint x: 968, endPoint y: 257, distance: 355.4
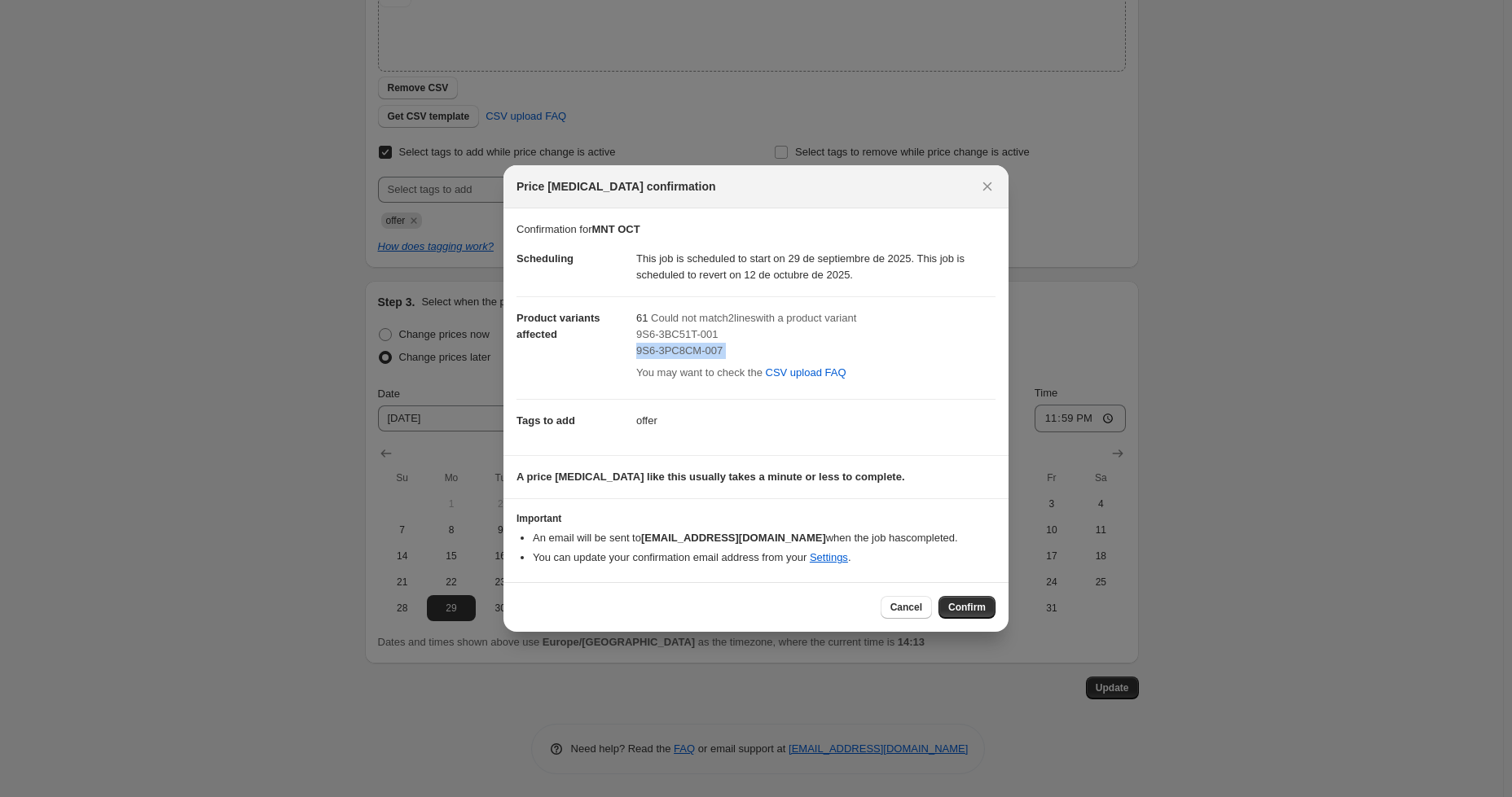
click at [966, 264] on div "Price [MEDICAL_DATA] confirmation Confirmation for MNT OCT Scheduling This job …" at bounding box center [756, 398] width 505 height 467
click at [984, 186] on icon "Close" at bounding box center [987, 186] width 16 height 16
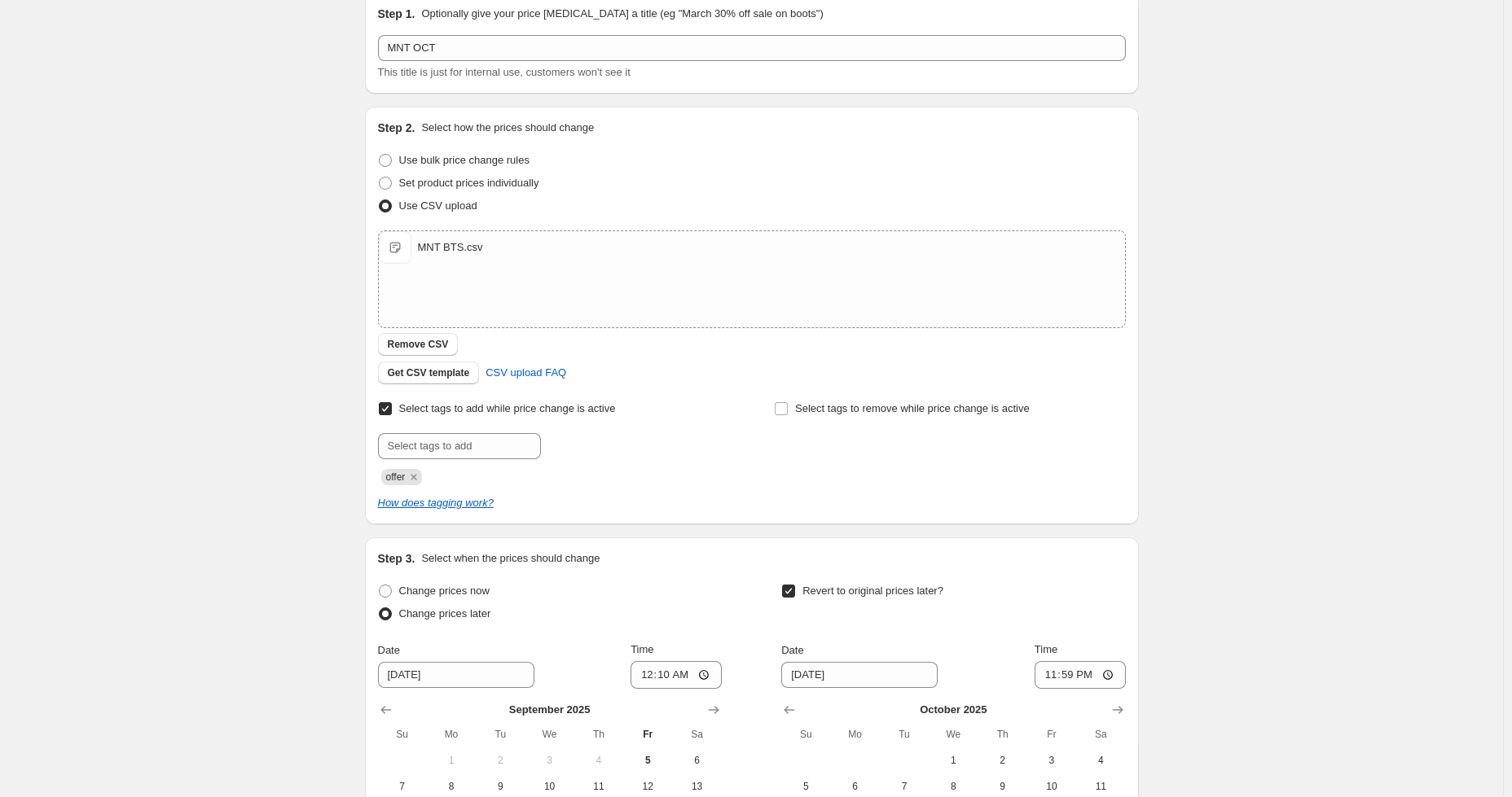
scroll to position [18, 0]
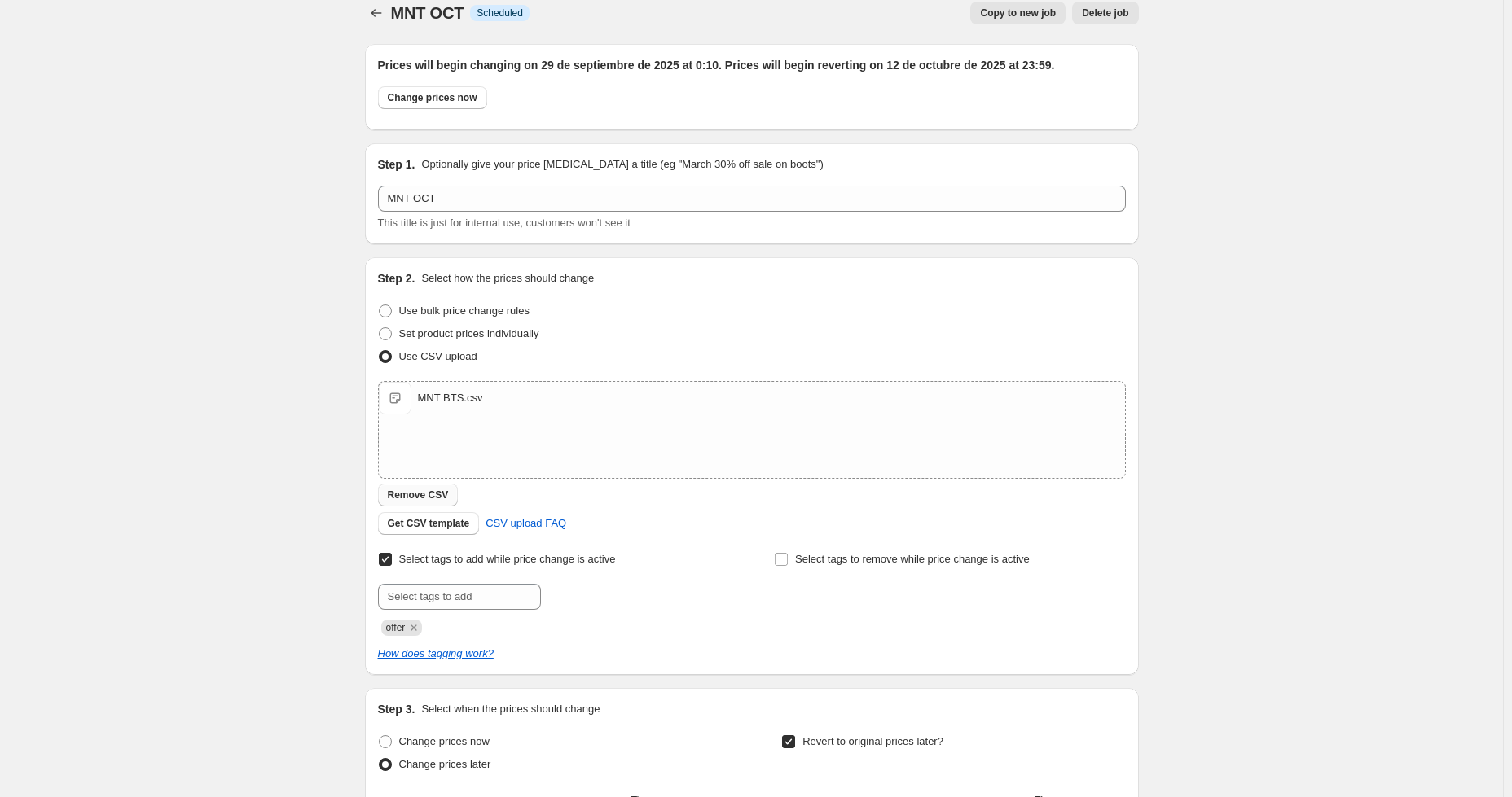
click at [426, 498] on span "Remove CSV" at bounding box center [418, 495] width 61 height 14
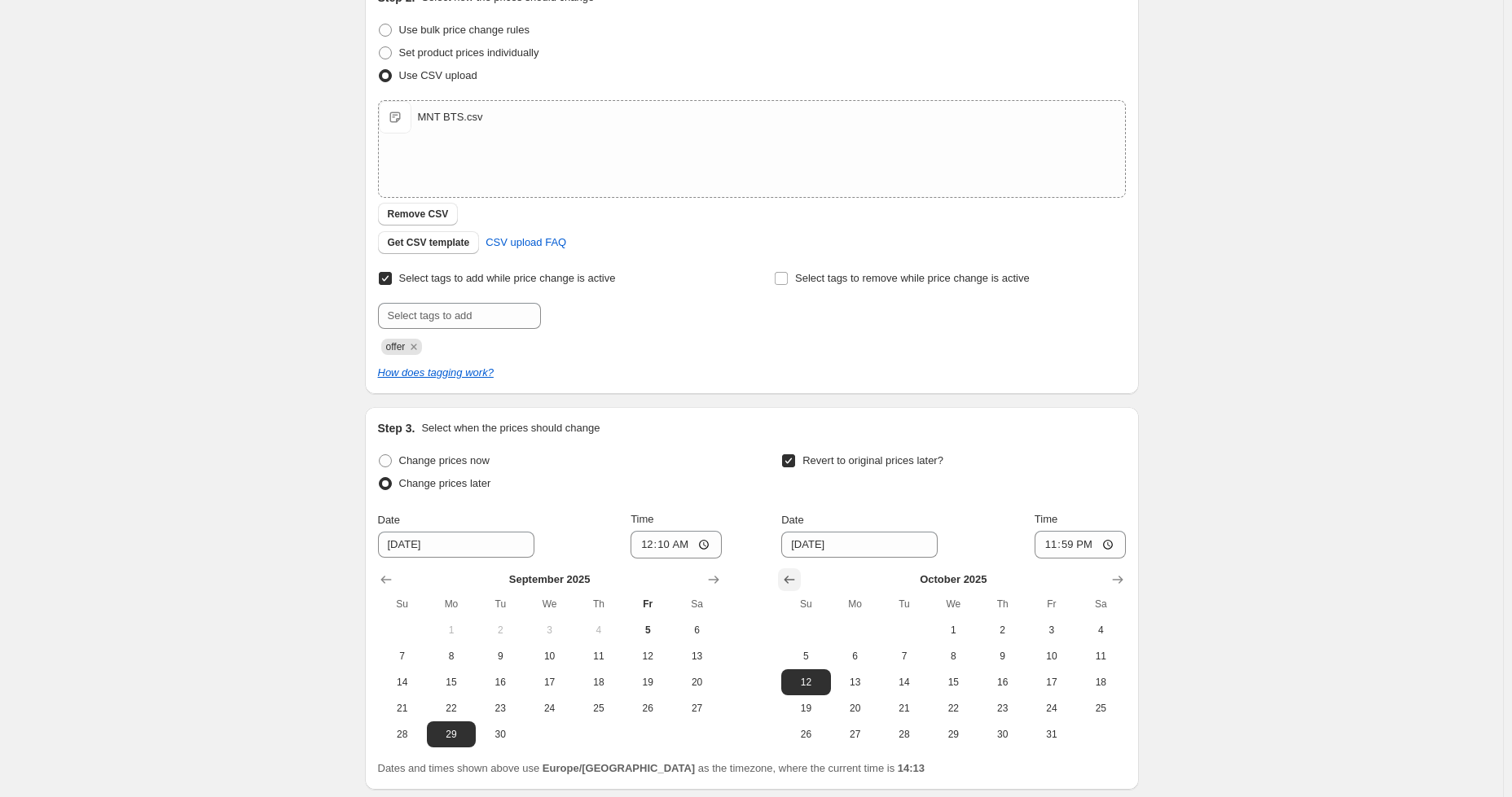
scroll to position [426, 0]
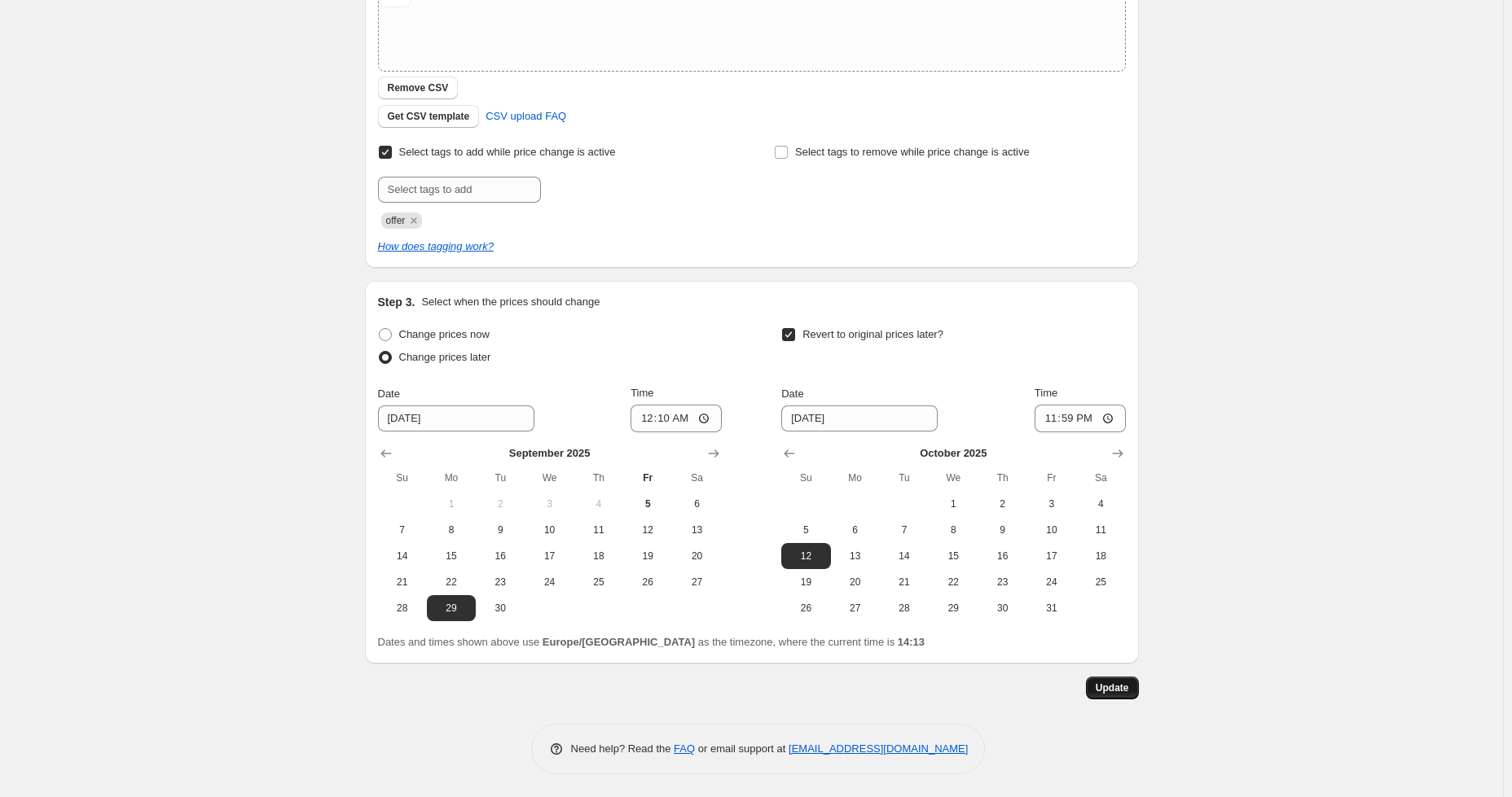
click at [1129, 690] on span "Update" at bounding box center [1112, 688] width 34 height 14
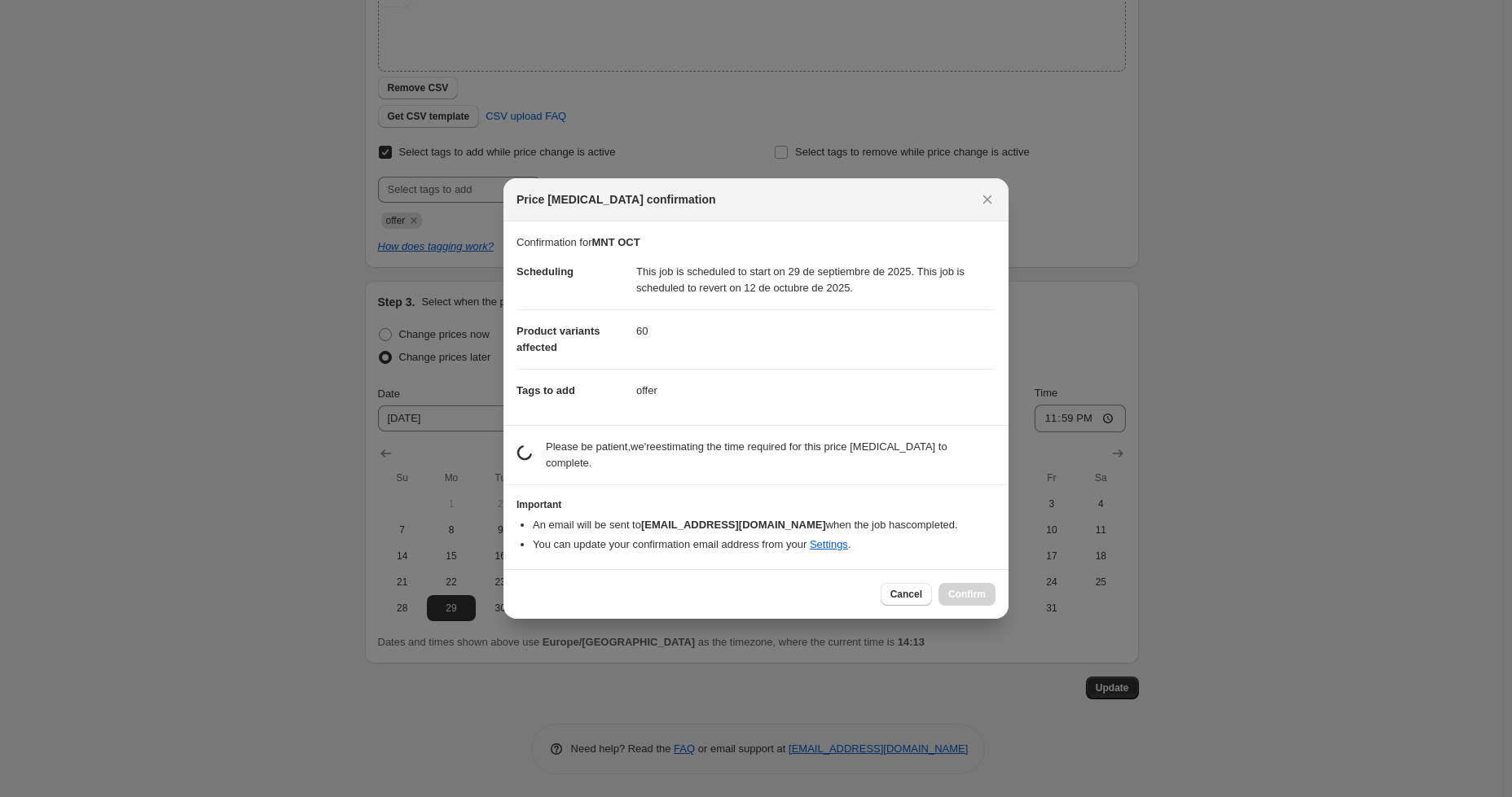
scroll to position [0, 0]
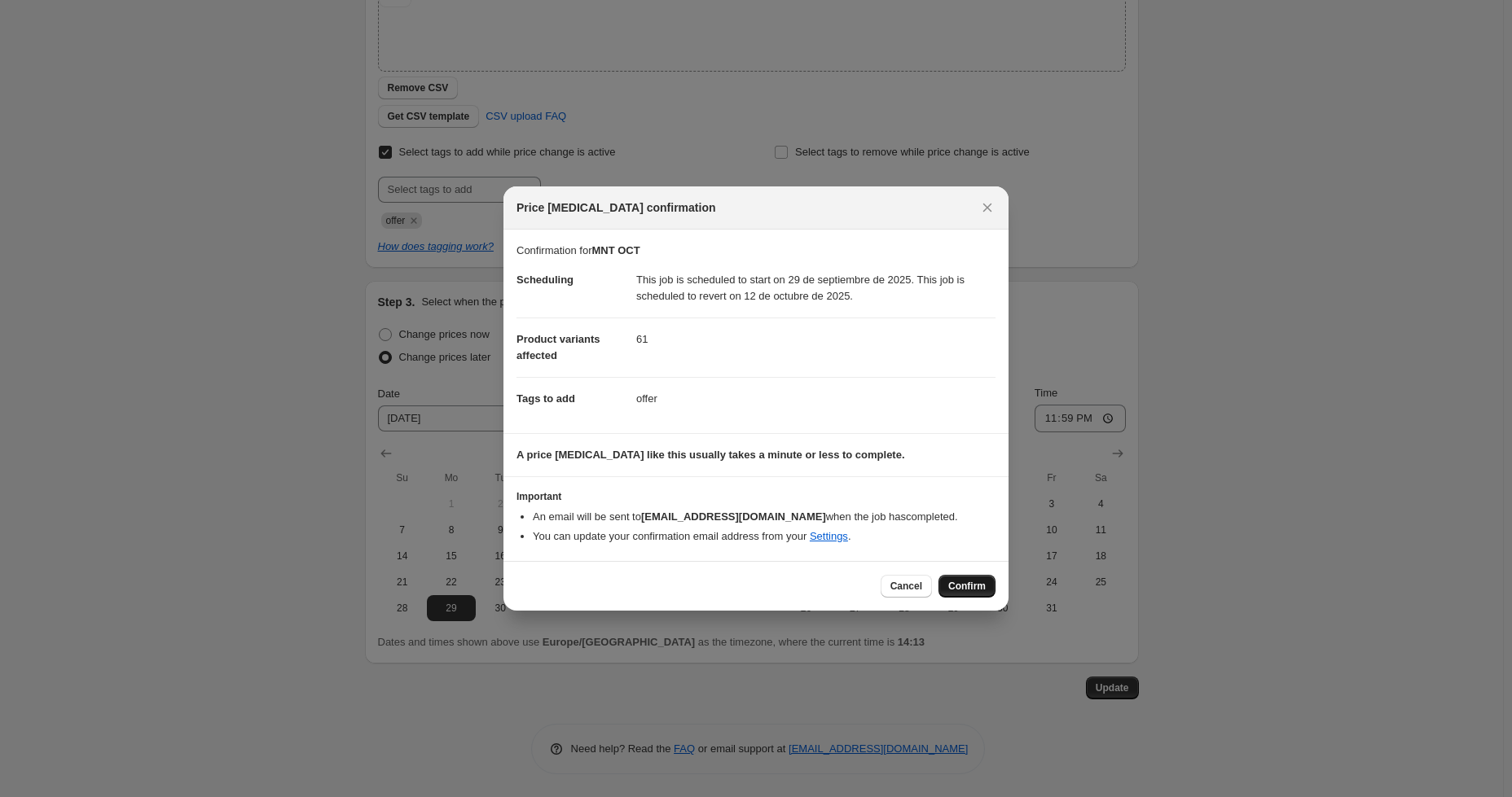
click at [982, 586] on span "Confirm" at bounding box center [966, 587] width 38 height 14
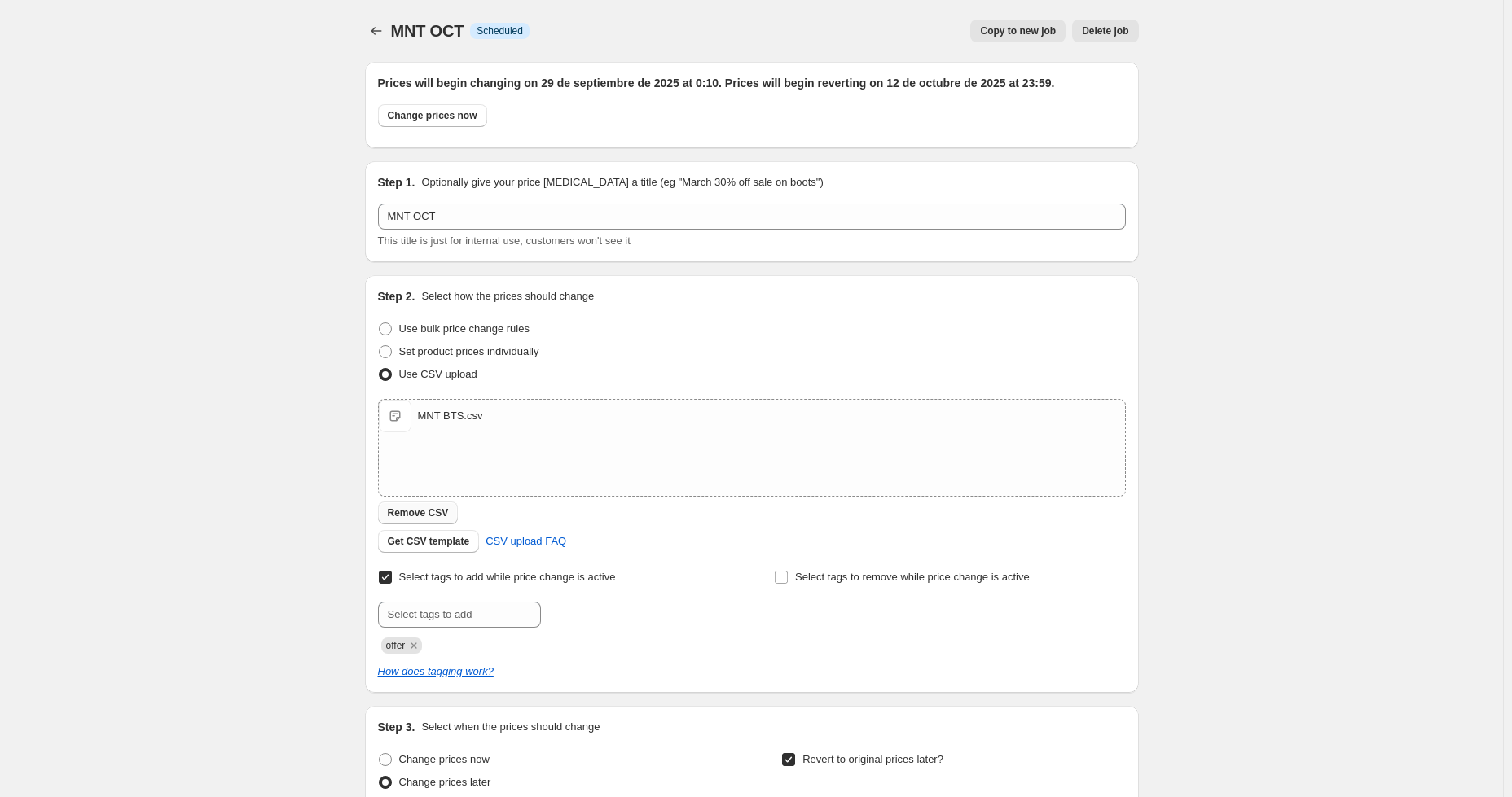
click at [413, 507] on button "Remove CSV" at bounding box center [419, 513] width 81 height 23
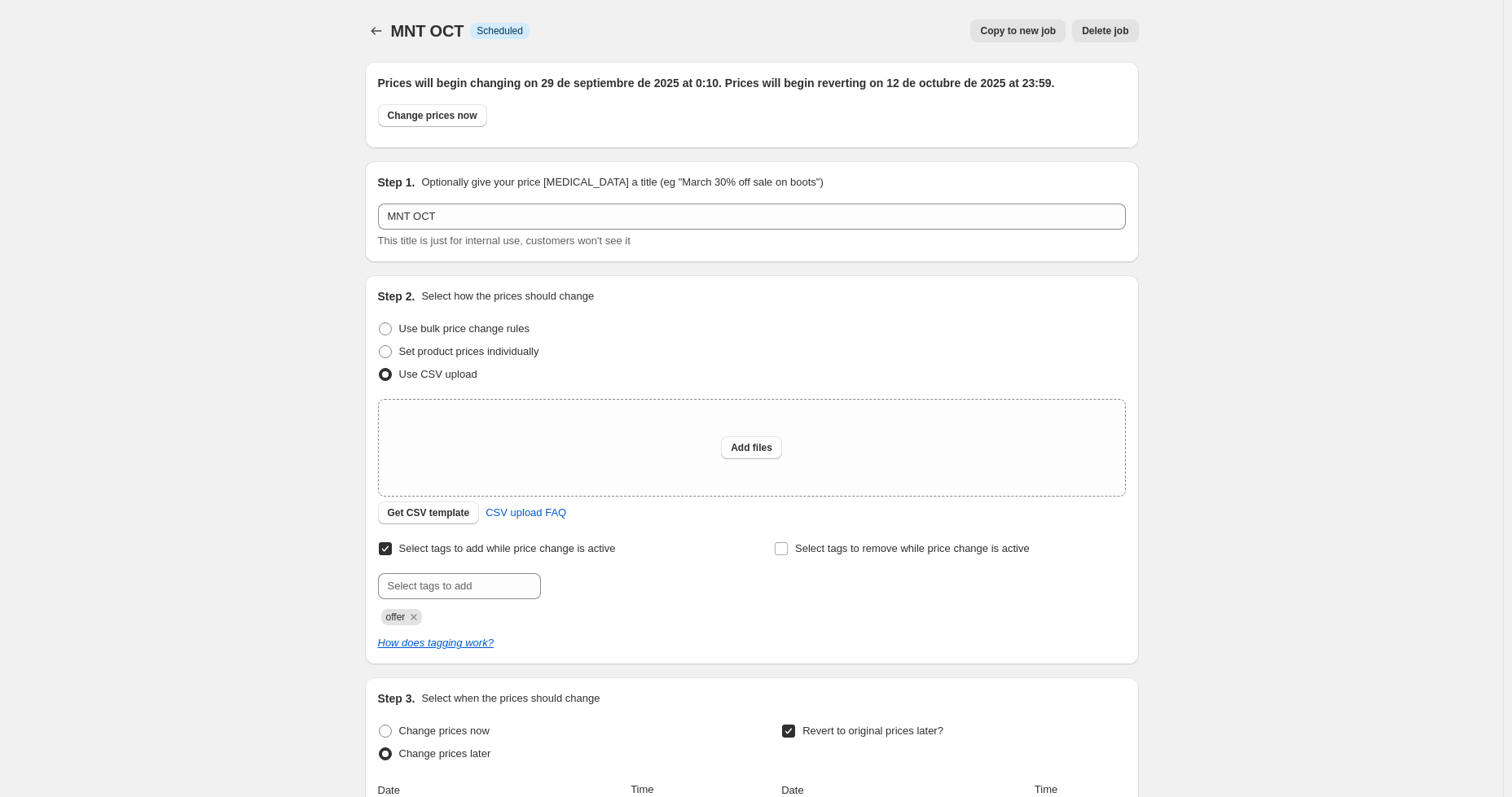
click at [1272, 309] on div "MNT OCT. This page is ready MNT OCT Info Scheduled Copy to new job Delete job M…" at bounding box center [751, 597] width 1502 height 1196
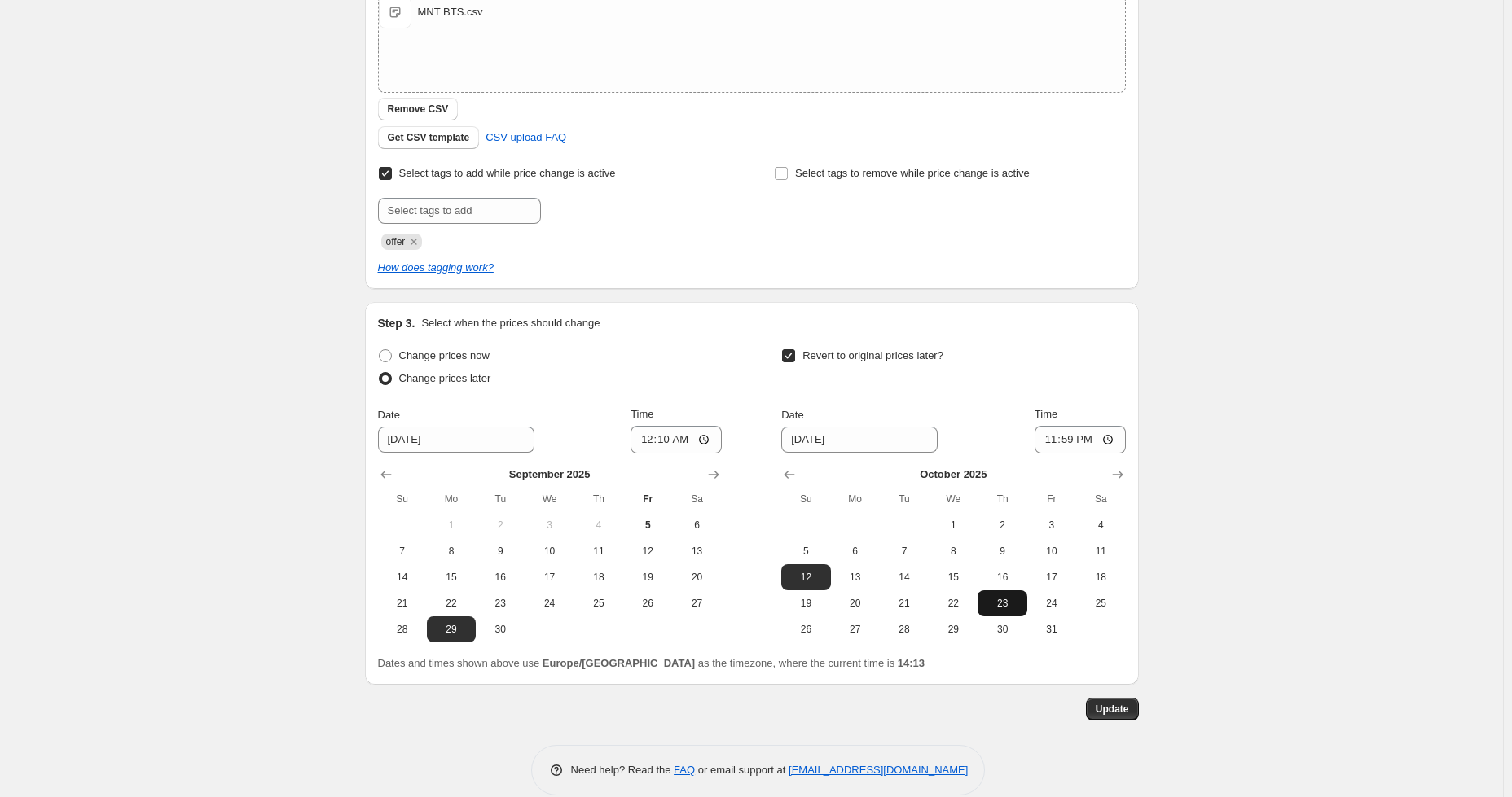
scroll to position [426, 0]
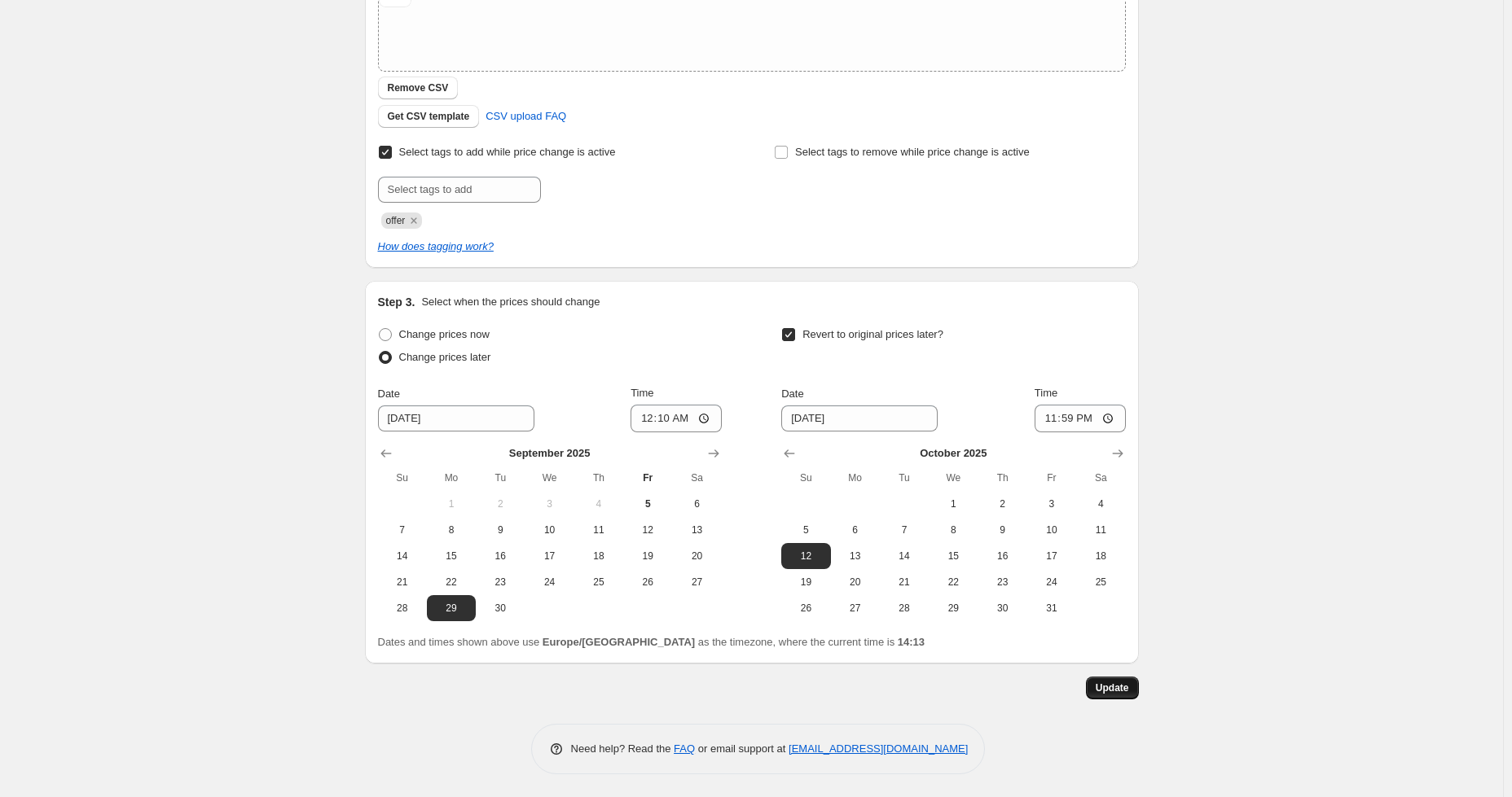
click at [1119, 691] on span "Update" at bounding box center [1112, 688] width 34 height 14
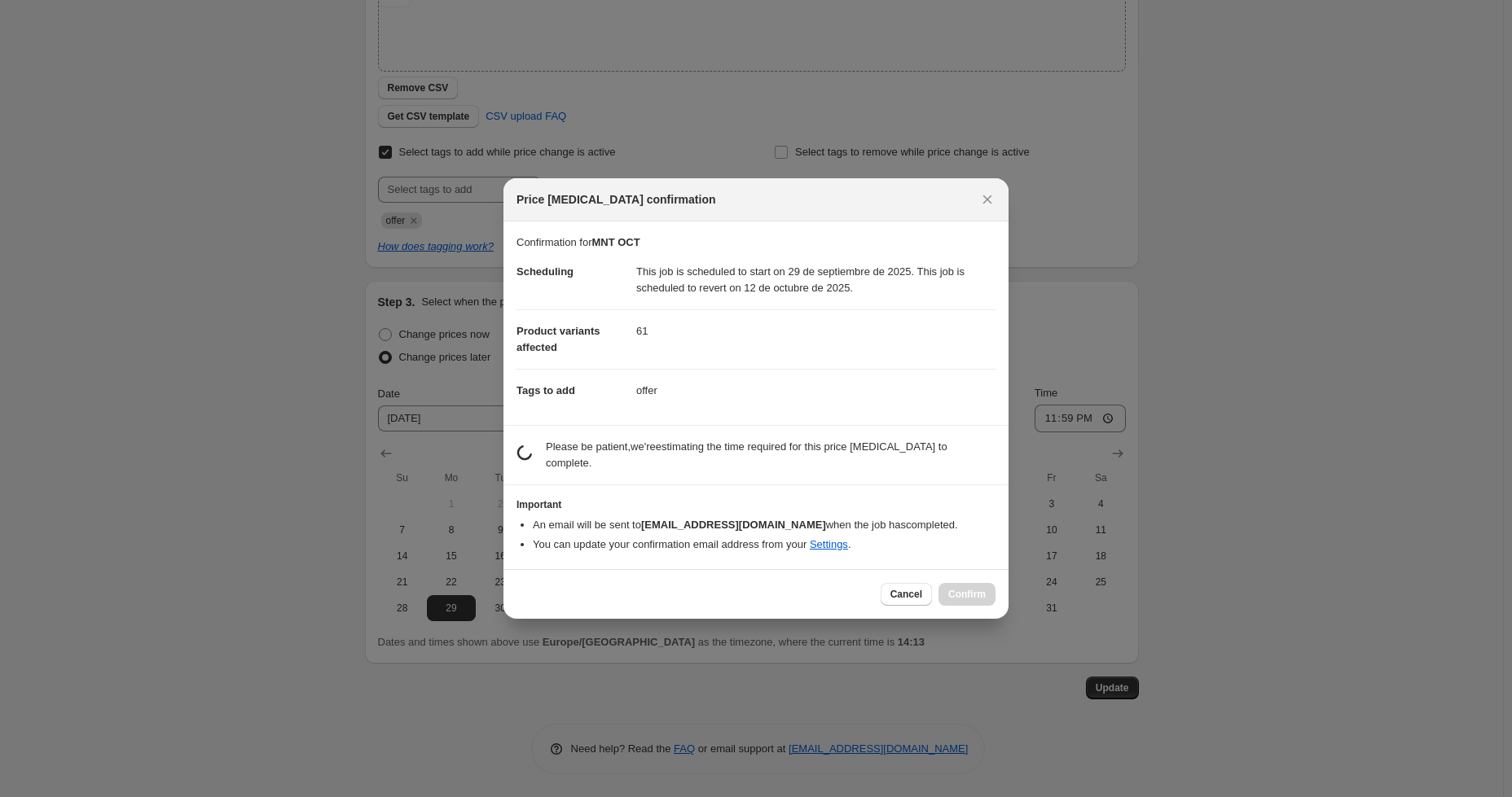
scroll to position [0, 0]
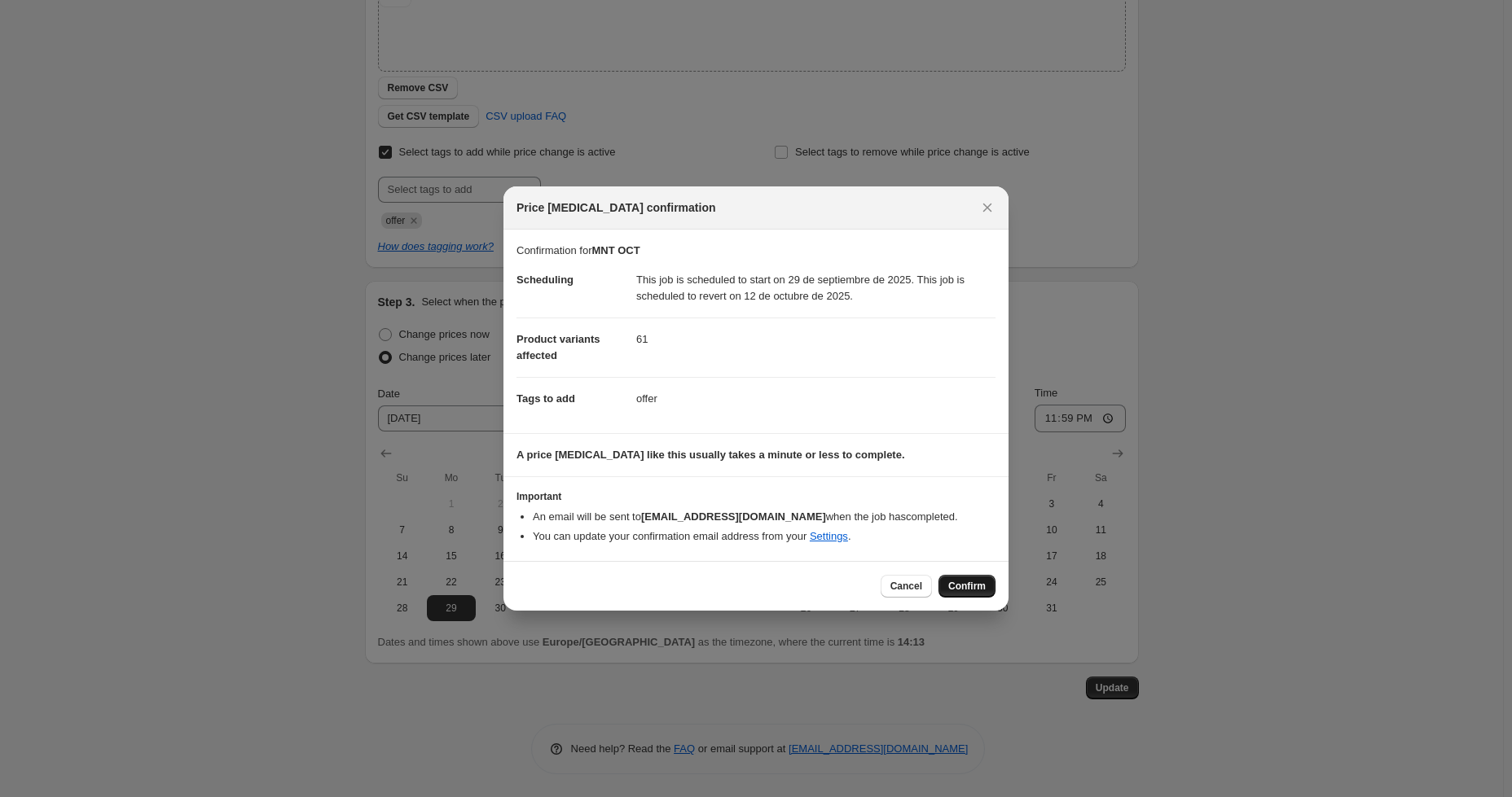
click at [968, 589] on span "Confirm" at bounding box center [966, 587] width 38 height 14
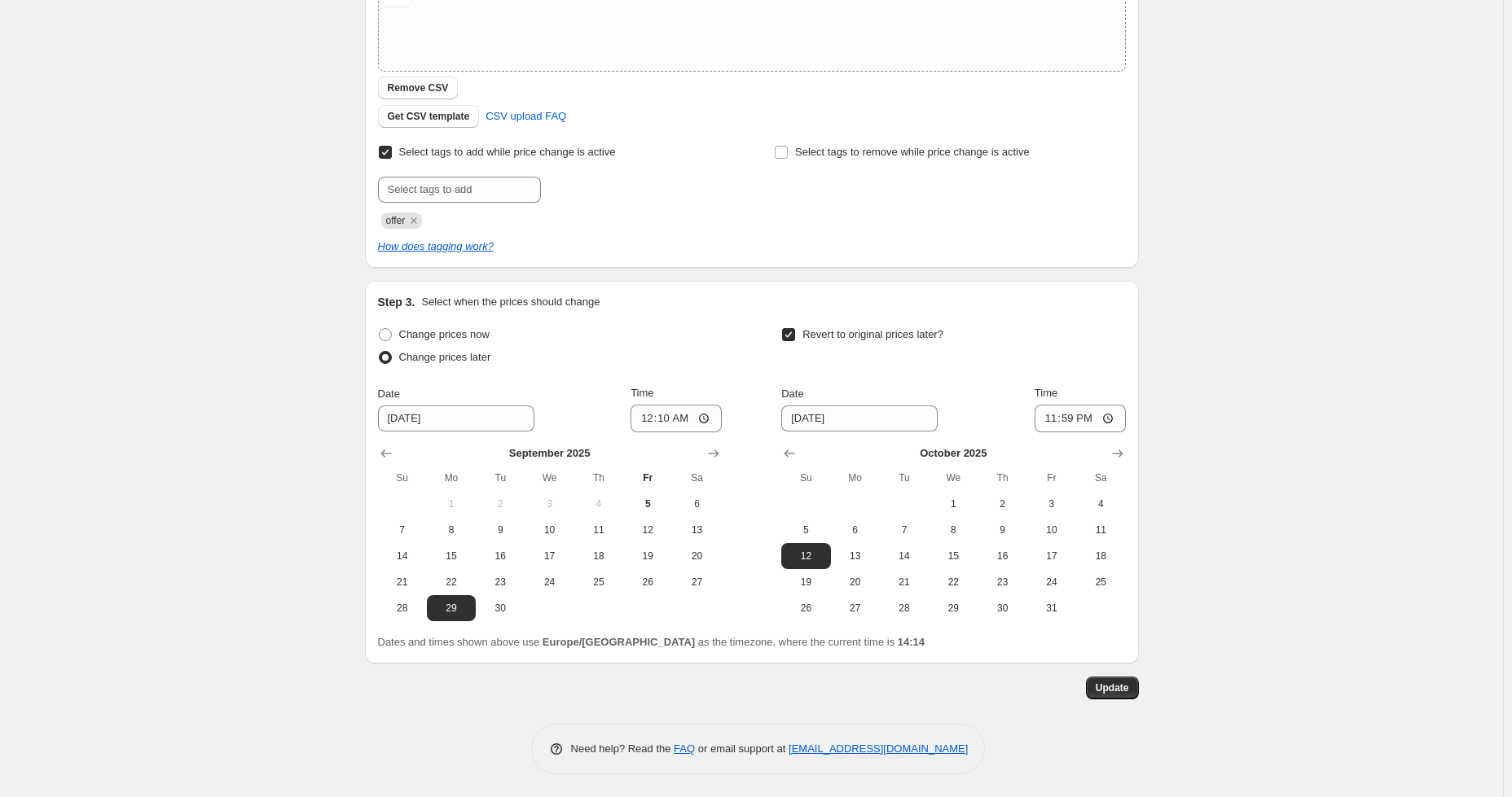
drag, startPoint x: 239, startPoint y: 205, endPoint x: 267, endPoint y: 183, distance: 35.6
click at [240, 204] on div "MNT OCT. This page is ready MNT OCT Info Scheduled Copy to new job Delete job M…" at bounding box center [751, 186] width 1502 height 1224
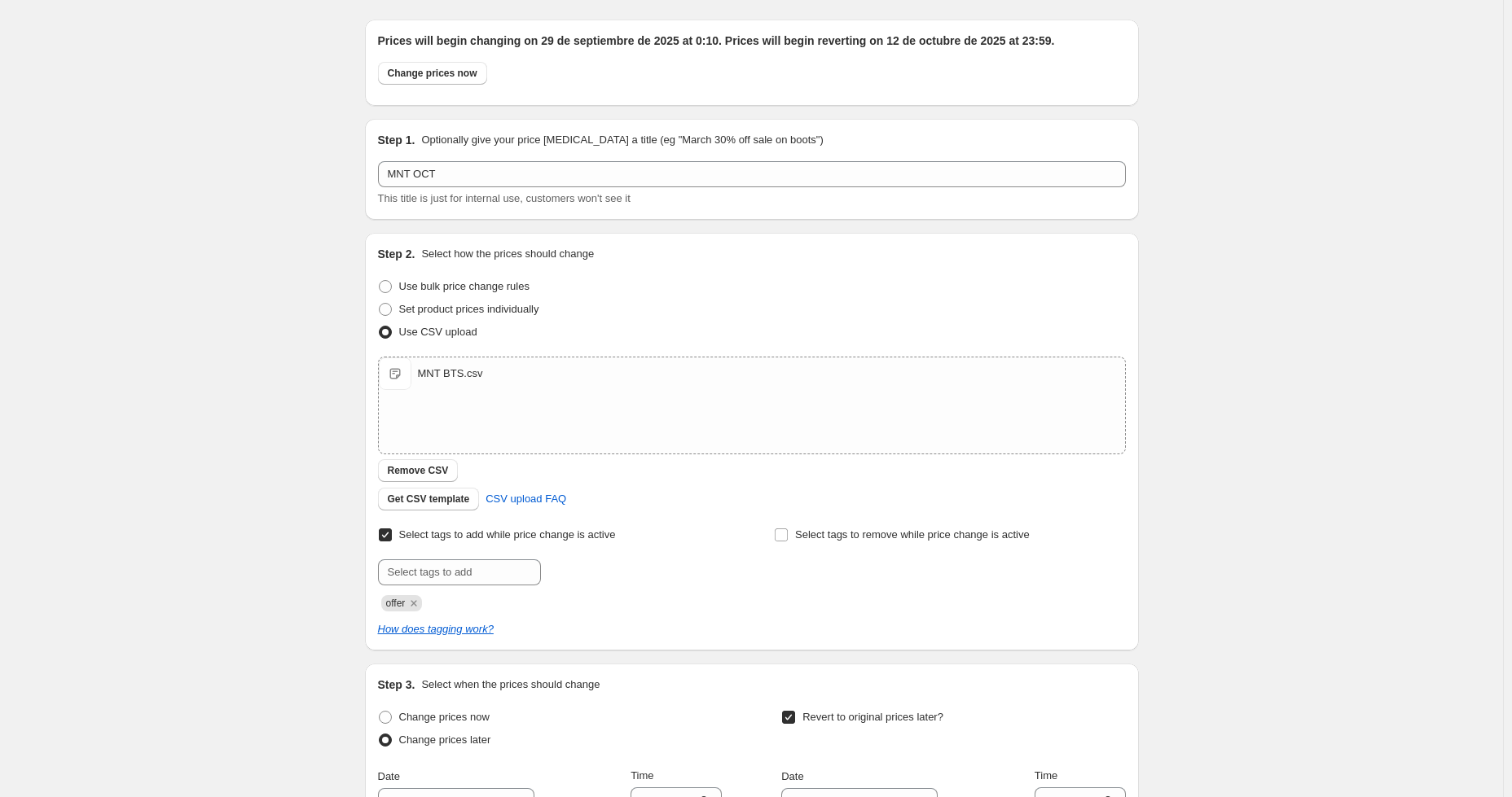
scroll to position [0, 0]
